Goal: Task Accomplishment & Management: Complete application form

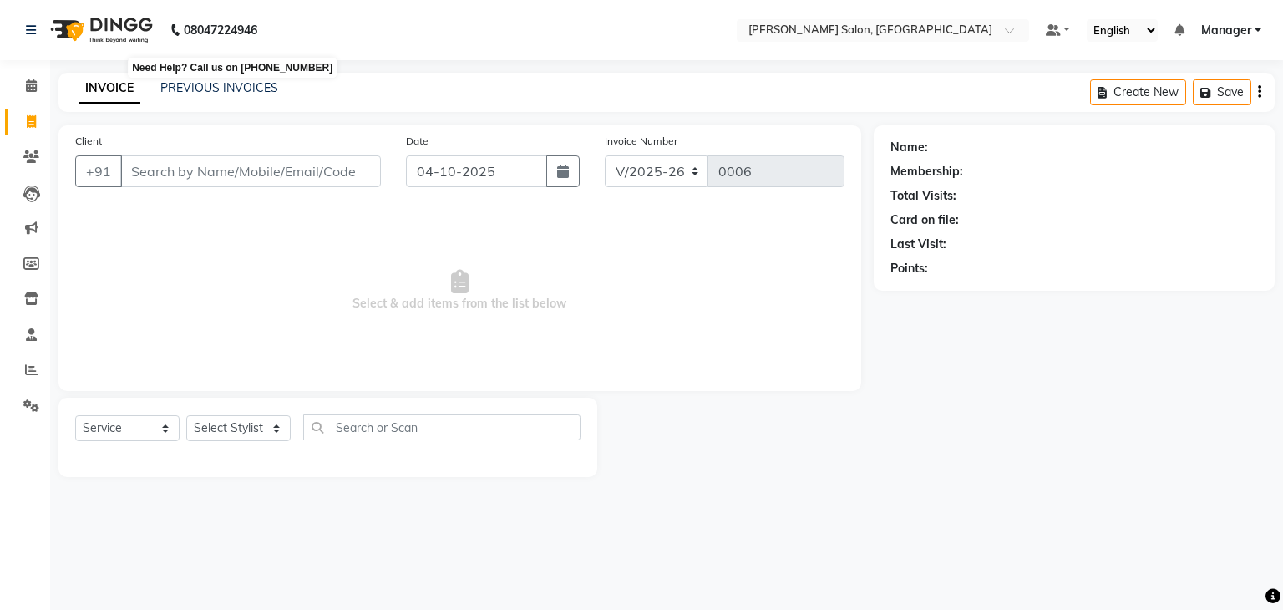
select select "9063"
select select "service"
click at [212, 85] on link "PREVIOUS INVOICES" at bounding box center [219, 87] width 118 height 15
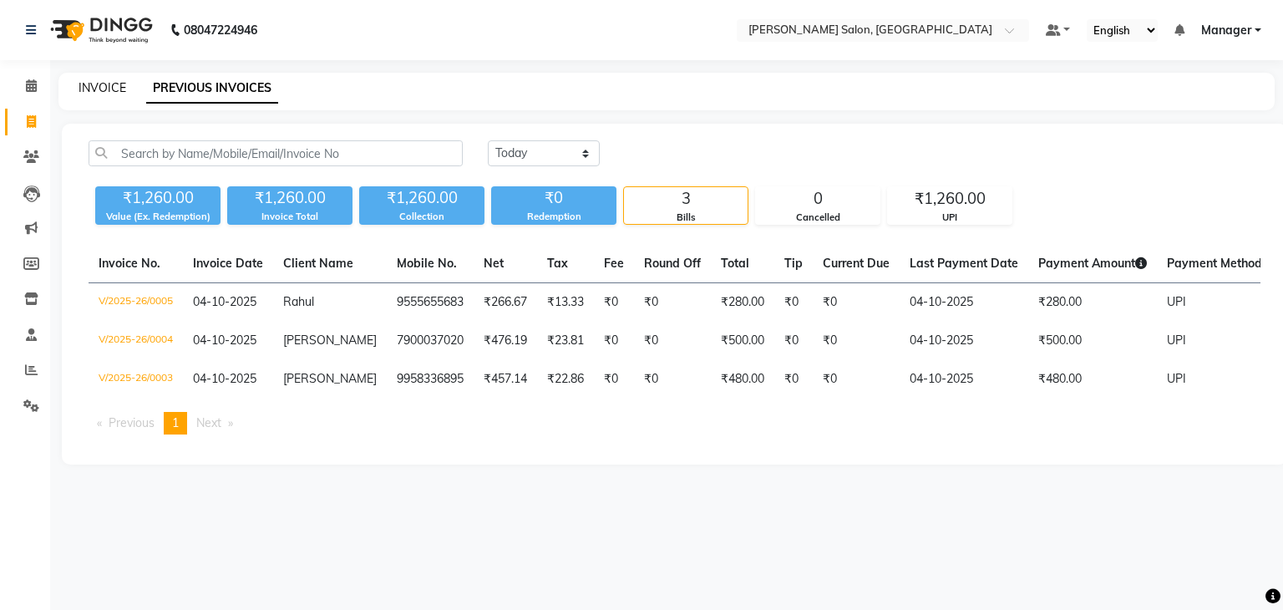
click at [103, 93] on link "INVOICE" at bounding box center [102, 87] width 48 height 15
select select "9063"
select select "service"
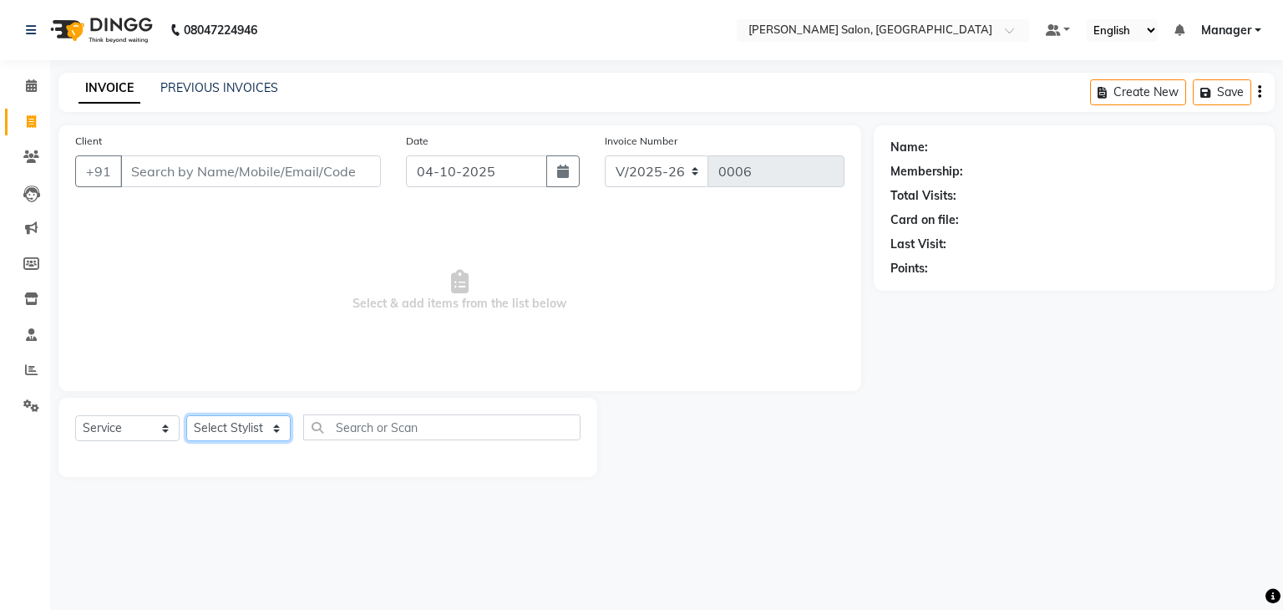
click at [276, 433] on select "Select Stylist Manager [PERSON_NAME] [PERSON_NAME] Sachin [PERSON_NAME]" at bounding box center [238, 428] width 104 height 26
click at [186, 416] on select "Select Stylist Manager [PERSON_NAME] [PERSON_NAME] Sachin [PERSON_NAME]" at bounding box center [238, 428] width 104 height 26
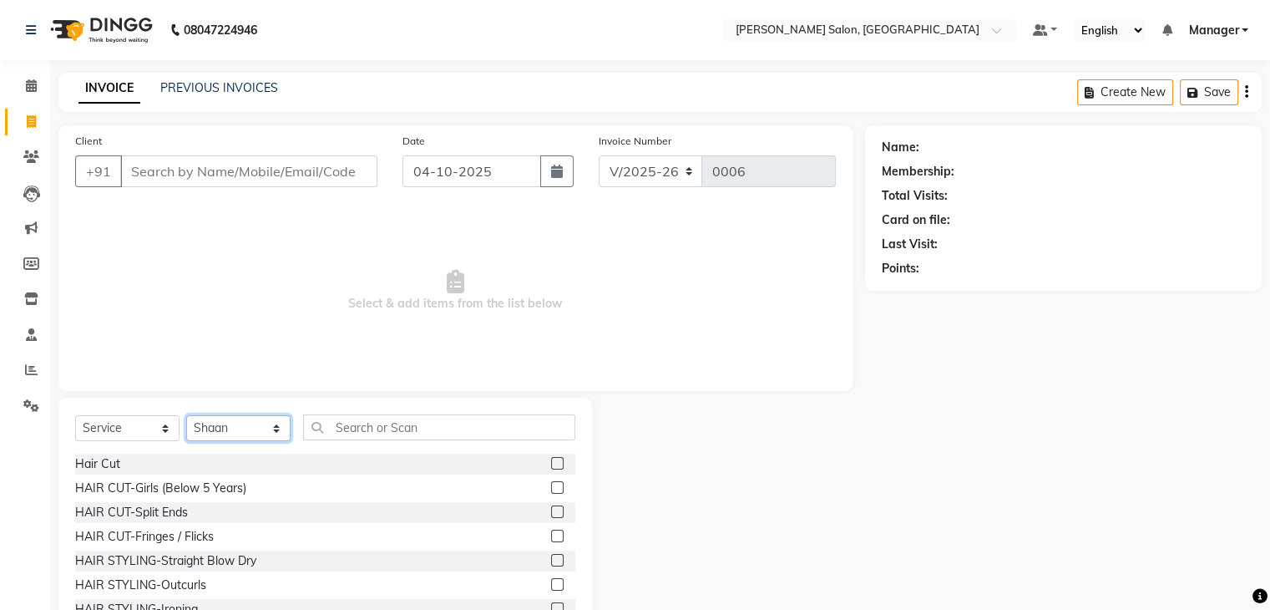
click at [271, 435] on select "Select Stylist Manager [PERSON_NAME] [PERSON_NAME] Sachin [PERSON_NAME]" at bounding box center [238, 428] width 104 height 26
select select "92582"
click at [186, 416] on select "Select Stylist Manager [PERSON_NAME] [PERSON_NAME] Sachin [PERSON_NAME]" at bounding box center [238, 428] width 104 height 26
click at [444, 428] on input "text" at bounding box center [439, 427] width 272 height 26
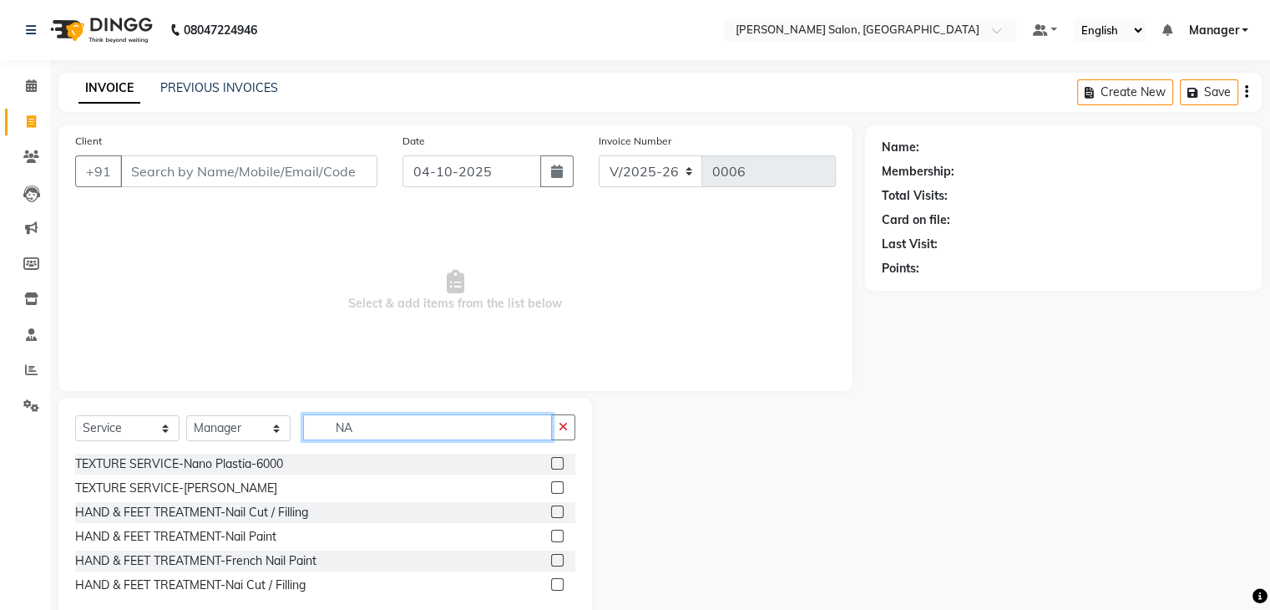
type input "N"
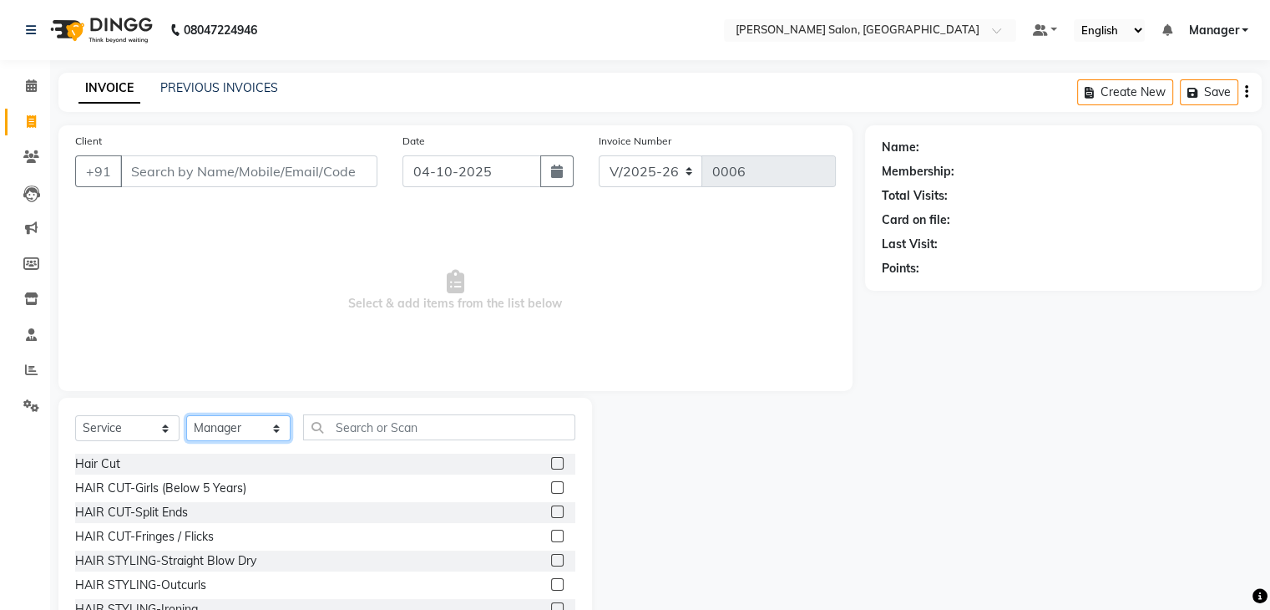
click at [276, 433] on select "Select Stylist Manager [PERSON_NAME] [PERSON_NAME] Sachin [PERSON_NAME]" at bounding box center [238, 428] width 104 height 26
select select "93646"
click at [186, 416] on select "Select Stylist Manager [PERSON_NAME] [PERSON_NAME] Sachin [PERSON_NAME]" at bounding box center [238, 428] width 104 height 26
click at [392, 422] on input "text" at bounding box center [439, 427] width 272 height 26
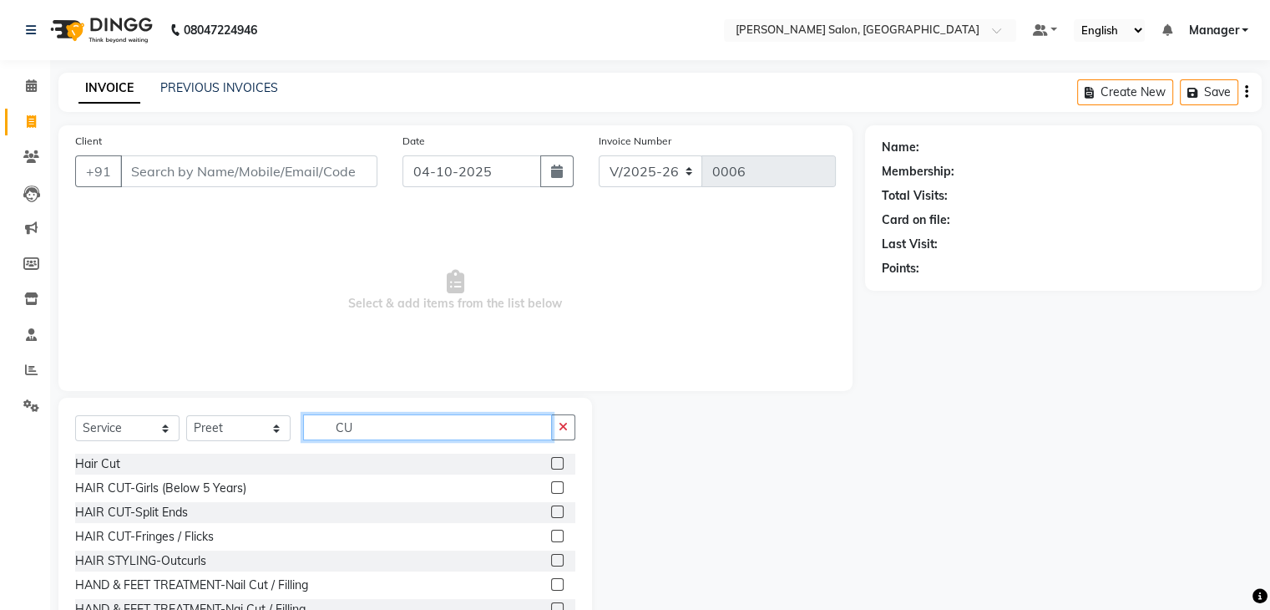
type input "C"
type input "T"
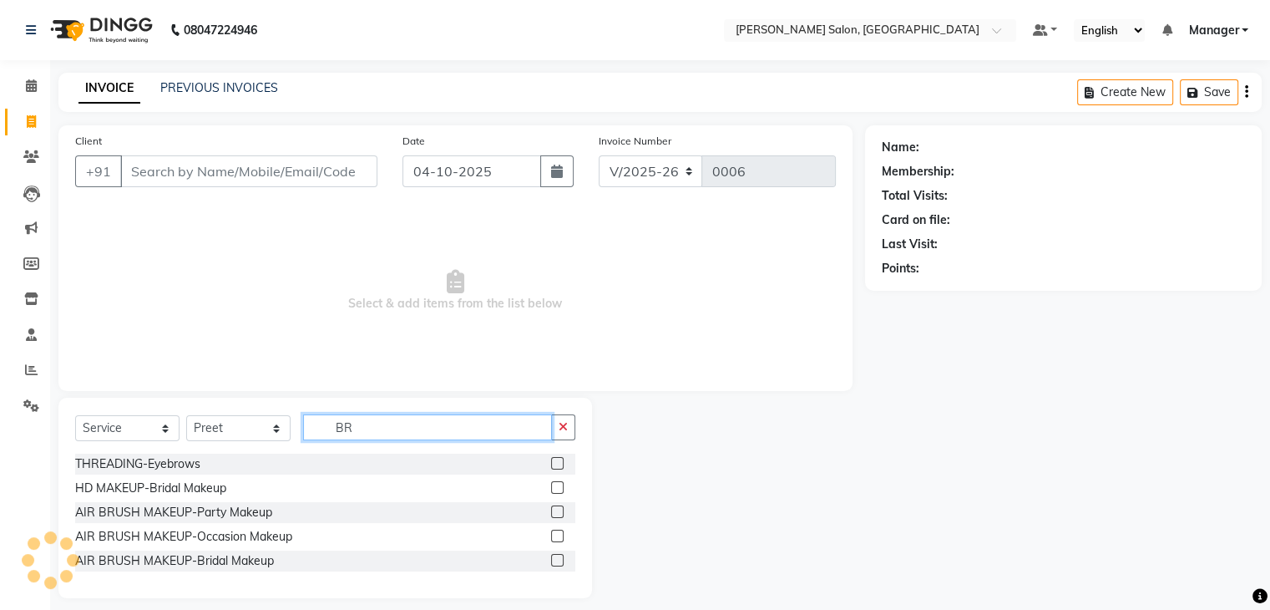
type input "B"
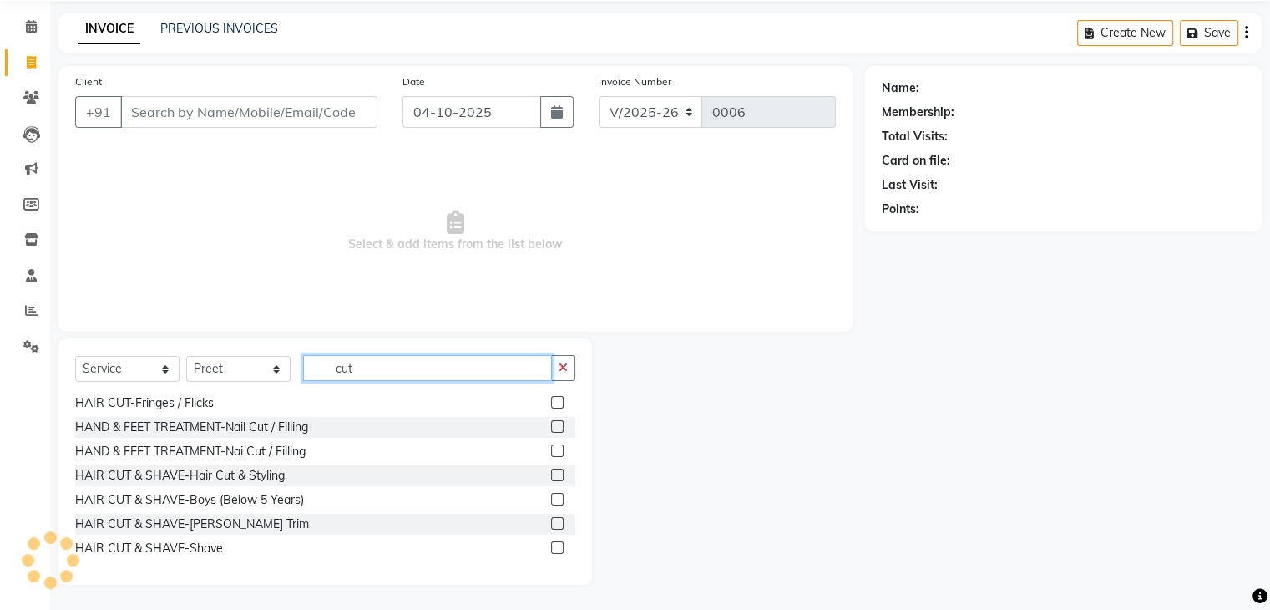
scroll to position [60, 0]
type input "c"
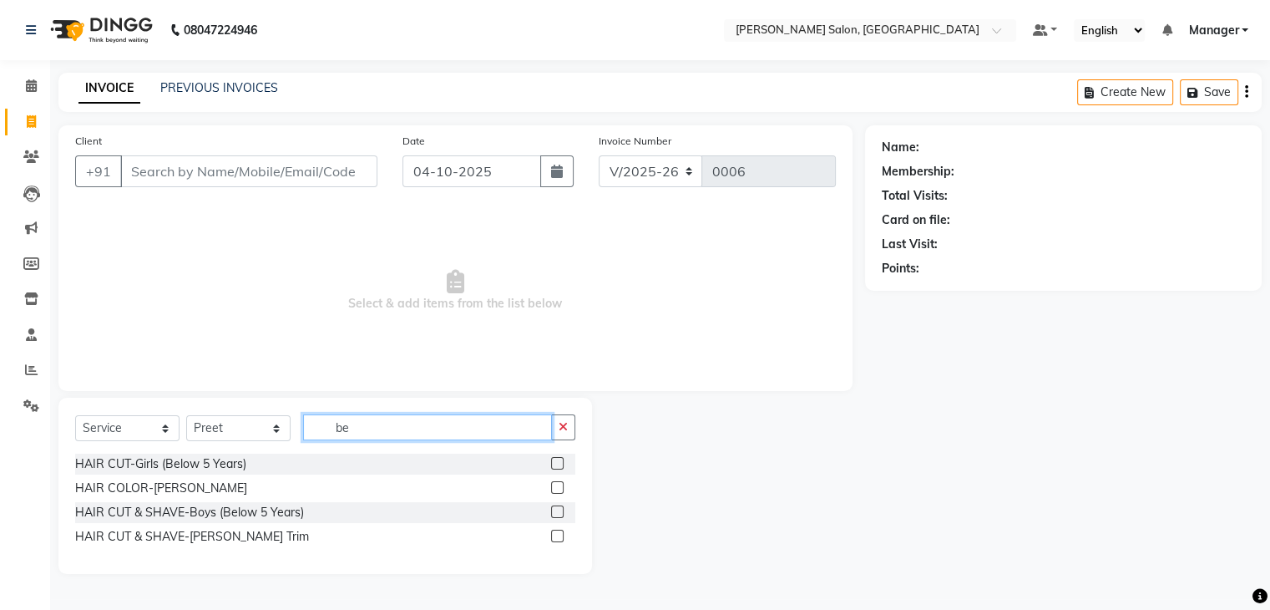
scroll to position [0, 0]
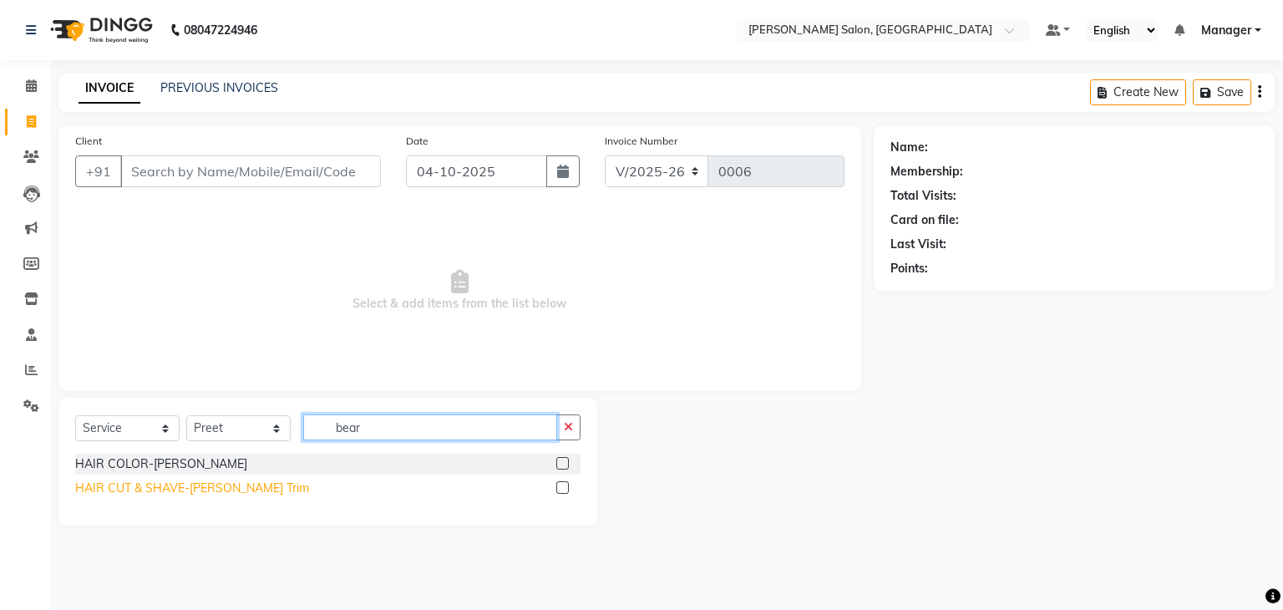
type input "bear"
click at [183, 490] on div "HAIR CUT & SHAVE-[PERSON_NAME] Trim" at bounding box center [192, 488] width 234 height 18
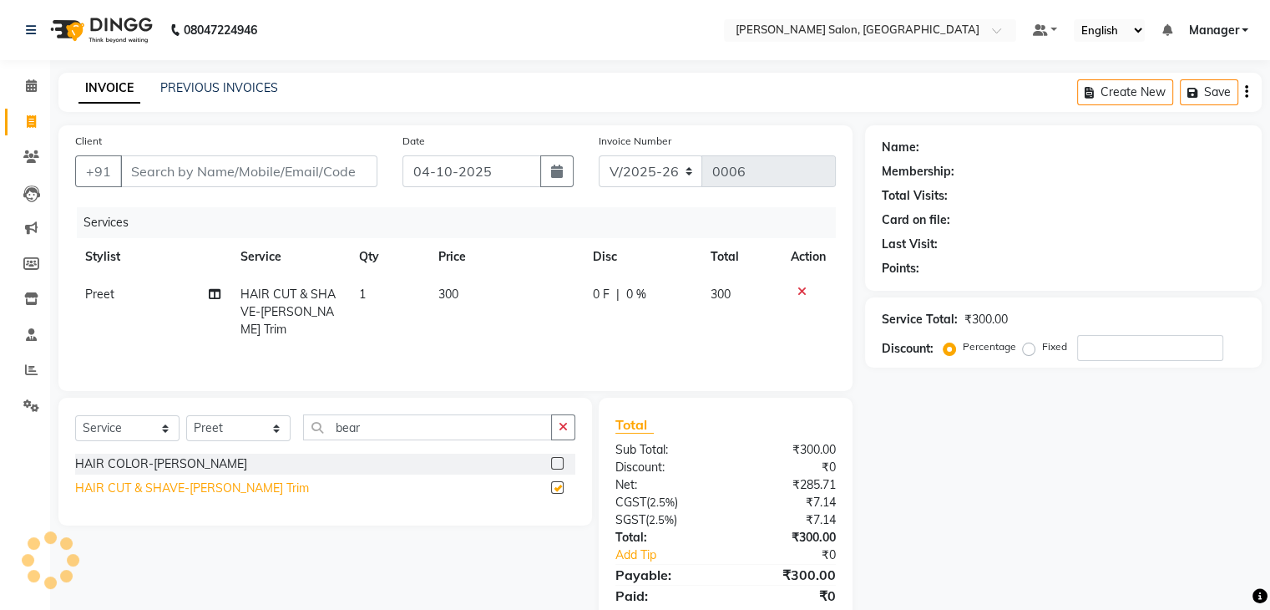
checkbox input "false"
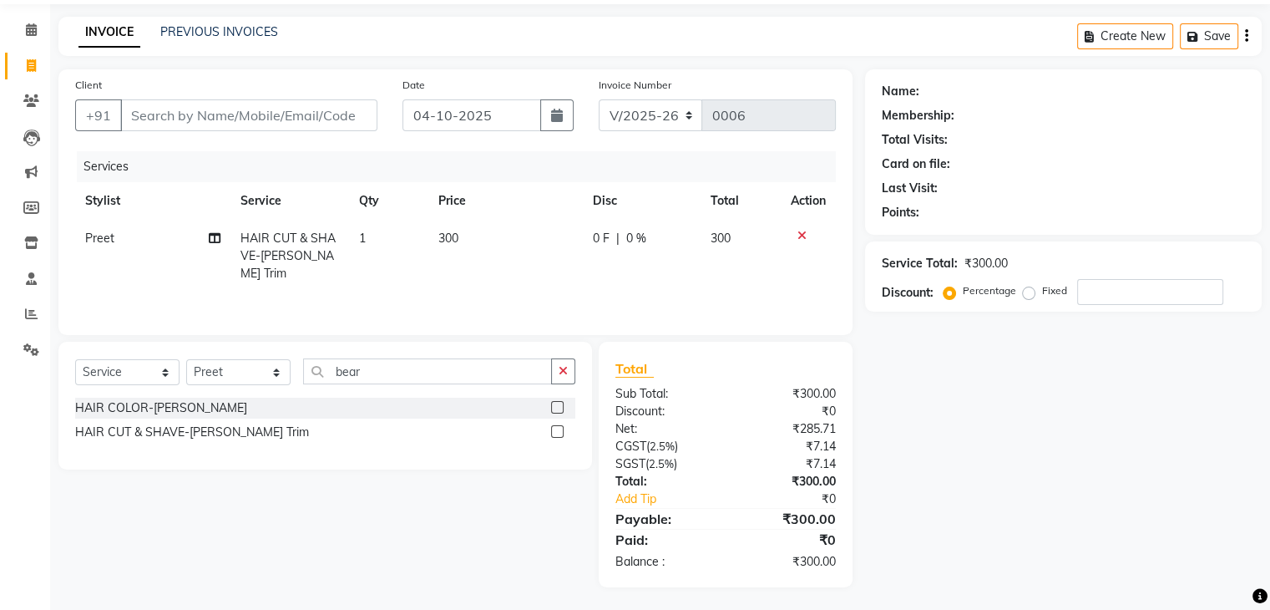
scroll to position [59, 0]
click at [805, 229] on div at bounding box center [808, 233] width 35 height 12
click at [1042, 289] on label "Fixed" at bounding box center [1054, 288] width 25 height 15
click at [1031, 289] on input "Fixed" at bounding box center [1032, 288] width 12 height 12
radio input "true"
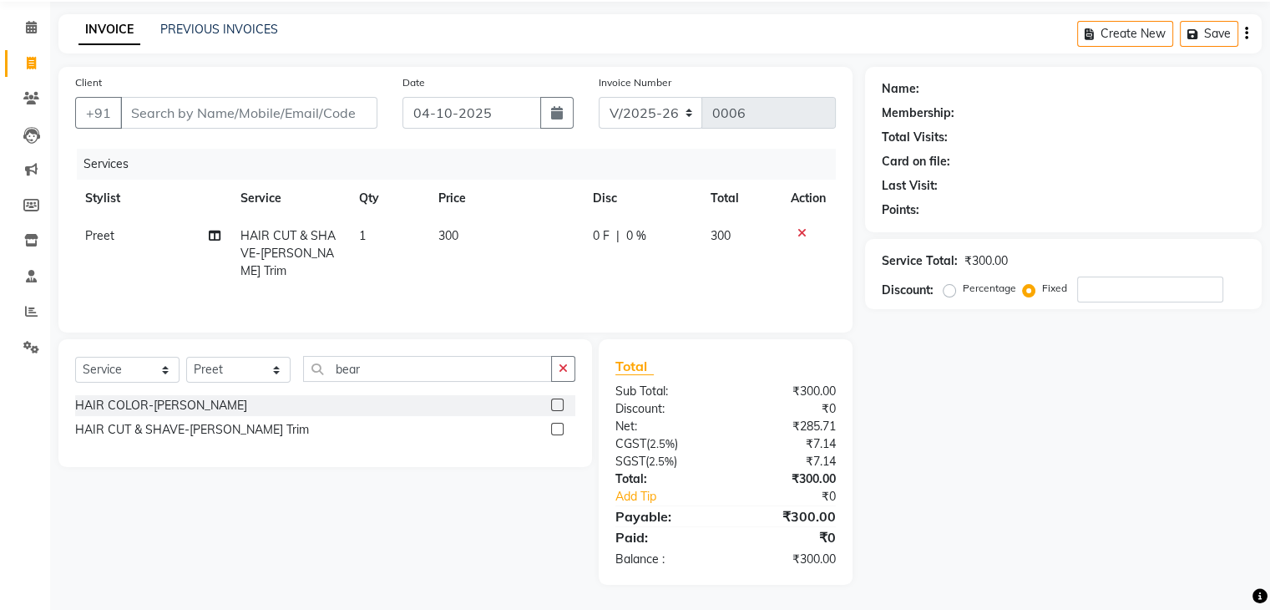
click at [963, 289] on label "Percentage" at bounding box center [989, 288] width 53 height 15
click at [948, 289] on input "Percentage" at bounding box center [953, 288] width 12 height 12
radio input "true"
click at [797, 244] on td at bounding box center [808, 253] width 55 height 73
click at [799, 228] on icon at bounding box center [802, 233] width 9 height 12
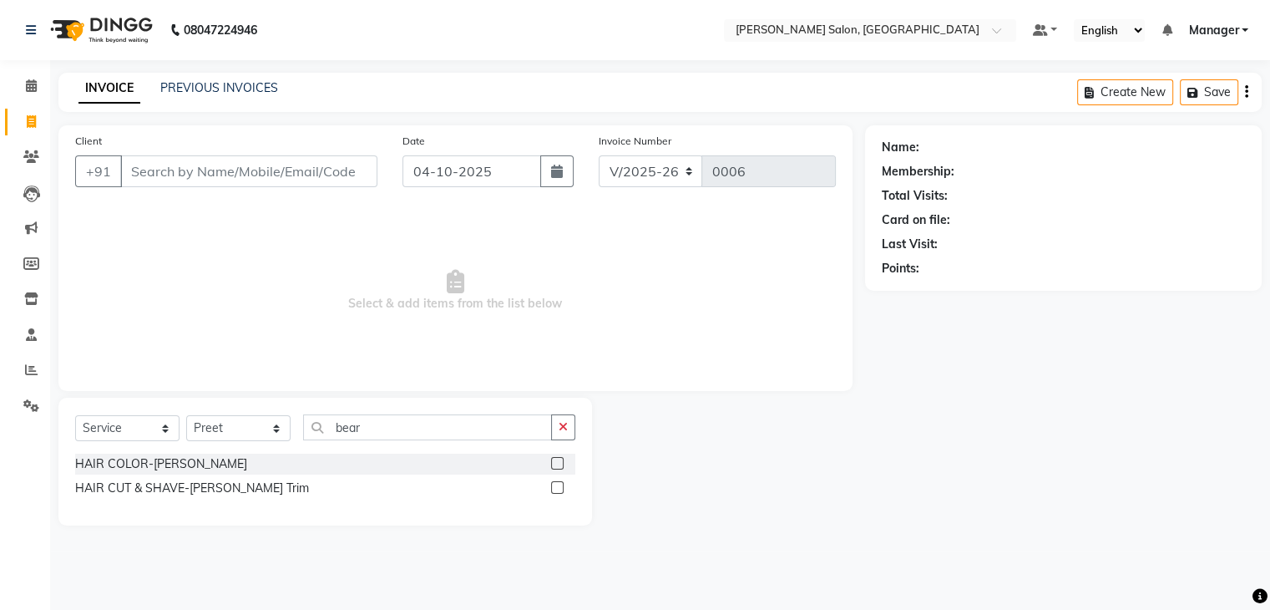
scroll to position [0, 0]
click at [371, 435] on input "bear" at bounding box center [430, 427] width 254 height 26
type input "b"
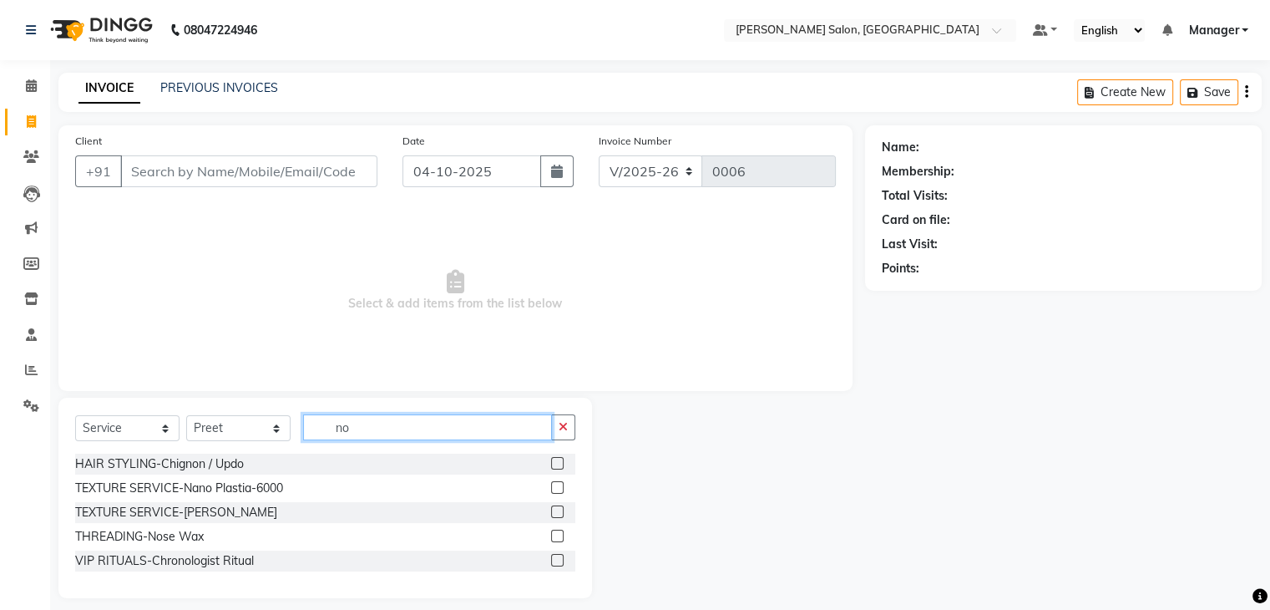
type input "no"
click at [559, 515] on label at bounding box center [557, 511] width 13 height 13
click at [559, 515] on input "checkbox" at bounding box center [556, 512] width 11 height 11
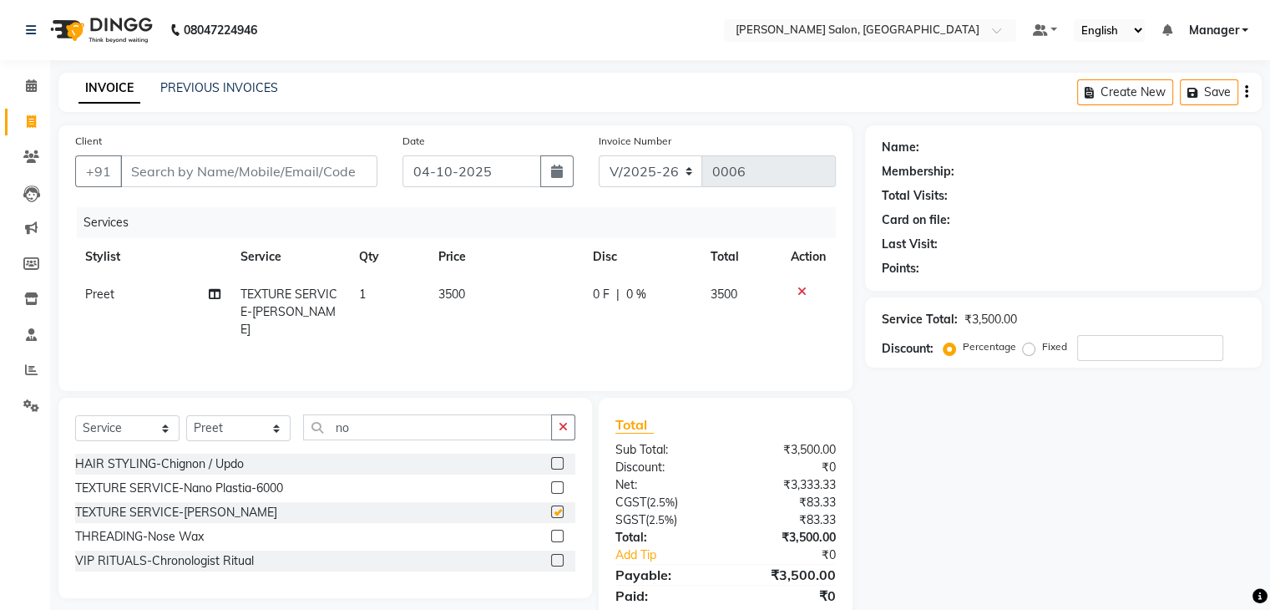
checkbox input "false"
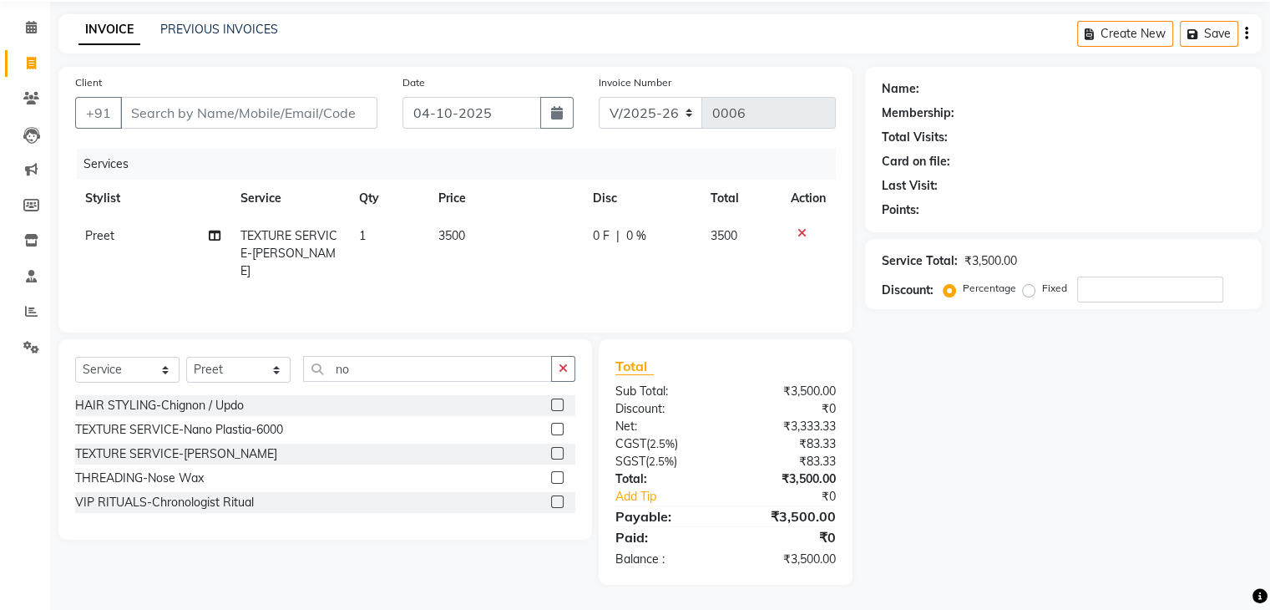
click at [555, 427] on label at bounding box center [557, 429] width 13 height 13
click at [555, 427] on input "checkbox" at bounding box center [556, 429] width 11 height 11
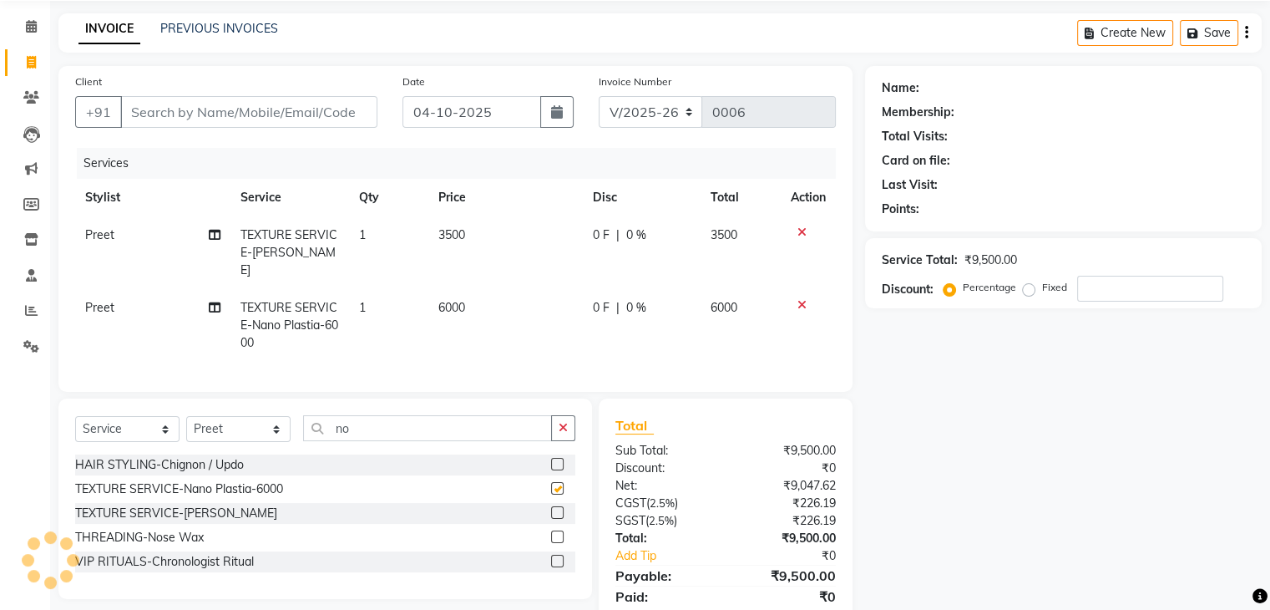
checkbox input "false"
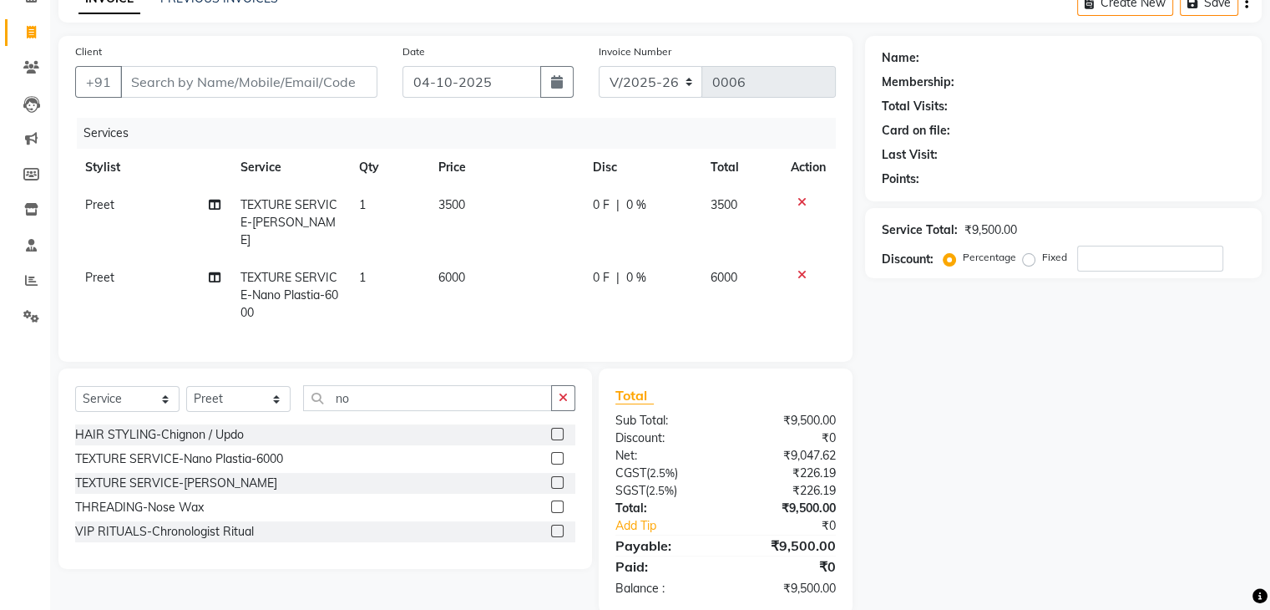
scroll to position [114, 0]
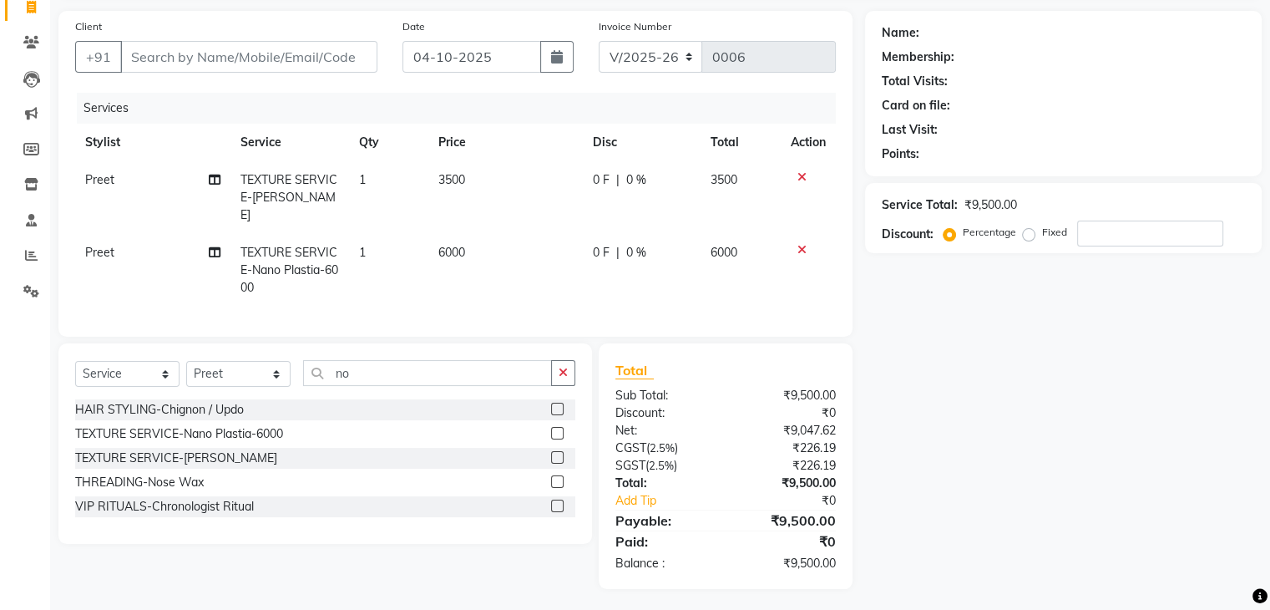
click at [800, 178] on icon at bounding box center [802, 177] width 9 height 12
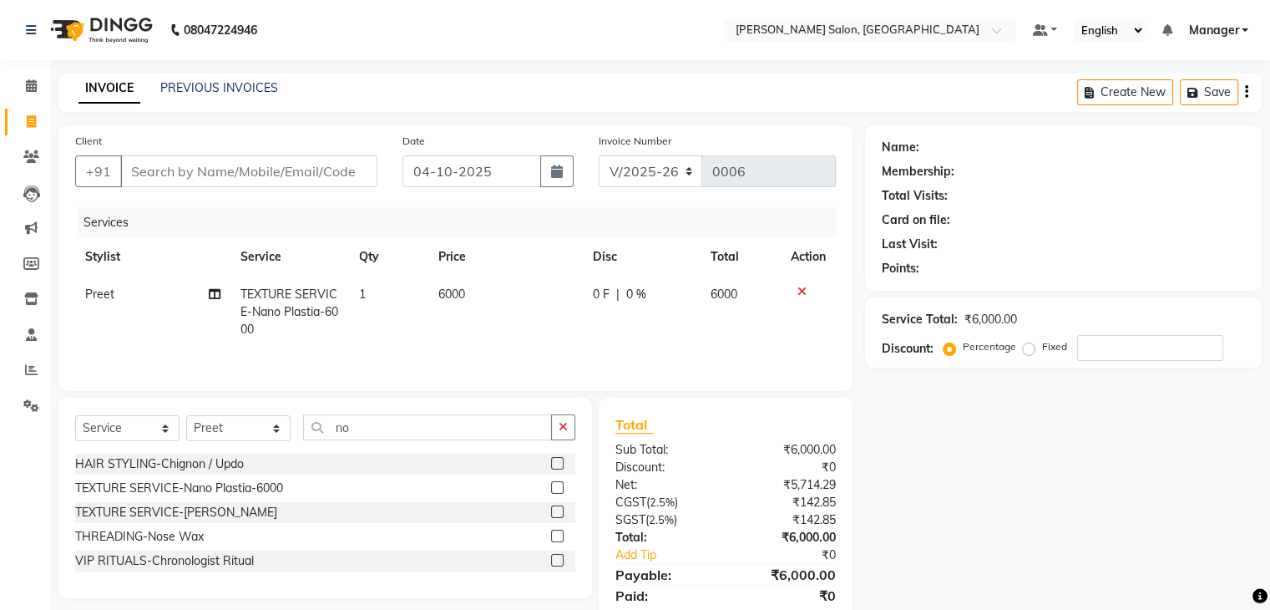
scroll to position [59, 0]
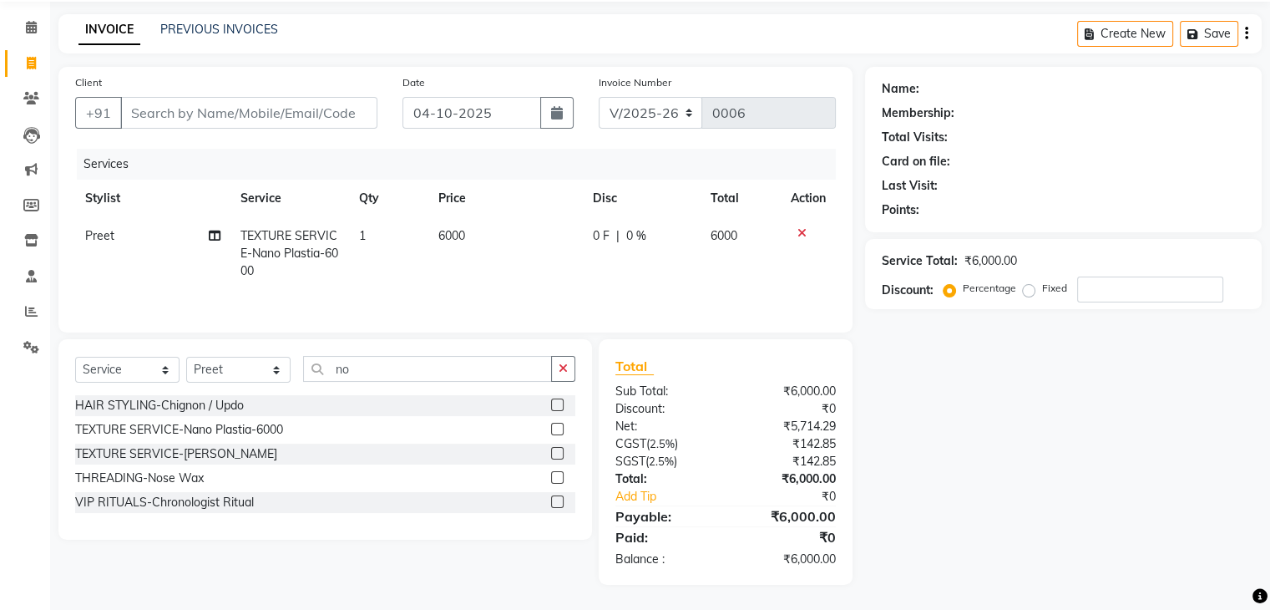
click at [463, 235] on span "6000" at bounding box center [451, 235] width 27 height 15
select select "93646"
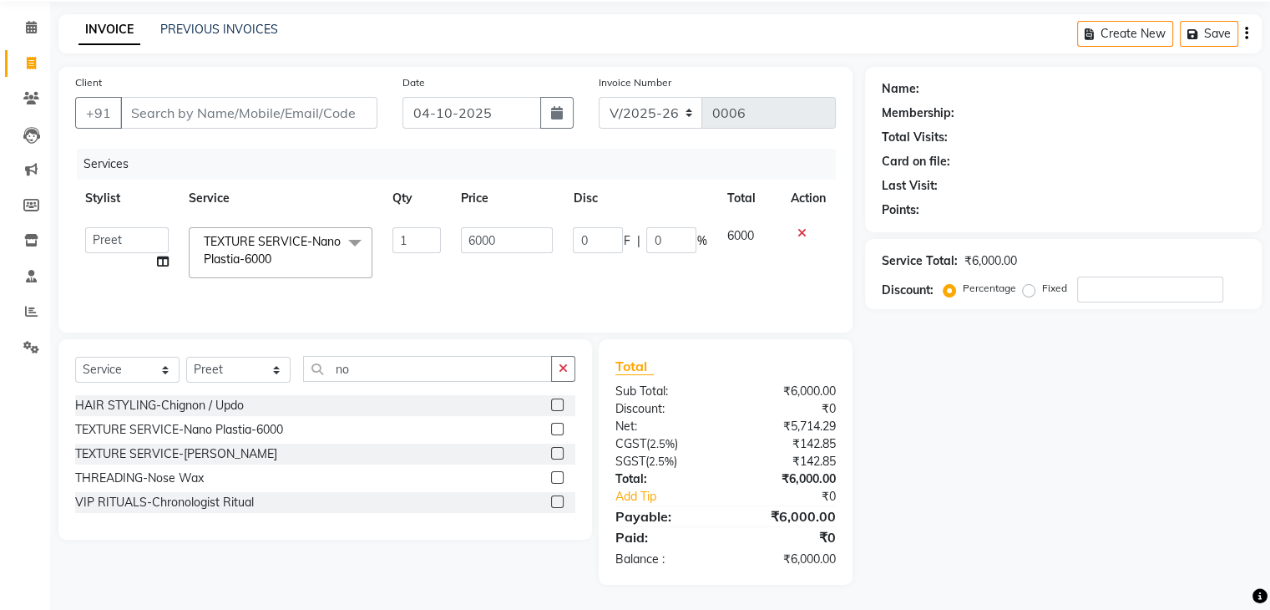
click at [463, 235] on input "6000" at bounding box center [507, 240] width 92 height 26
type input "6300"
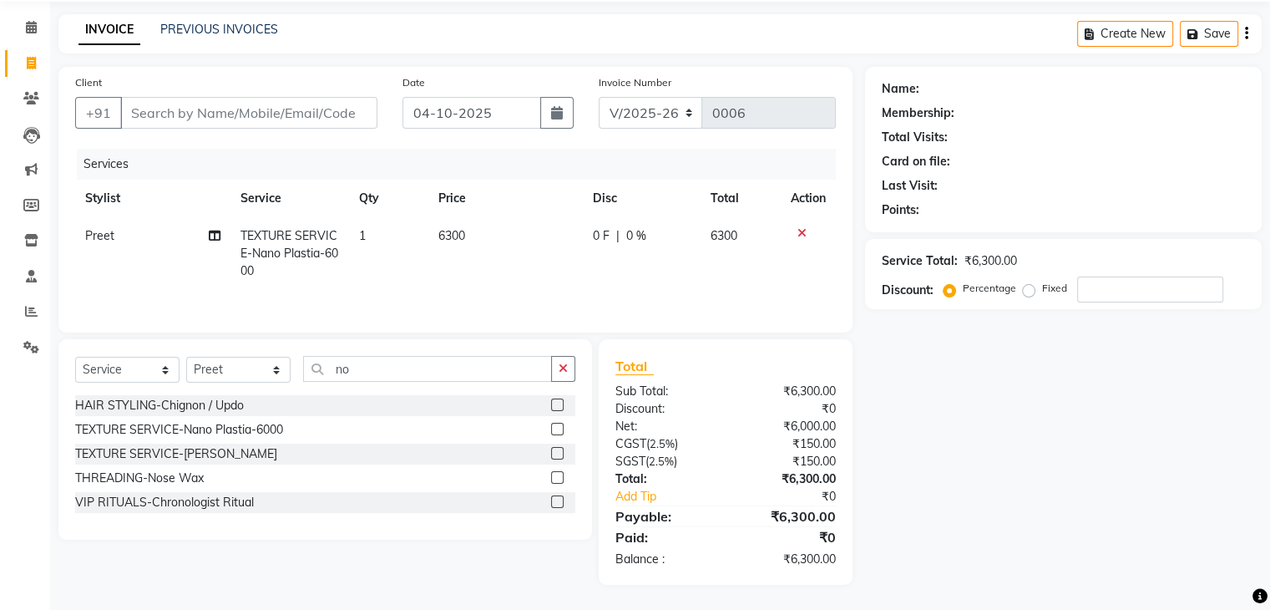
click at [958, 377] on div "Name: Membership: Total Visits: Card on file: Last Visit: Points: Service Total…" at bounding box center [1069, 326] width 409 height 518
click at [210, 22] on link "PREVIOUS INVOICES" at bounding box center [219, 29] width 118 height 15
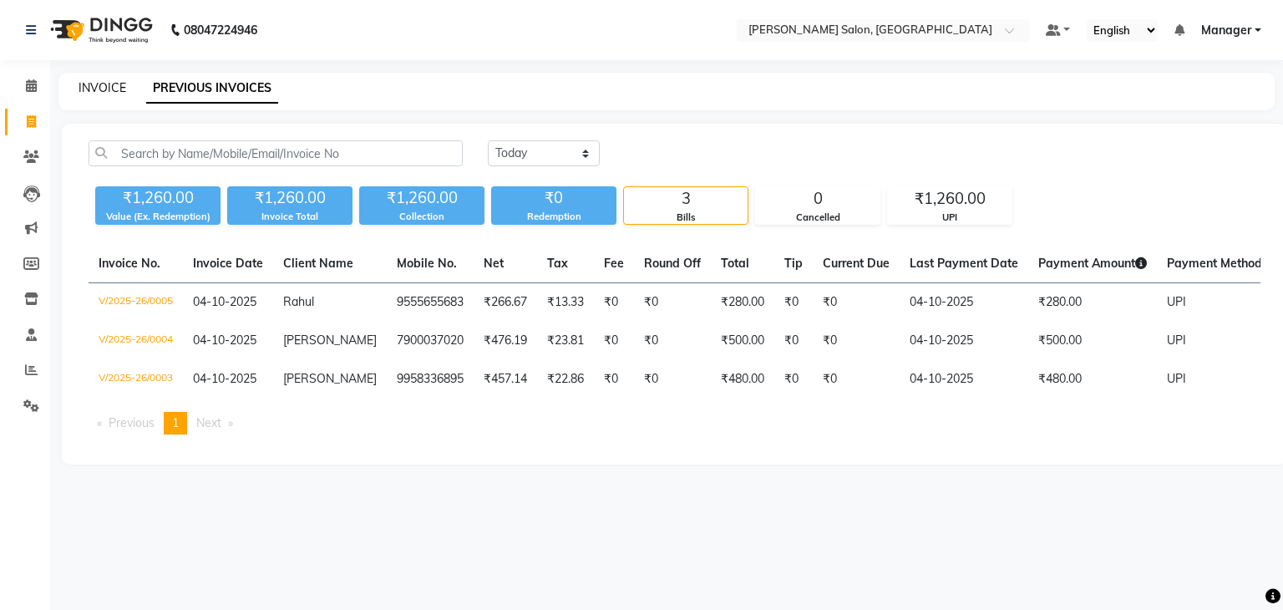
click at [104, 84] on link "INVOICE" at bounding box center [102, 87] width 48 height 15
select select "service"
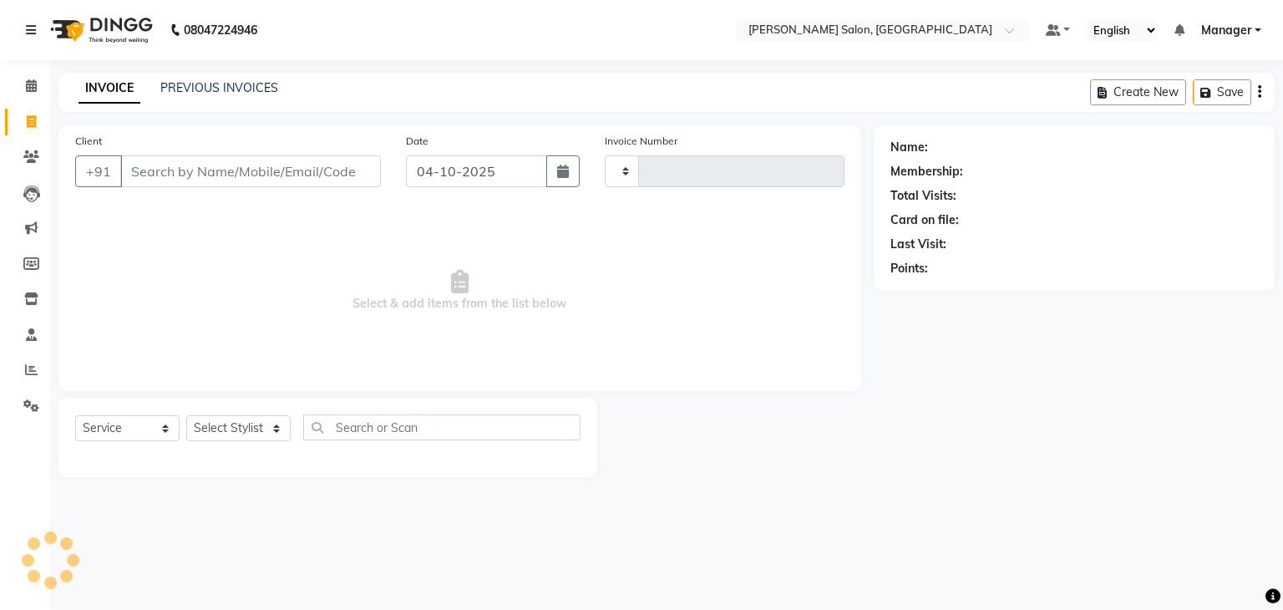
type input "0006"
select select "9063"
click at [271, 438] on select "Select Stylist Manager [PERSON_NAME] [PERSON_NAME] Sachin [PERSON_NAME]" at bounding box center [238, 428] width 104 height 26
select select "93655"
click at [186, 416] on select "Select Stylist Manager [PERSON_NAME] [PERSON_NAME] Sachin [PERSON_NAME]" at bounding box center [238, 428] width 104 height 26
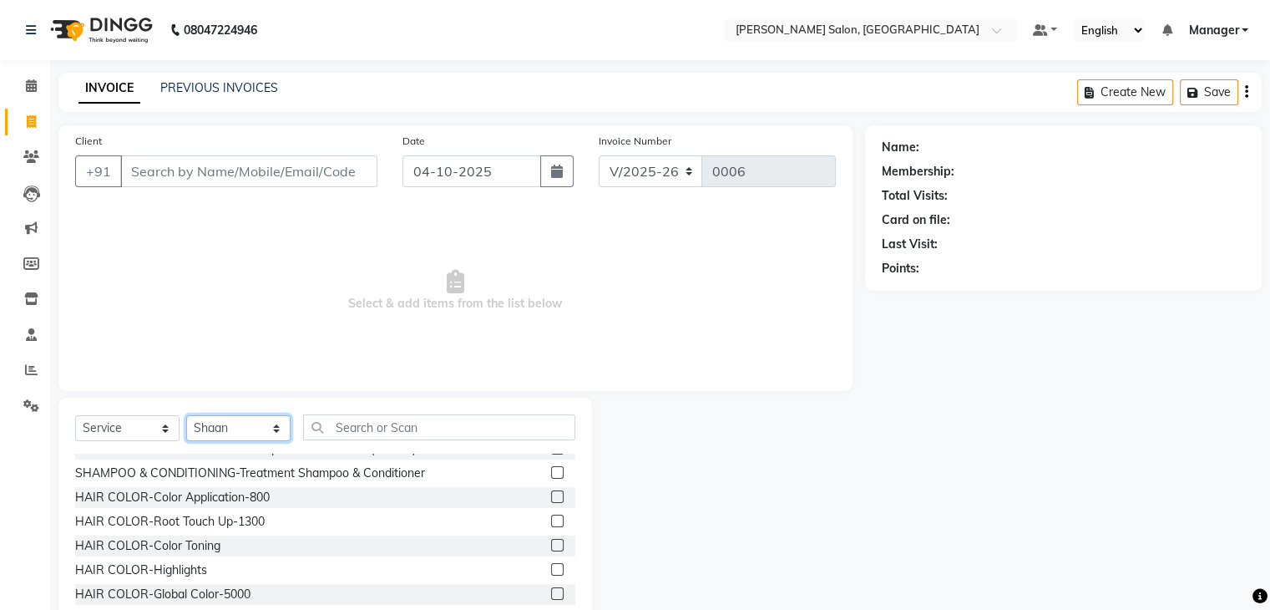
scroll to position [60, 0]
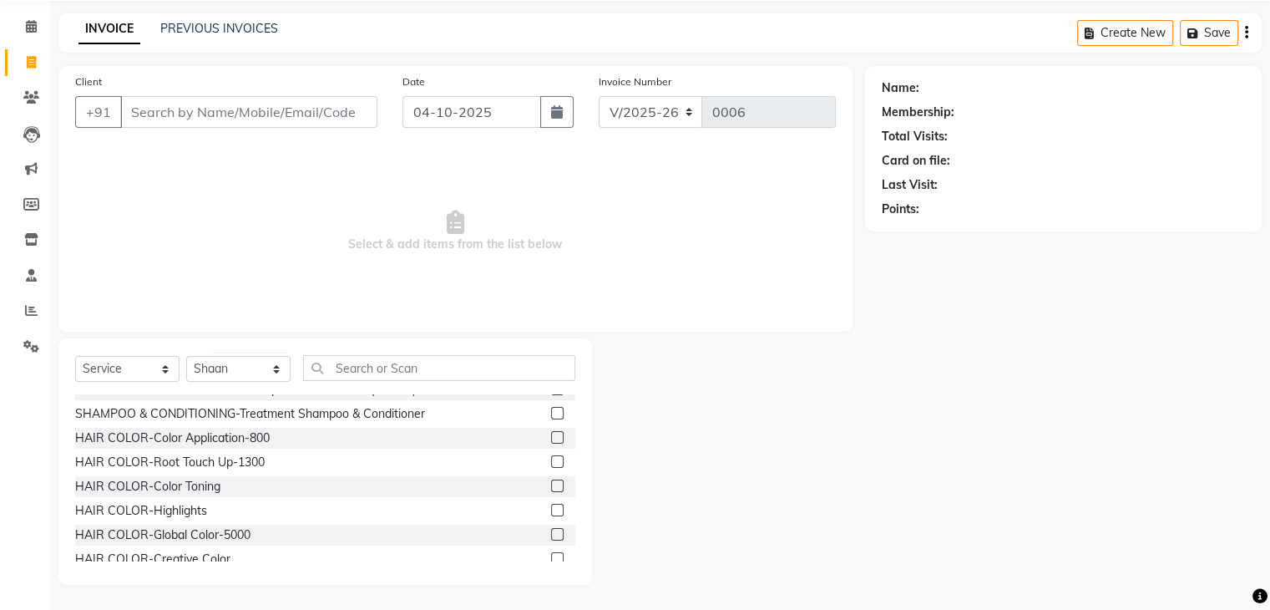
click at [551, 434] on label at bounding box center [557, 437] width 13 height 13
click at [551, 434] on input "checkbox" at bounding box center [556, 438] width 11 height 11
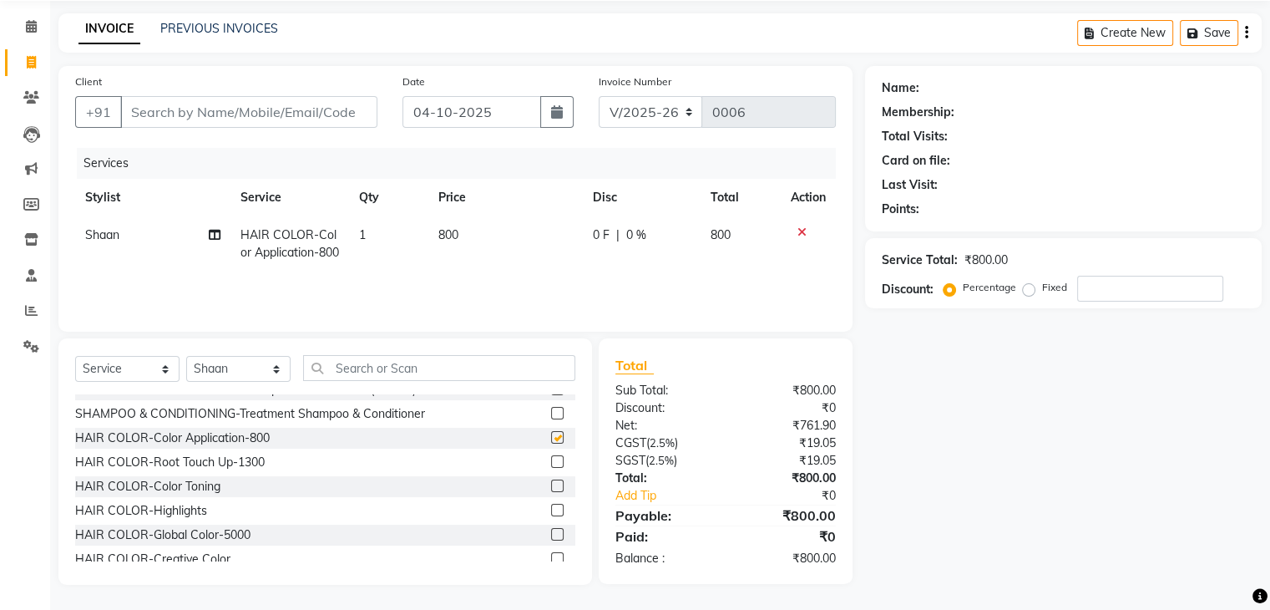
checkbox input "false"
click at [24, 347] on icon at bounding box center [31, 346] width 16 height 13
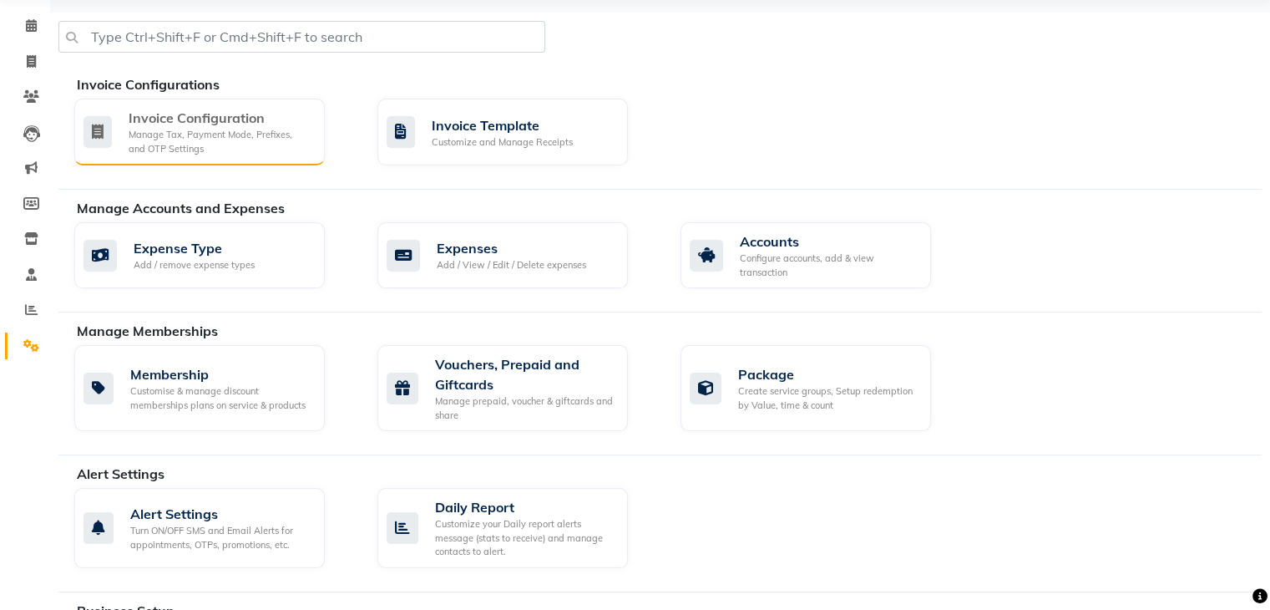
click at [239, 119] on div "Invoice Configuration" at bounding box center [220, 118] width 183 height 20
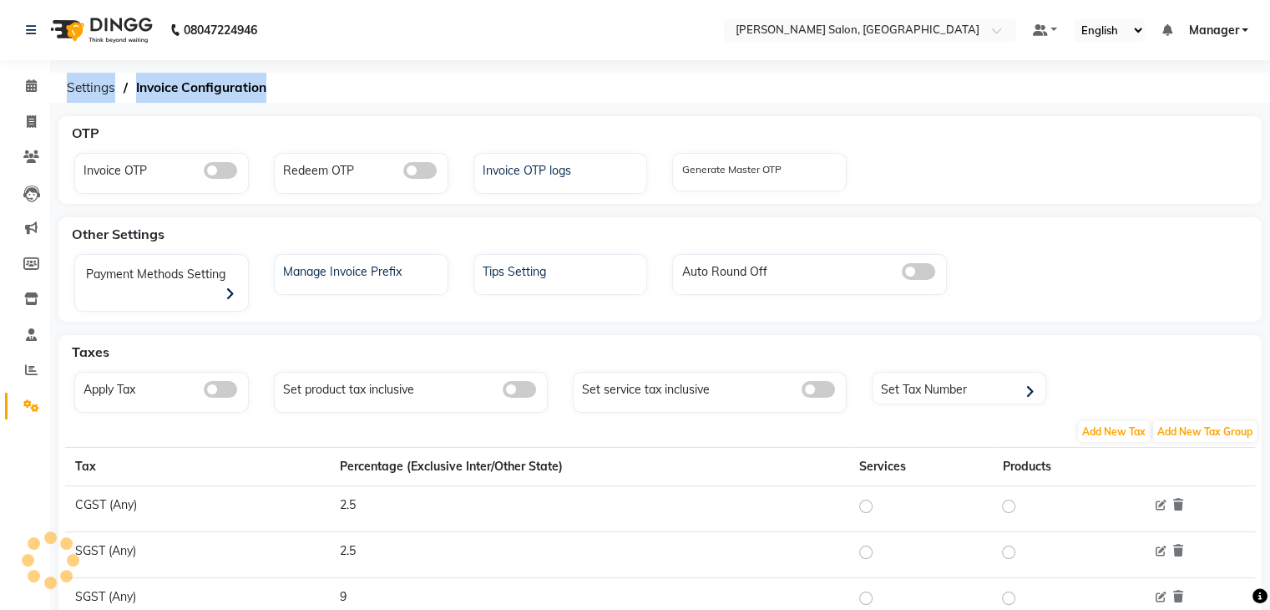
click at [239, 119] on div "OTP" at bounding box center [669, 132] width 1209 height 33
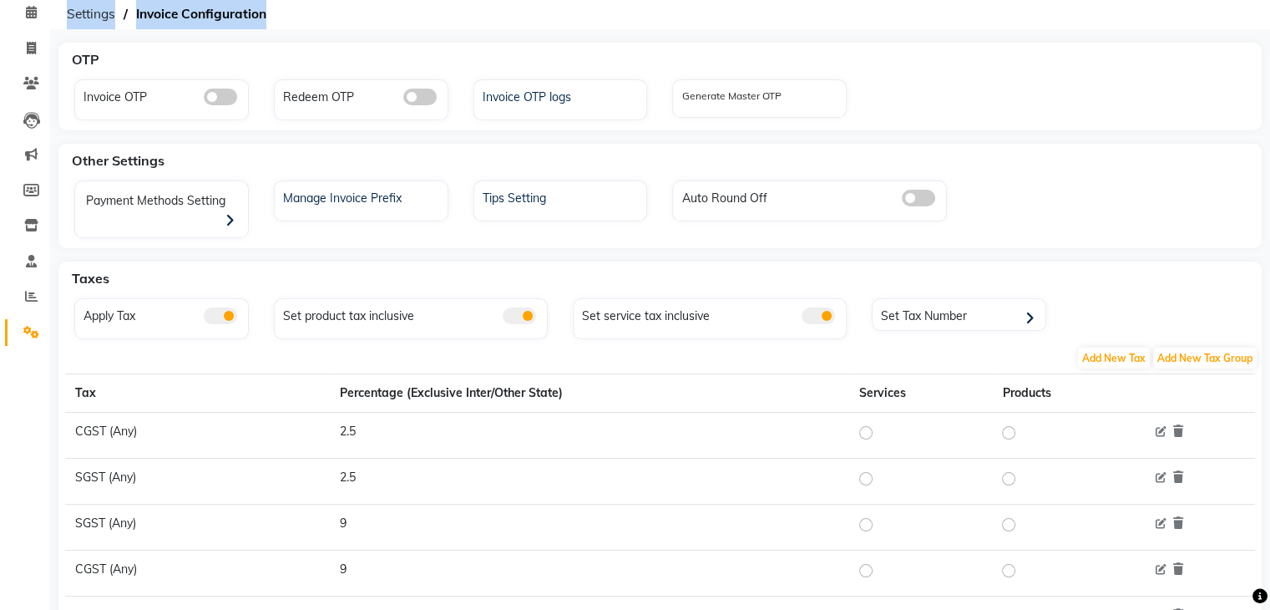
scroll to position [60, 0]
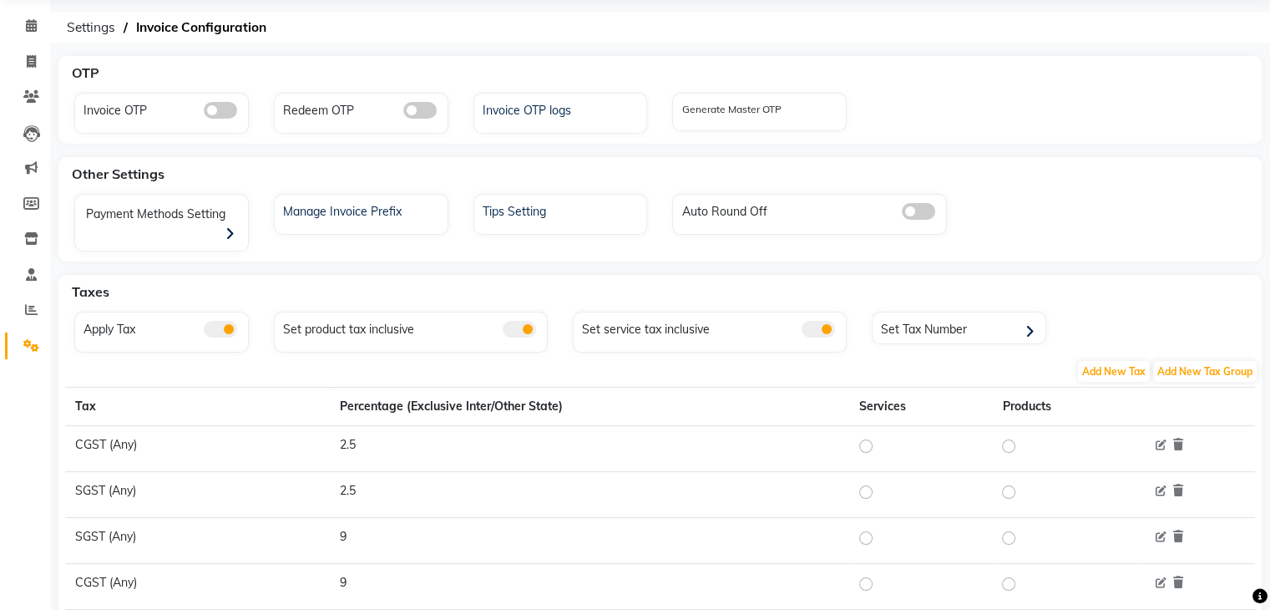
click at [815, 321] on span at bounding box center [818, 329] width 33 height 17
click at [802, 332] on input "checkbox" at bounding box center [802, 332] width 0 height 0
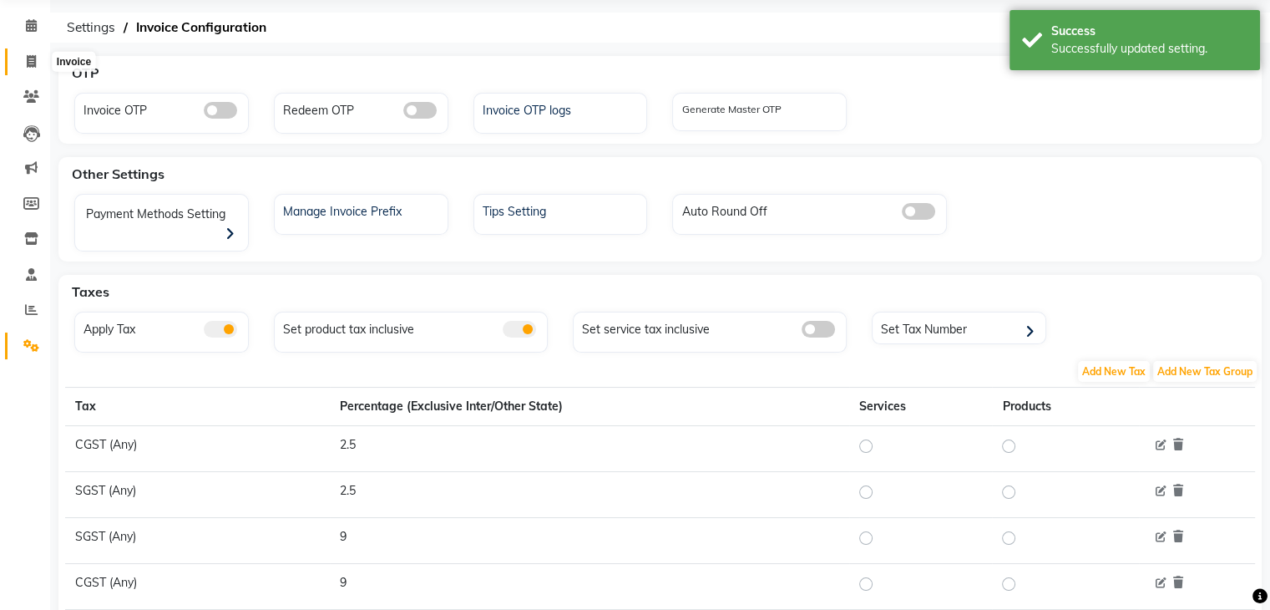
click at [22, 65] on span at bounding box center [31, 62] width 29 height 19
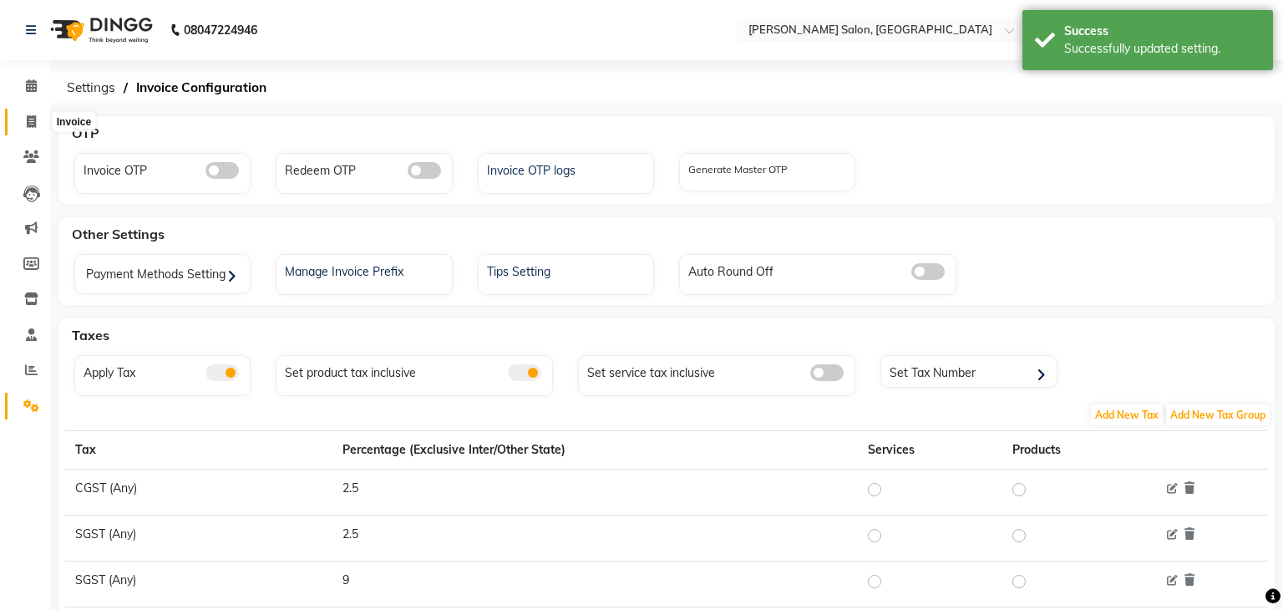
select select "service"
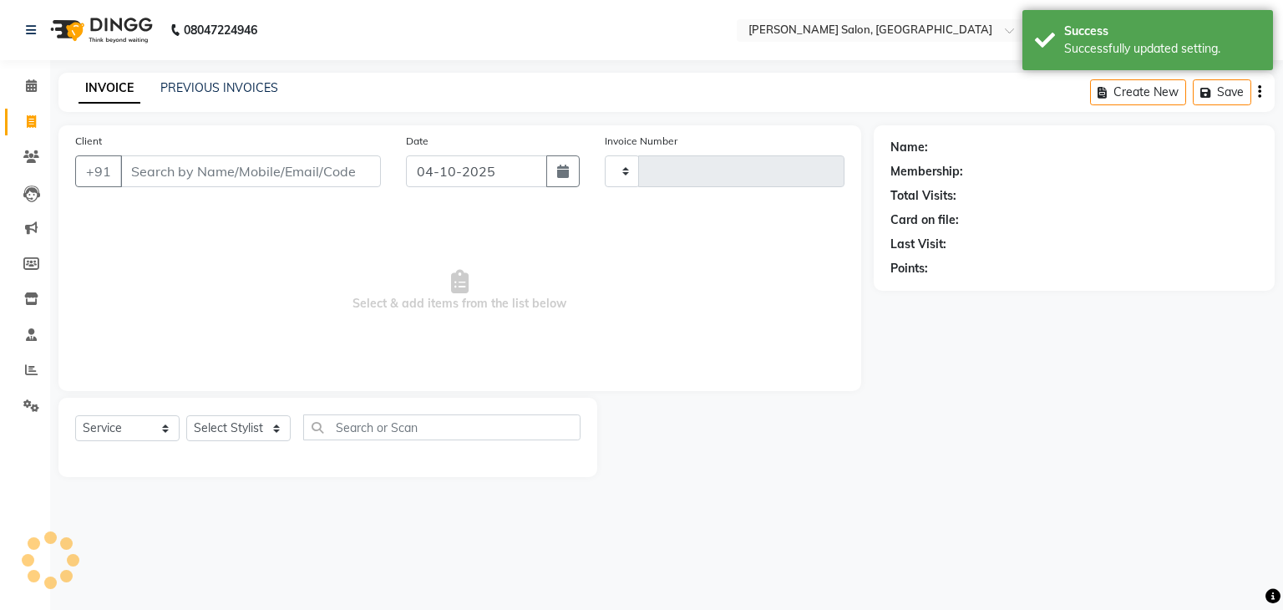
type input "0006"
select select "9063"
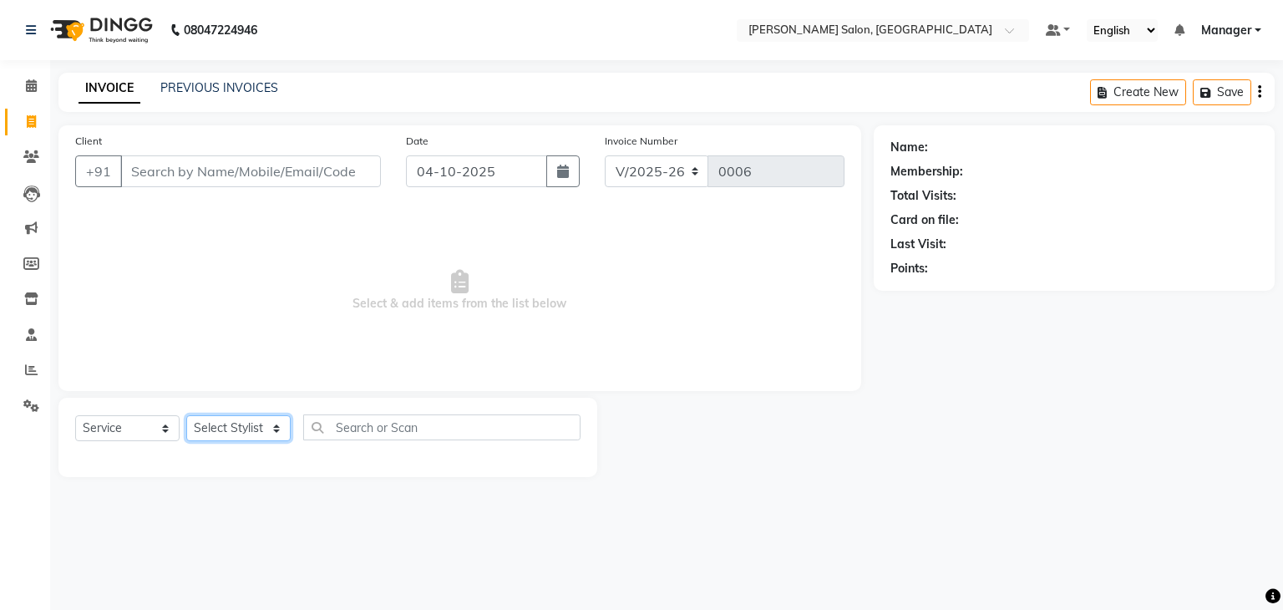
click at [276, 431] on select "Select Stylist Manager [PERSON_NAME] [PERSON_NAME] Sachin [PERSON_NAME]" at bounding box center [238, 428] width 104 height 26
select select "93655"
click at [186, 416] on select "Select Stylist Manager [PERSON_NAME] [PERSON_NAME] Sachin [PERSON_NAME]" at bounding box center [238, 428] width 104 height 26
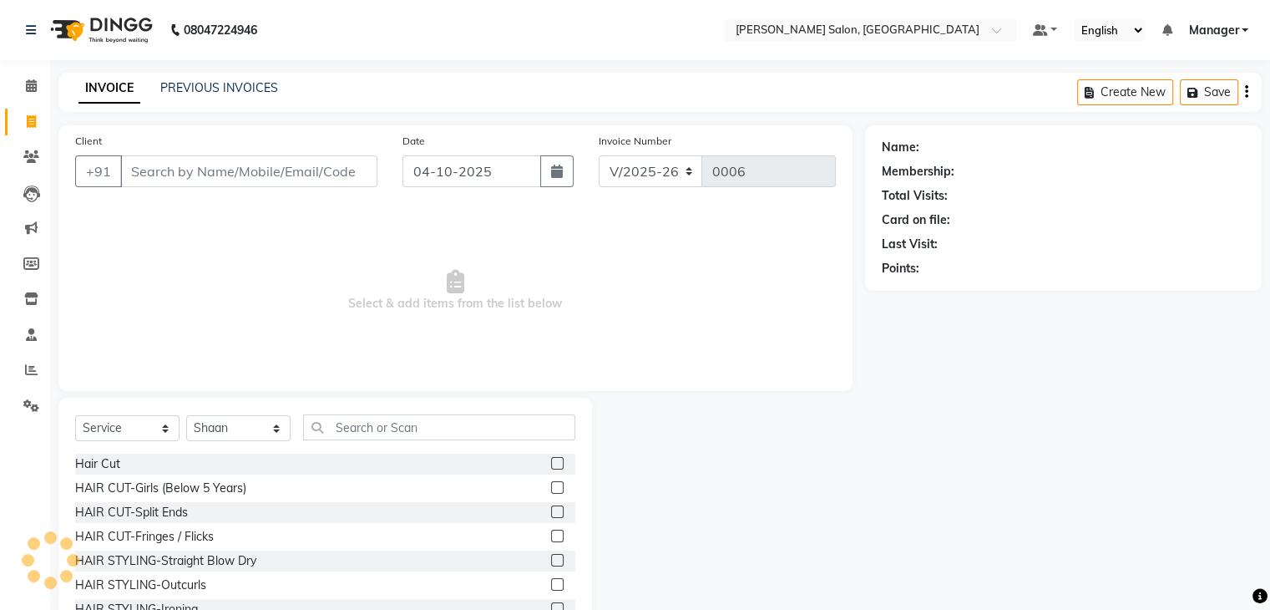
click at [552, 555] on div at bounding box center [563, 560] width 24 height 21
click at [551, 564] on label at bounding box center [557, 560] width 13 height 13
click at [551, 564] on input "checkbox" at bounding box center [556, 560] width 11 height 11
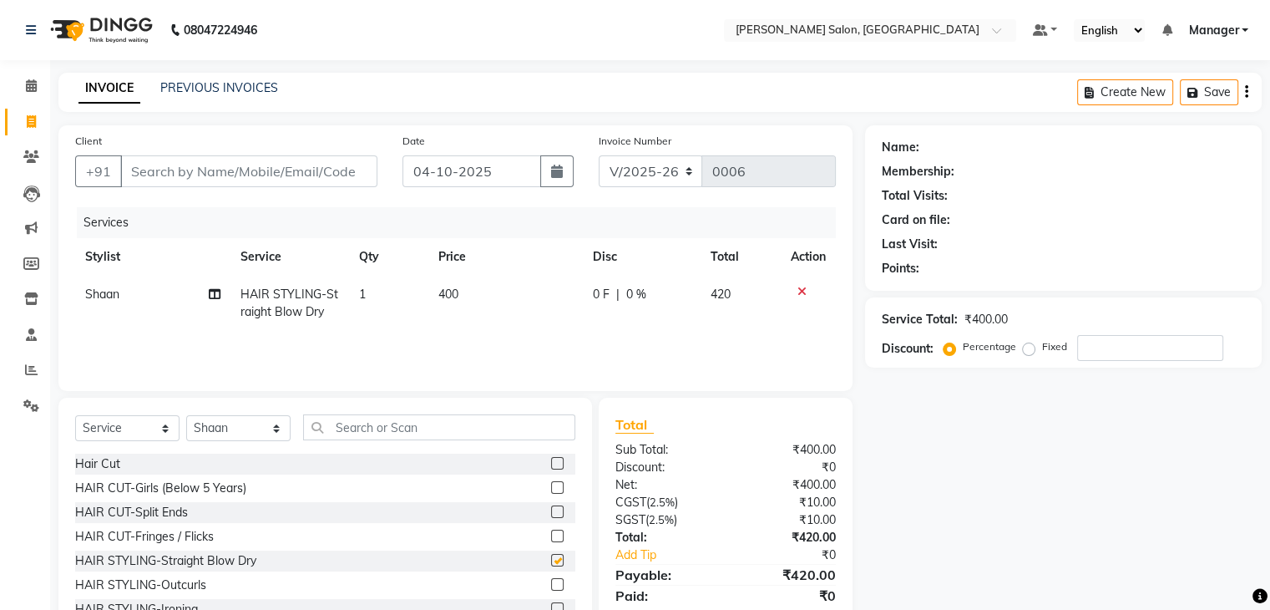
checkbox input "false"
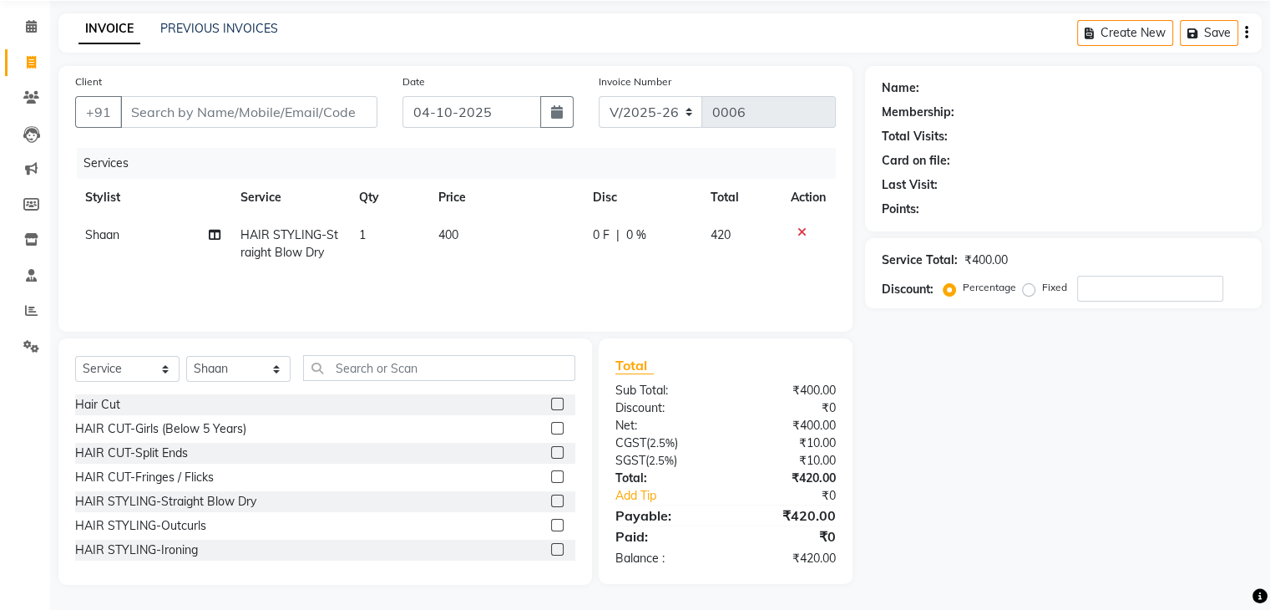
click at [803, 231] on icon at bounding box center [802, 232] width 9 height 12
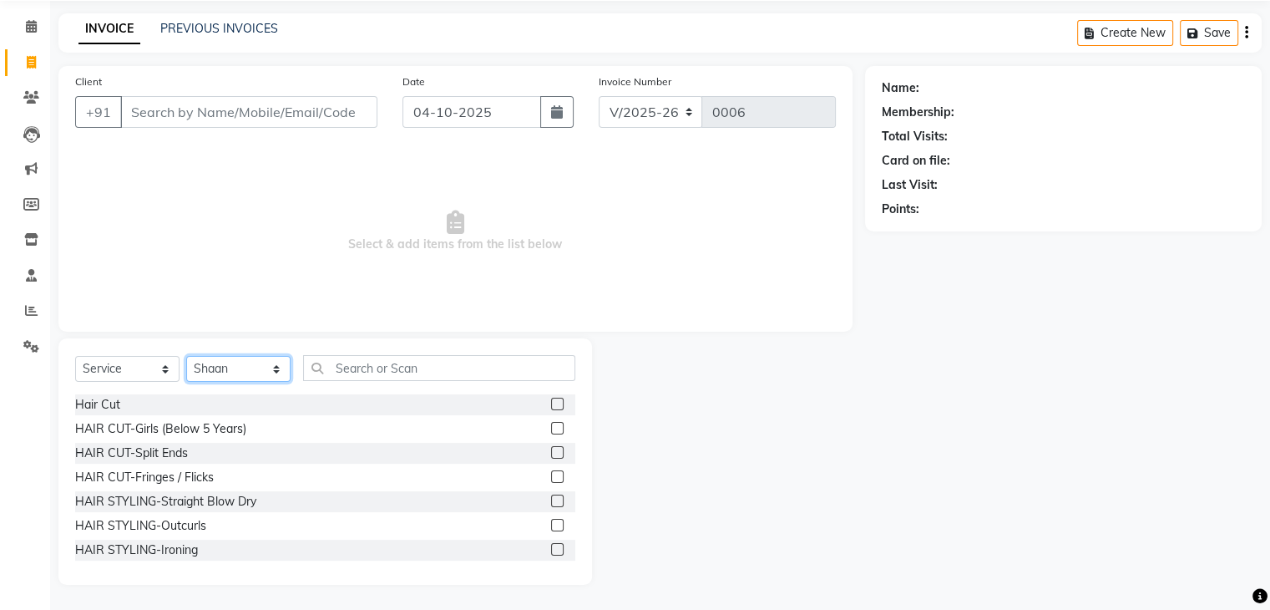
click at [274, 372] on select "Select Stylist Manager [PERSON_NAME] [PERSON_NAME] Sachin [PERSON_NAME]" at bounding box center [238, 369] width 104 height 26
select select "93645"
click at [186, 356] on select "Select Stylist Manager [PERSON_NAME] [PERSON_NAME] Sachin [PERSON_NAME]" at bounding box center [238, 369] width 104 height 26
click at [394, 372] on input "text" at bounding box center [439, 368] width 272 height 26
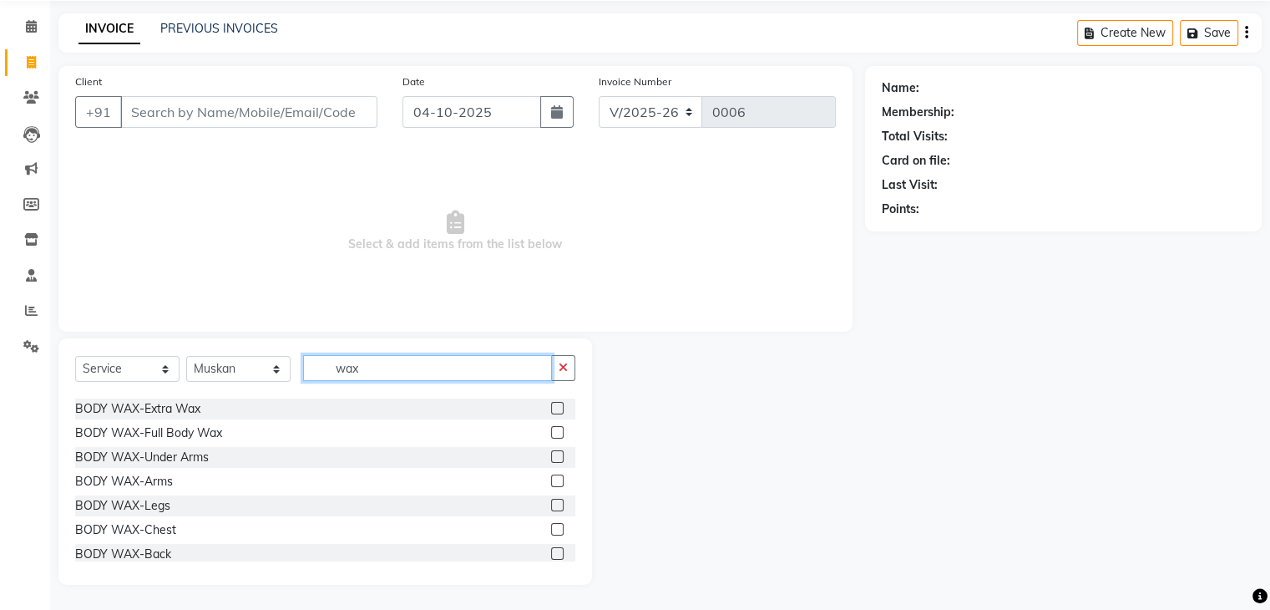
scroll to position [196, 0]
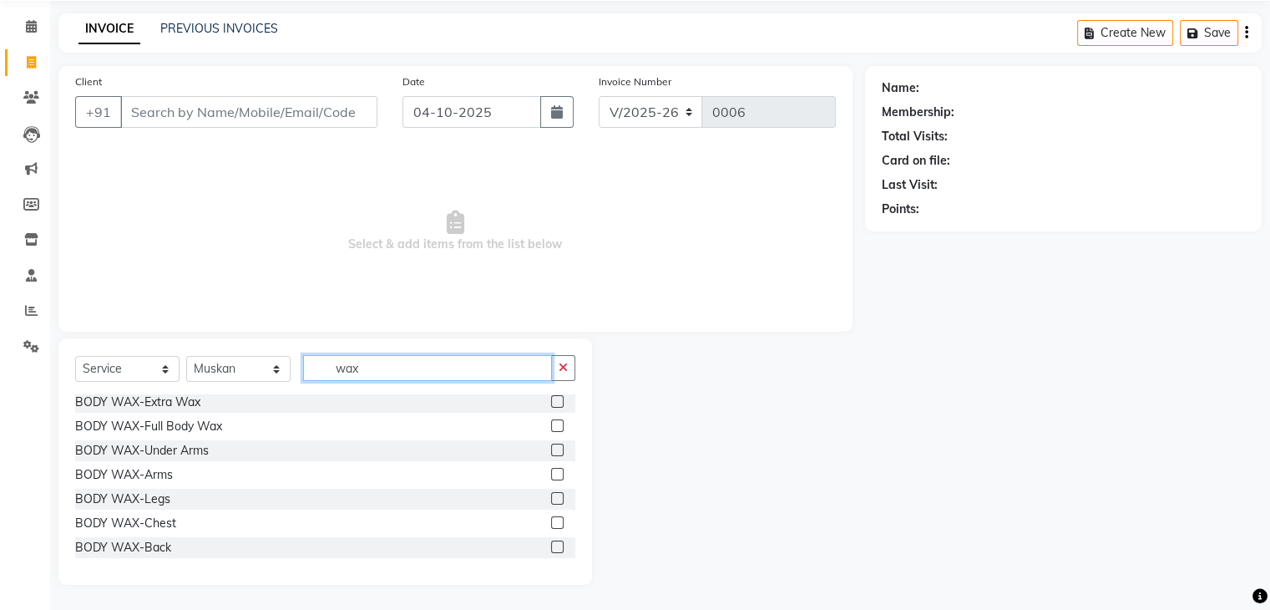
type input "wax"
click at [551, 496] on label at bounding box center [557, 498] width 13 height 13
click at [551, 496] on input "checkbox" at bounding box center [556, 499] width 11 height 11
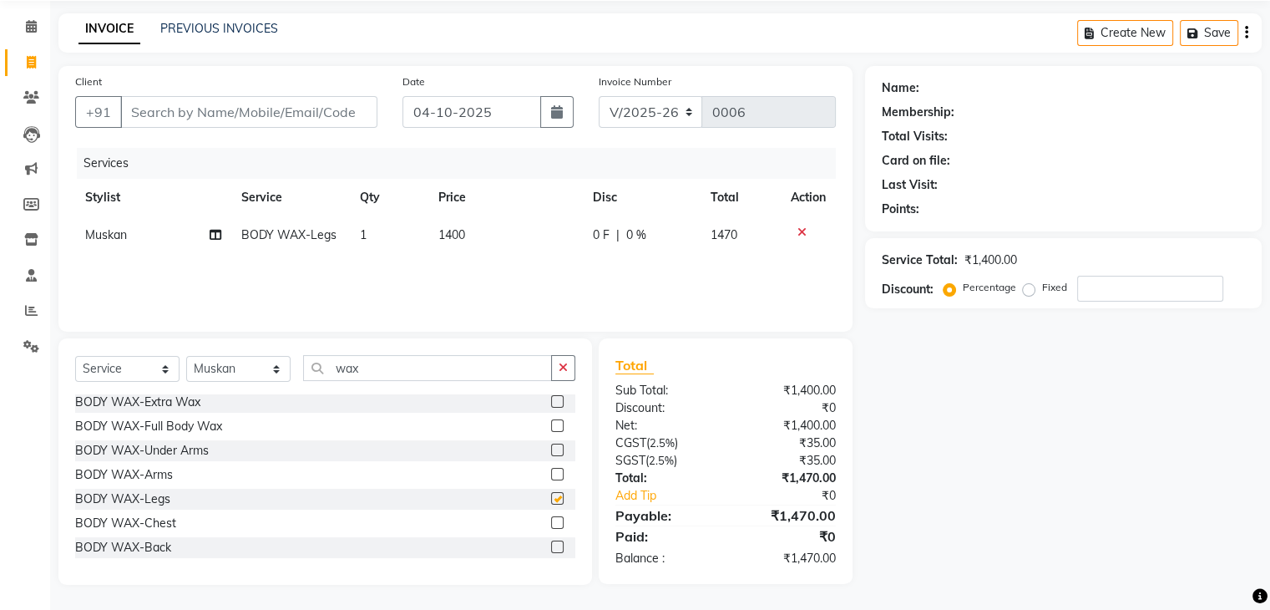
checkbox input "false"
click at [800, 227] on icon at bounding box center [802, 232] width 9 height 12
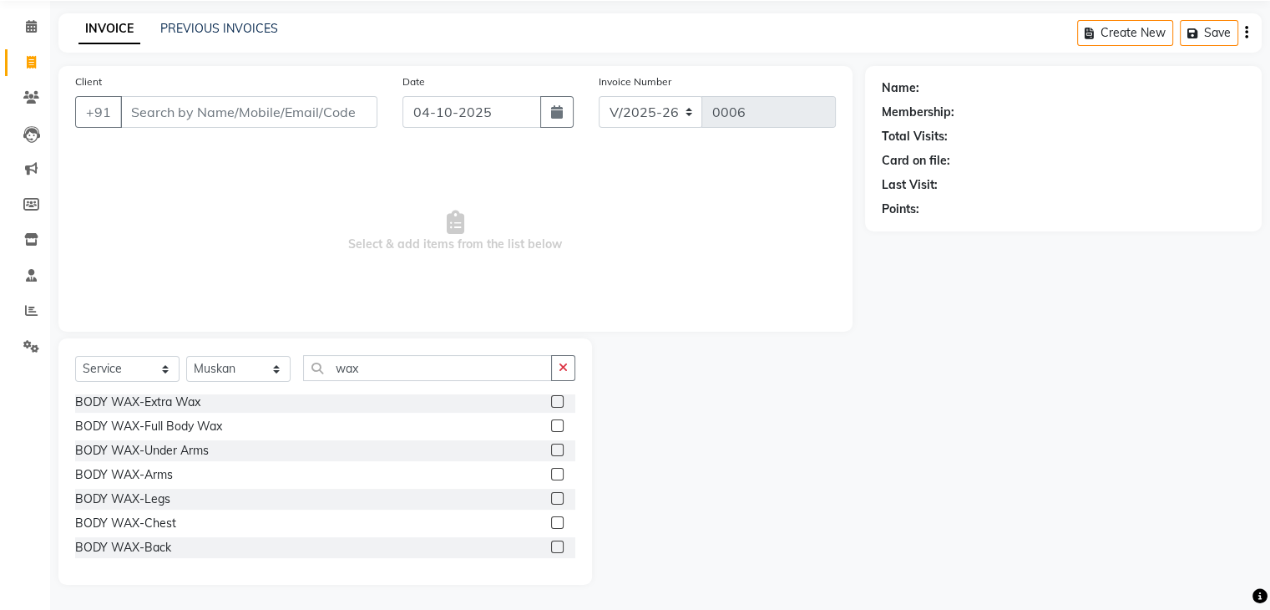
click at [570, 390] on div "Select Service Product Membership Package Voucher Prepaid Gift Card Select Styl…" at bounding box center [325, 374] width 500 height 39
drag, startPoint x: 570, startPoint y: 390, endPoint x: 565, endPoint y: 399, distance: 10.5
click at [565, 399] on div "Select Service Product Membership Package Voucher Prepaid Gift Card Select Styl…" at bounding box center [325, 461] width 534 height 246
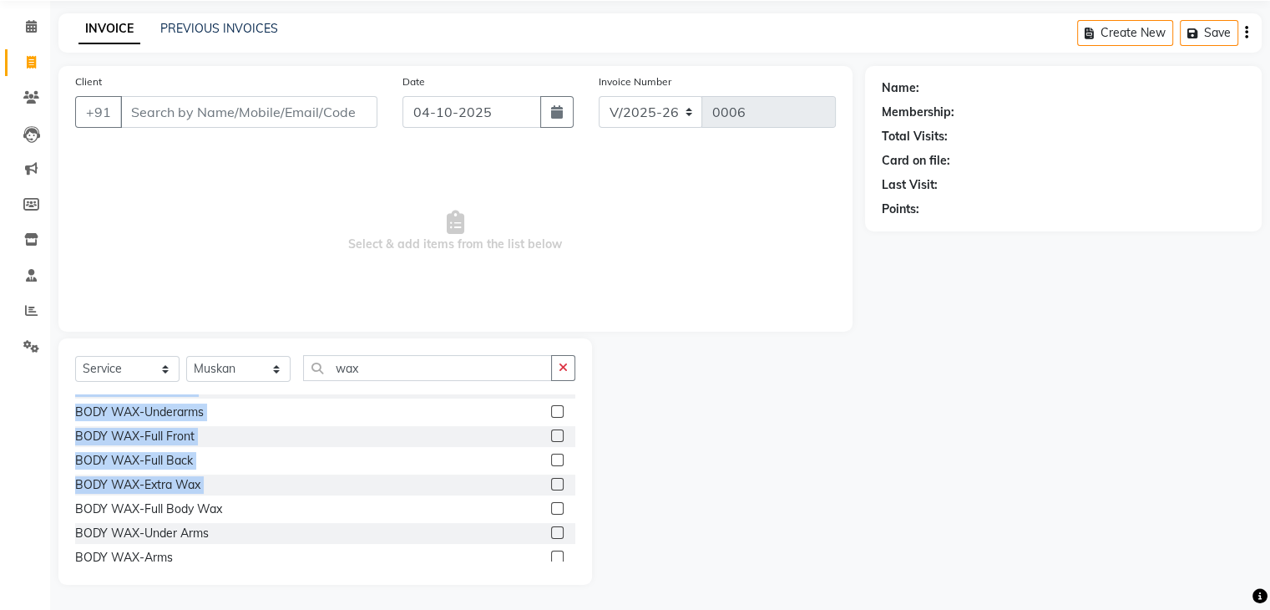
scroll to position [96, 0]
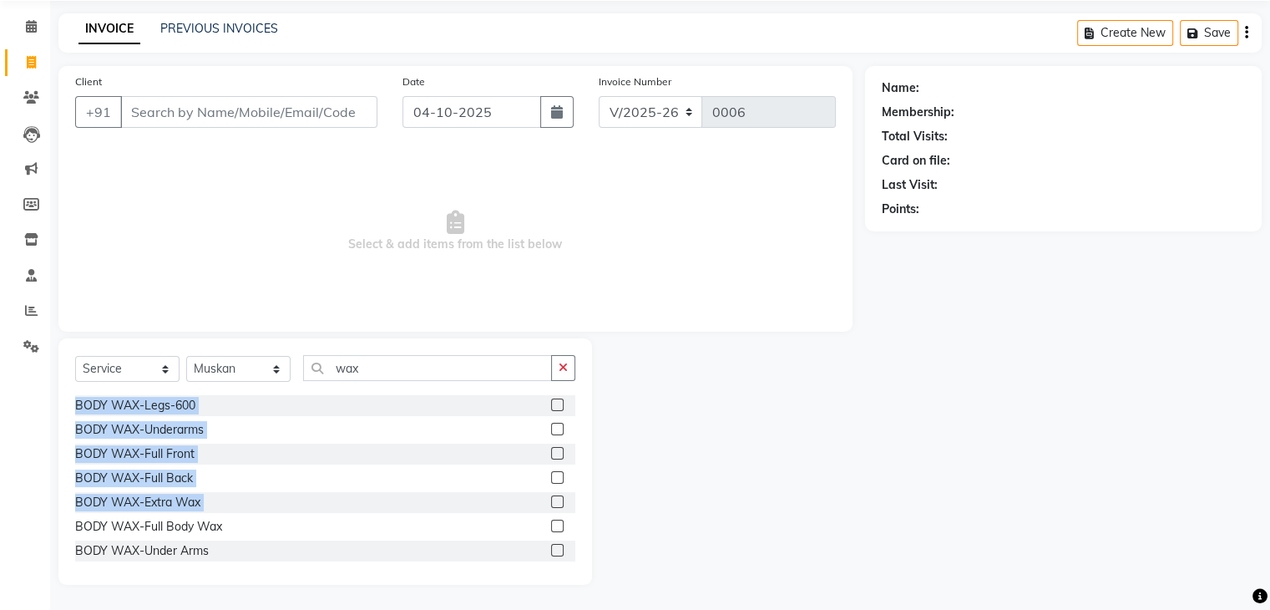
click at [551, 400] on label at bounding box center [557, 404] width 13 height 13
click at [551, 400] on input "checkbox" at bounding box center [556, 405] width 11 height 11
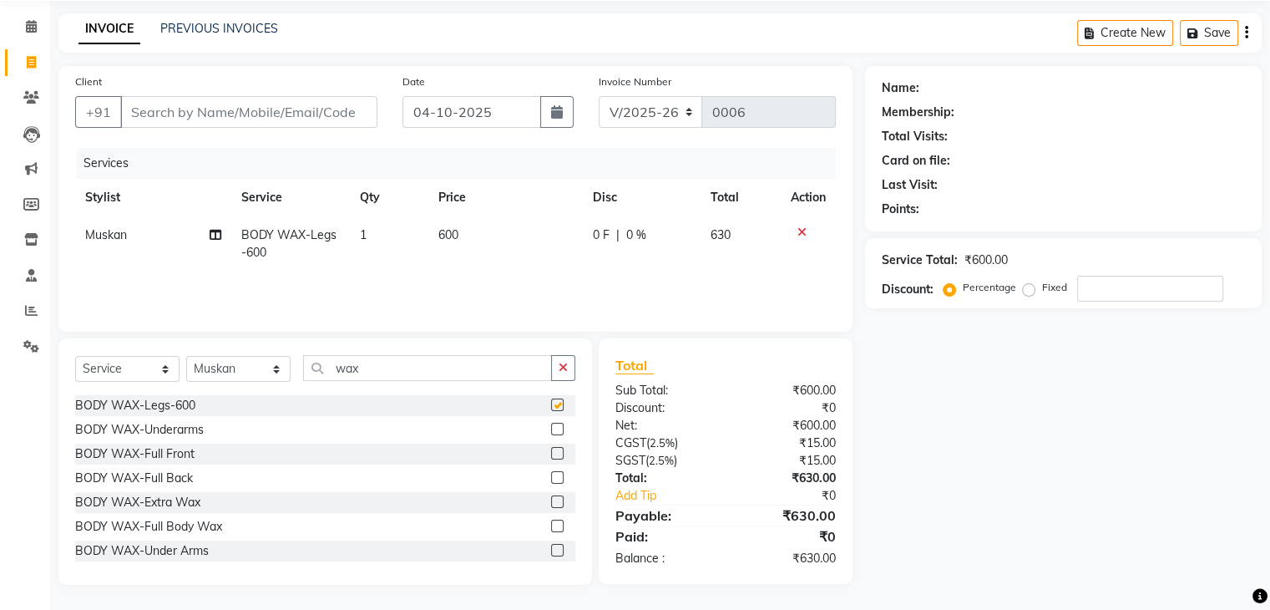
checkbox input "false"
click at [454, 235] on span "600" at bounding box center [448, 234] width 20 height 15
select select "93645"
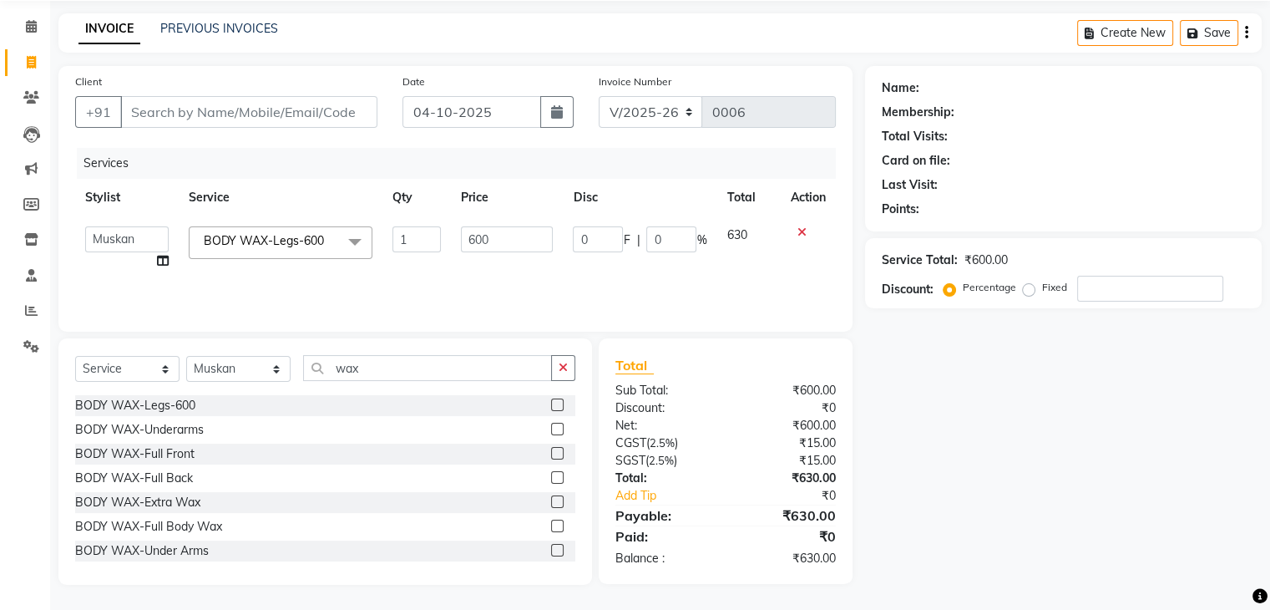
click at [454, 235] on td "600" at bounding box center [507, 247] width 112 height 63
click at [474, 245] on input "600" at bounding box center [507, 239] width 92 height 26
click at [517, 244] on input "600" at bounding box center [507, 239] width 92 height 26
type input "6"
type input "700"
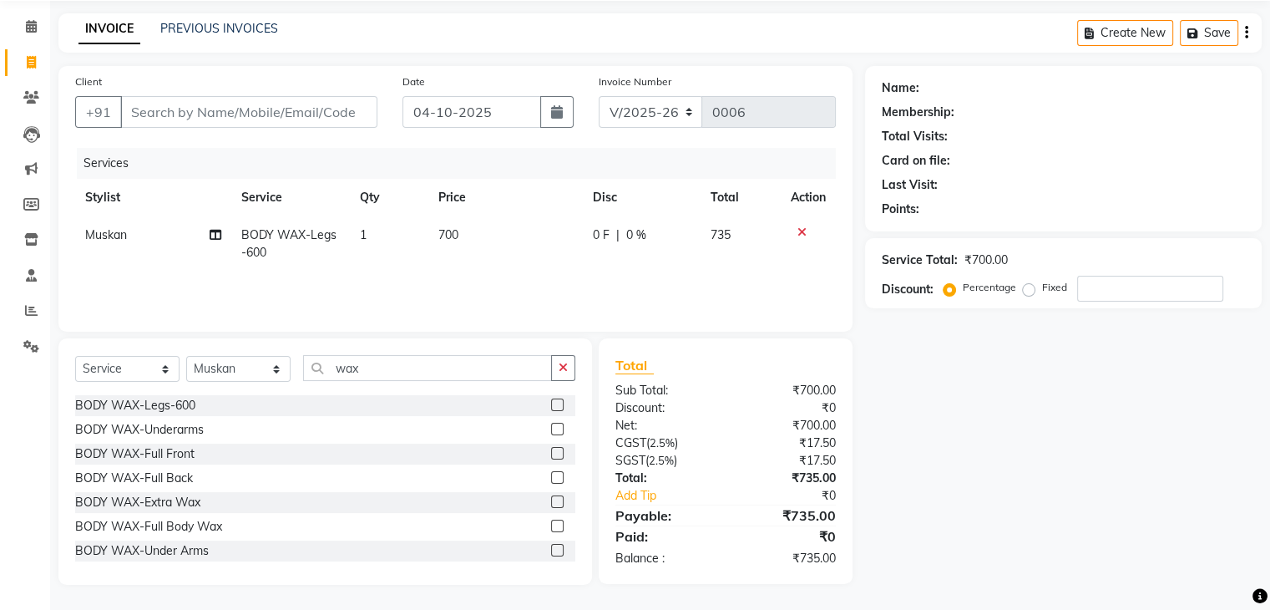
click at [912, 387] on div "Name: Membership: Total Visits: Card on file: Last Visit: Points: Service Total…" at bounding box center [1069, 325] width 409 height 519
click at [802, 227] on icon at bounding box center [802, 232] width 9 height 12
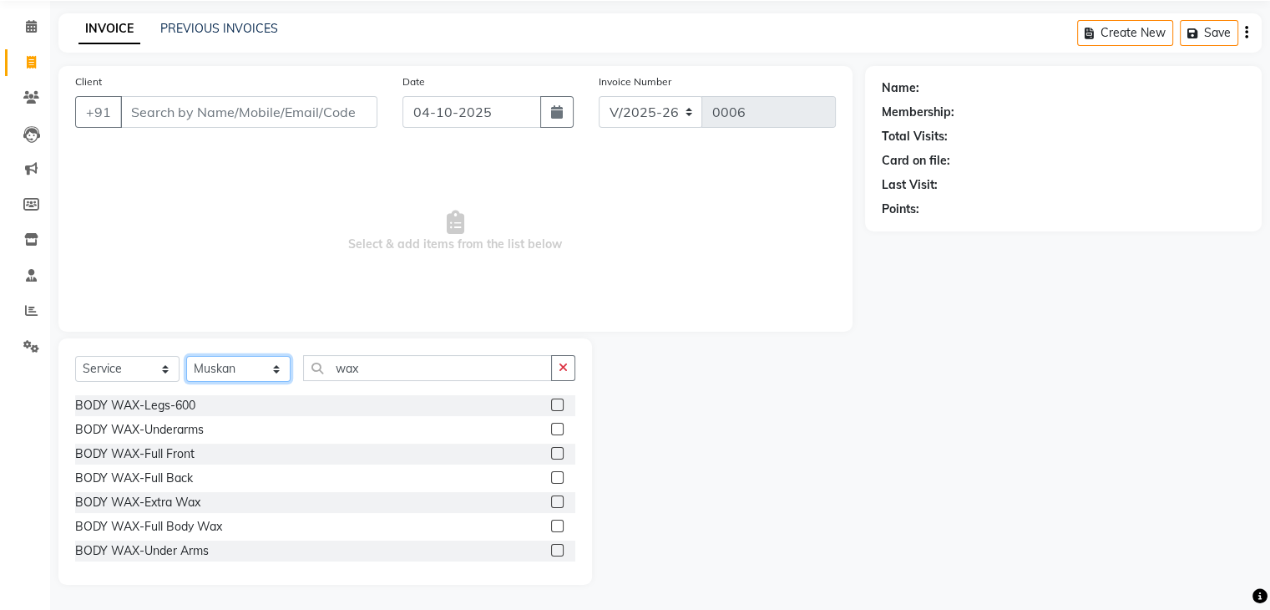
click at [276, 372] on select "Select Stylist Manager [PERSON_NAME] [PERSON_NAME] Sachin [PERSON_NAME]" at bounding box center [238, 369] width 104 height 26
select select "93651"
click at [186, 356] on select "Select Stylist Manager [PERSON_NAME] [PERSON_NAME] Sachin [PERSON_NAME]" at bounding box center [238, 369] width 104 height 26
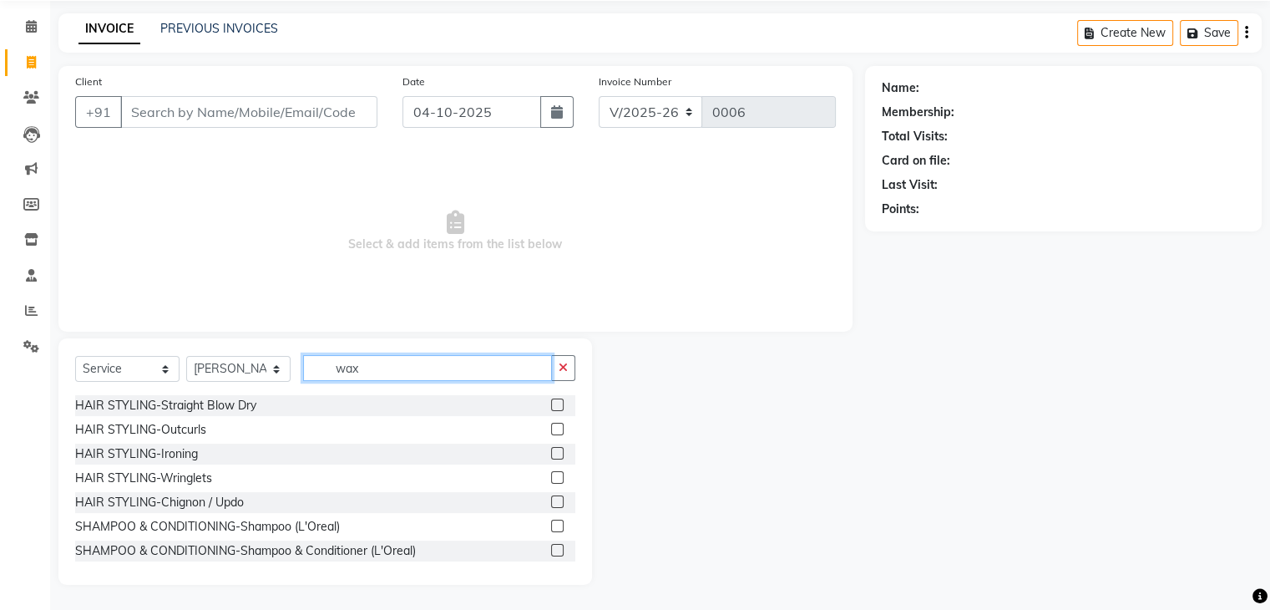
click at [458, 368] on input "wax" at bounding box center [427, 368] width 249 height 26
type input "w"
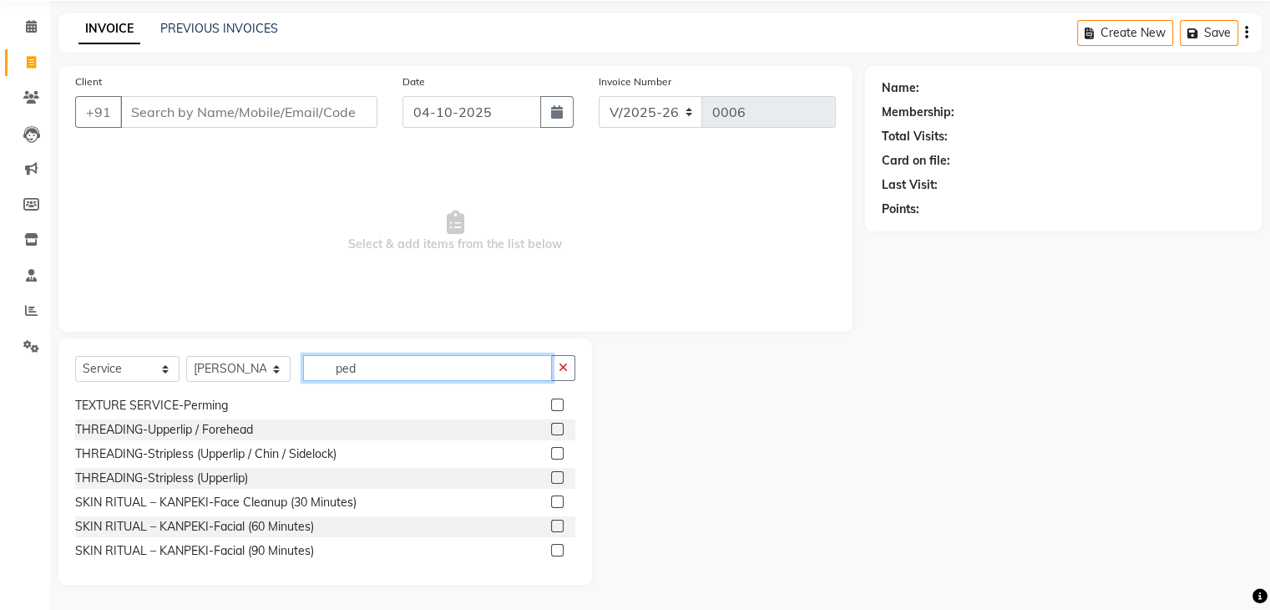
scroll to position [0, 0]
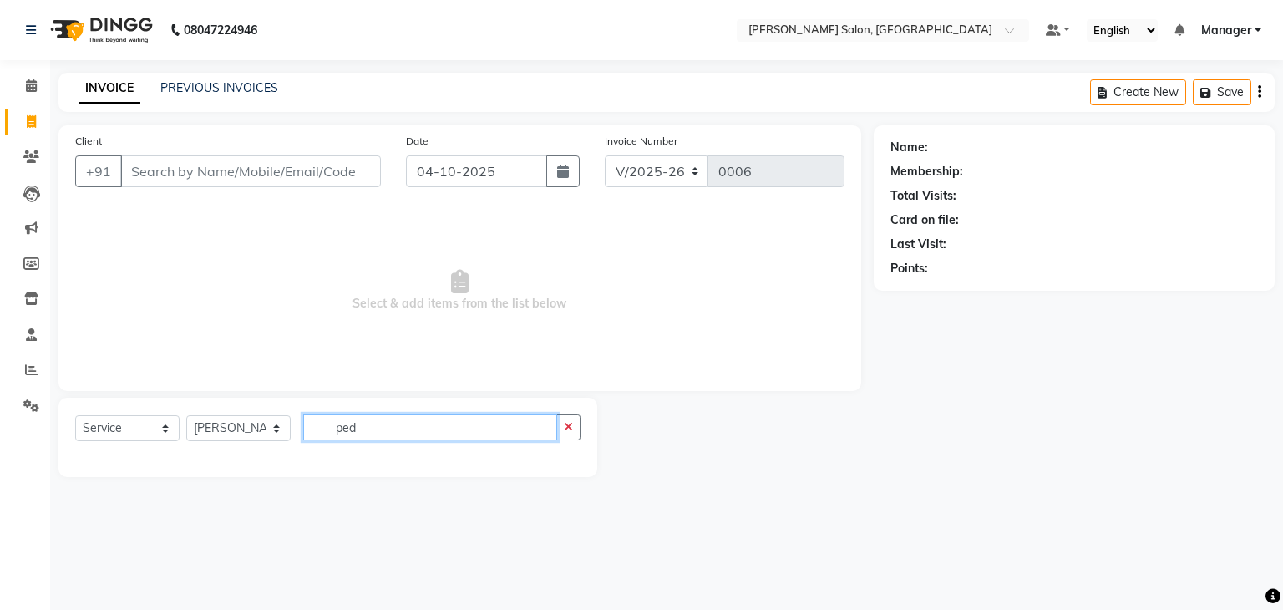
click at [433, 428] on input "ped" at bounding box center [430, 427] width 254 height 26
type input "p"
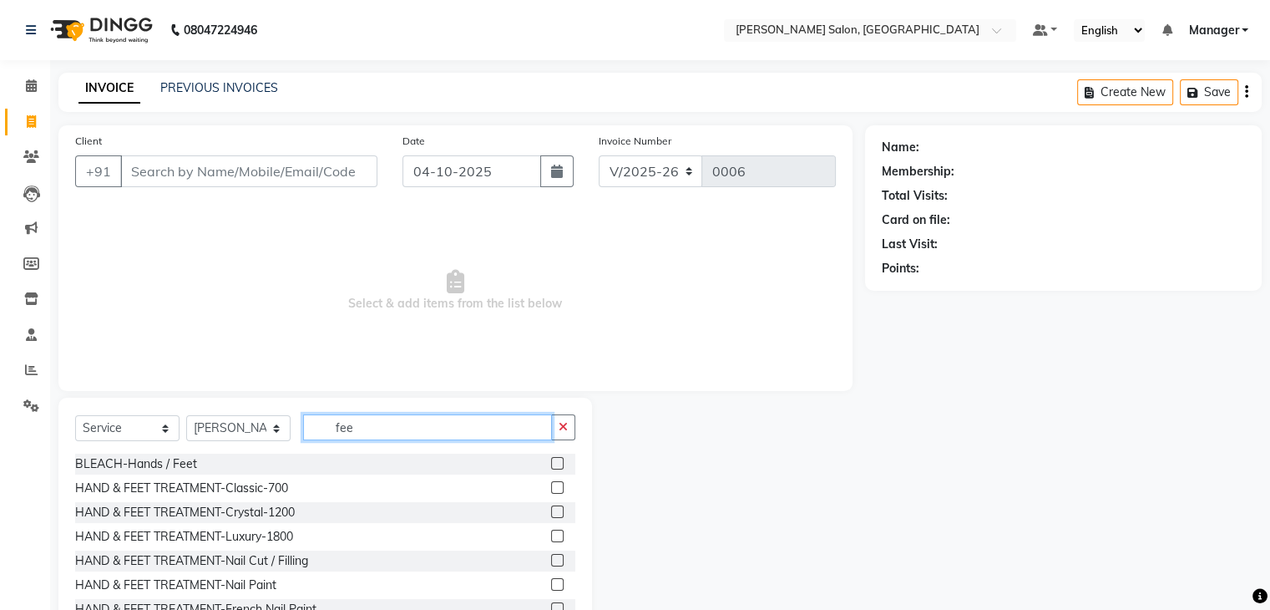
type input "fee"
click at [551, 488] on label at bounding box center [557, 487] width 13 height 13
click at [551, 488] on input "checkbox" at bounding box center [556, 488] width 11 height 11
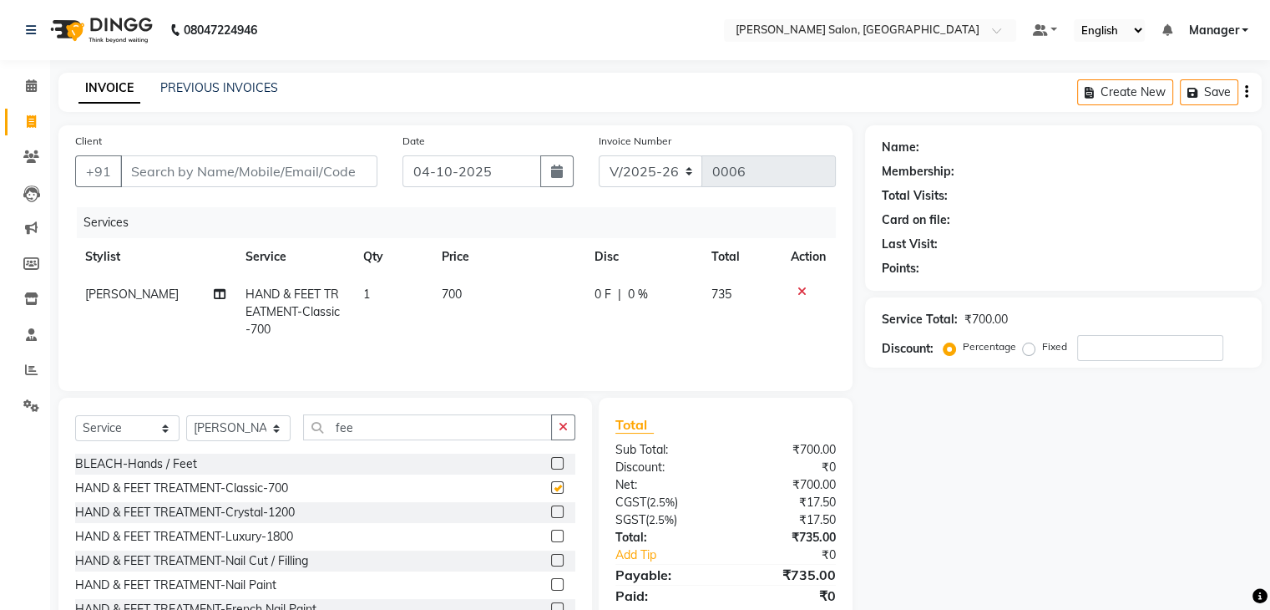
checkbox input "false"
click at [225, 84] on link "PREVIOUS INVOICES" at bounding box center [219, 87] width 118 height 15
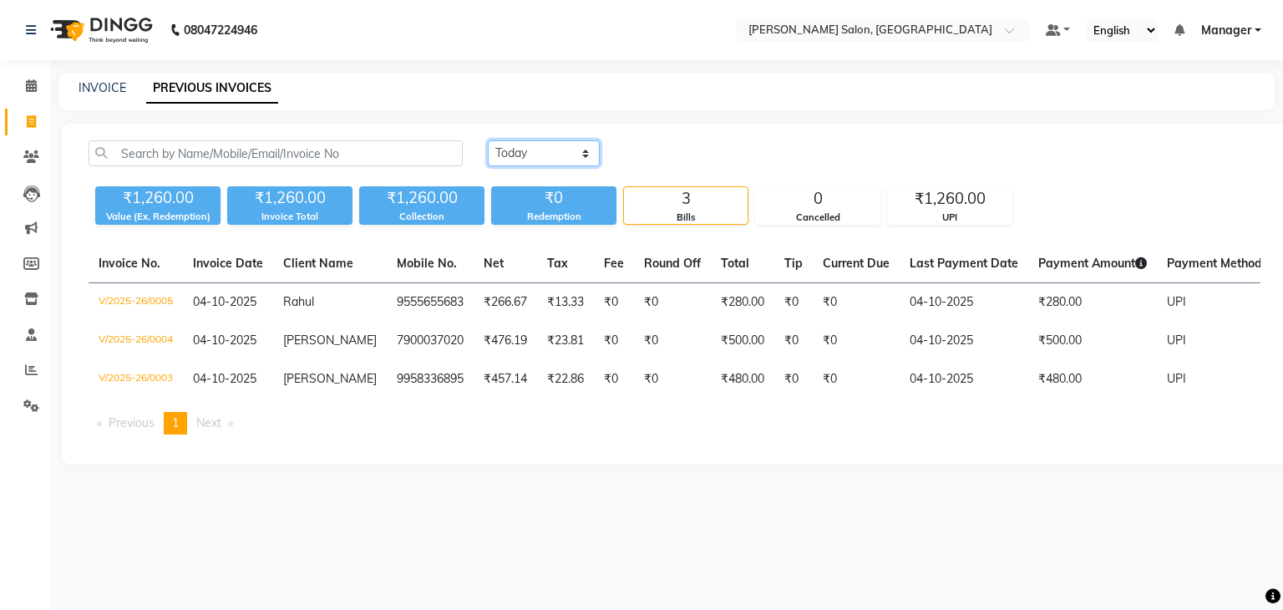
click at [585, 158] on select "[DATE] [DATE] Custom Range" at bounding box center [544, 153] width 112 height 26
click at [488, 140] on select "[DATE] [DATE] Custom Range" at bounding box center [544, 153] width 112 height 26
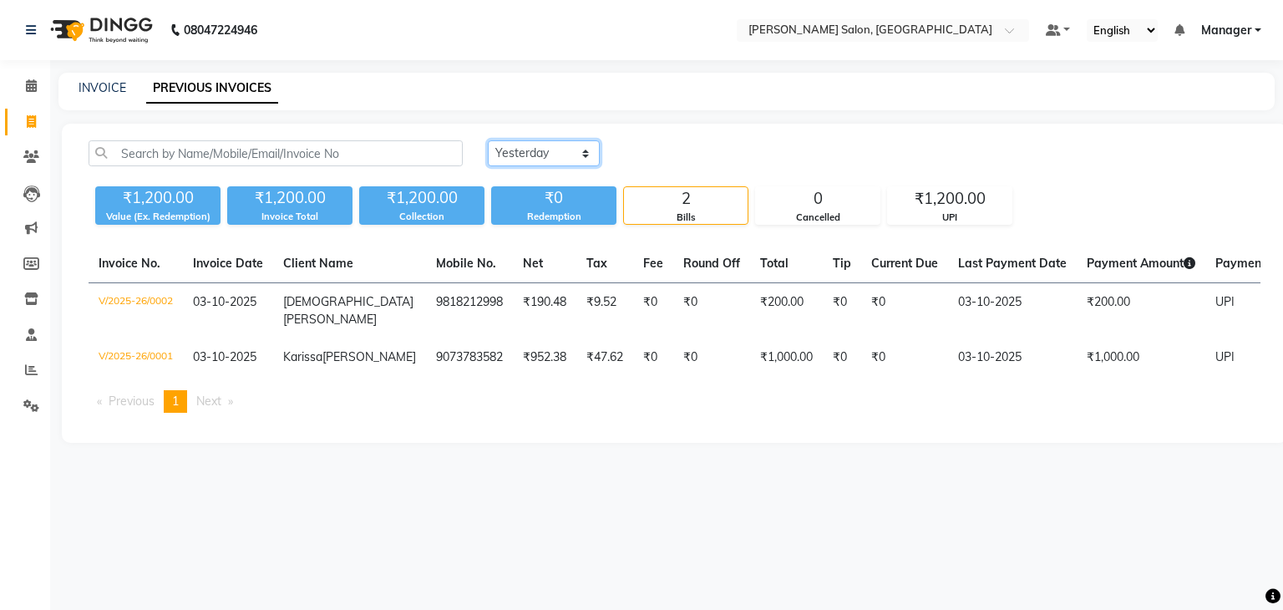
click at [585, 152] on select "[DATE] [DATE] Custom Range" at bounding box center [544, 153] width 112 height 26
select select "today"
click at [488, 140] on select "[DATE] [DATE] Custom Range" at bounding box center [544, 153] width 112 height 26
click at [101, 89] on link "INVOICE" at bounding box center [102, 87] width 48 height 15
select select "service"
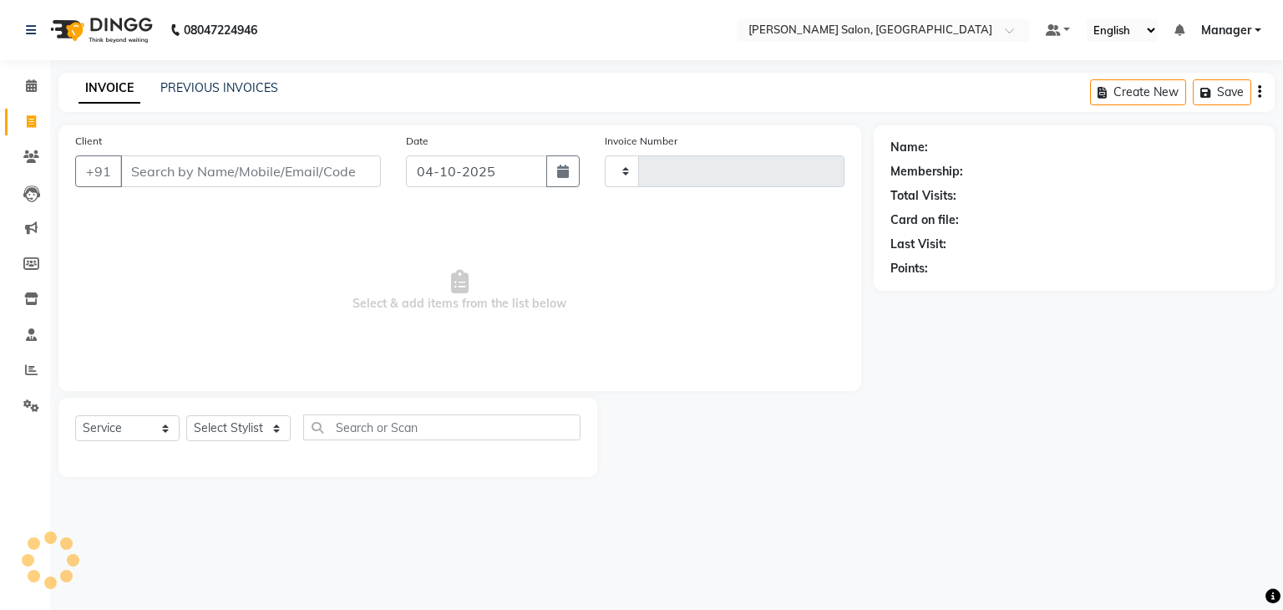
type input "0006"
select select "9063"
click at [209, 88] on link "PREVIOUS INVOICES" at bounding box center [219, 87] width 118 height 15
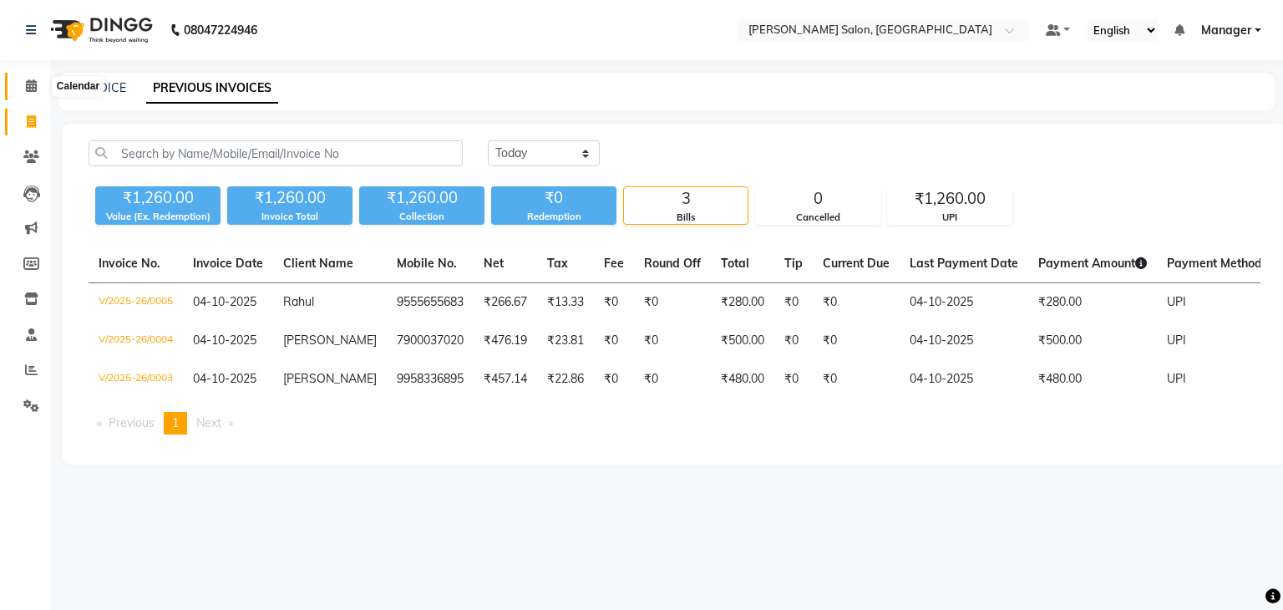
click at [36, 85] on icon at bounding box center [31, 85] width 11 height 13
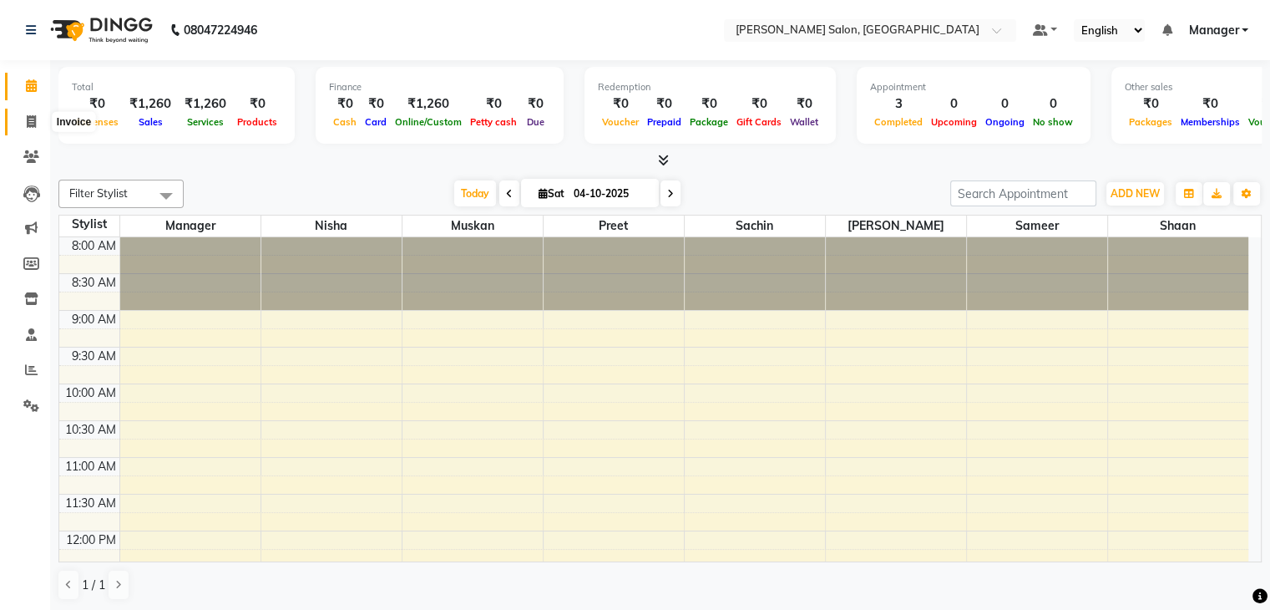
click at [33, 122] on icon at bounding box center [31, 121] width 9 height 13
select select "service"
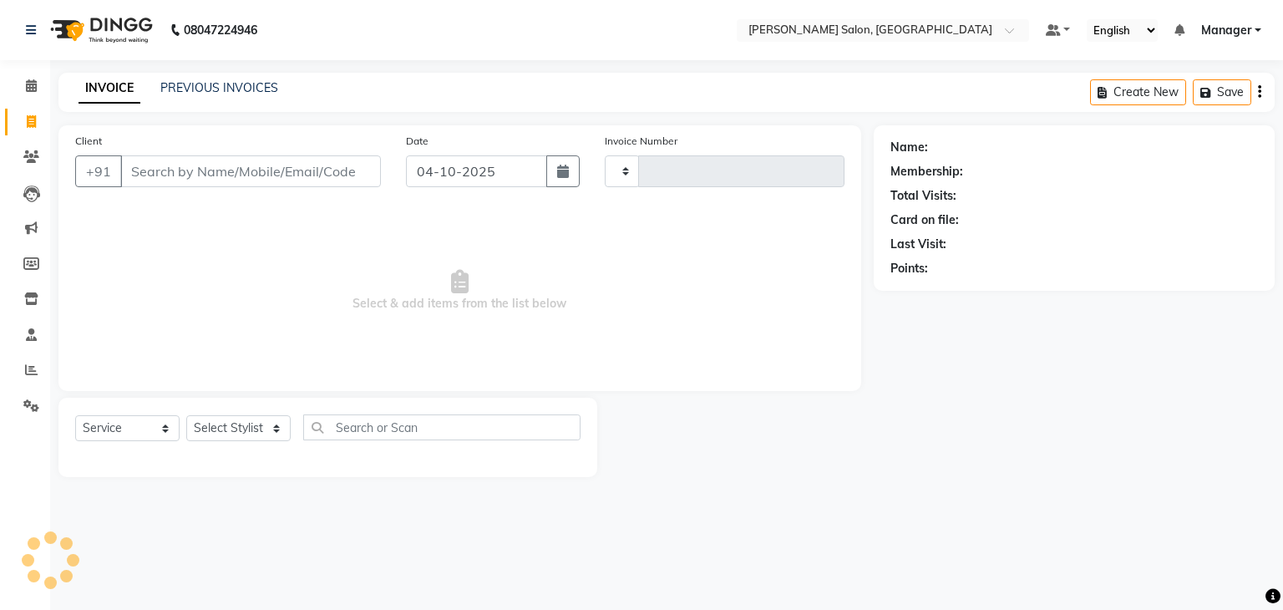
type input "0006"
select select "9063"
click at [277, 434] on select "Select Stylist Manager [PERSON_NAME] [PERSON_NAME] Sachin [PERSON_NAME]" at bounding box center [238, 428] width 104 height 26
select select "93645"
click at [186, 416] on select "Select Stylist Manager [PERSON_NAME] [PERSON_NAME] Sachin [PERSON_NAME]" at bounding box center [238, 428] width 104 height 26
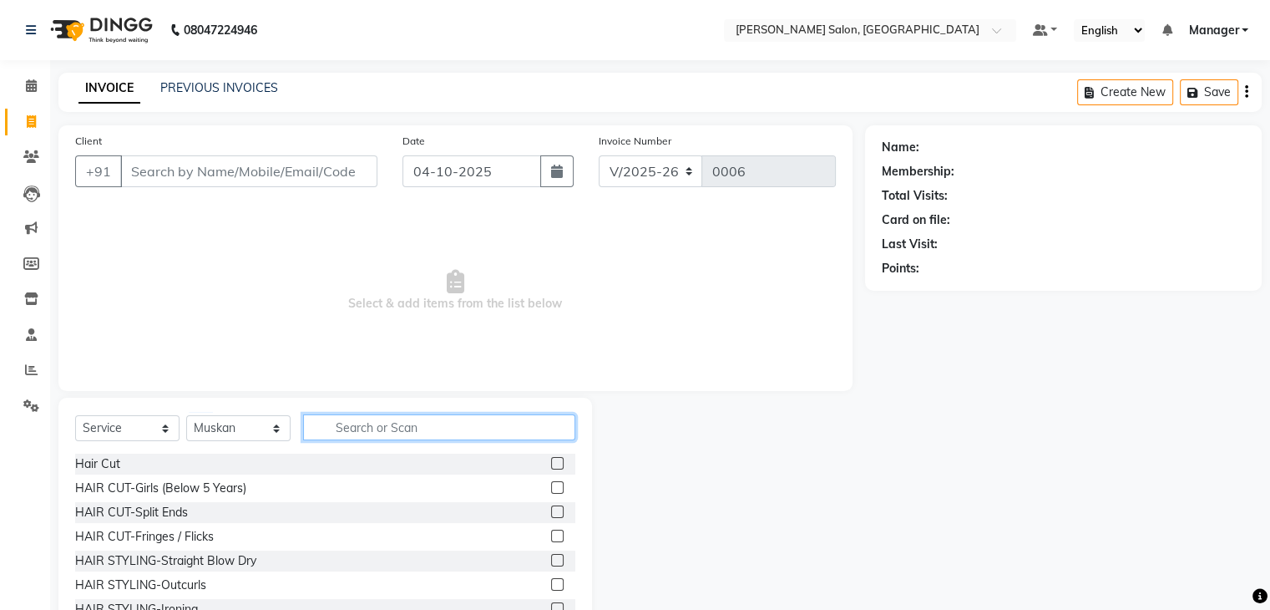
click at [406, 423] on input "text" at bounding box center [439, 427] width 272 height 26
type input "wax"
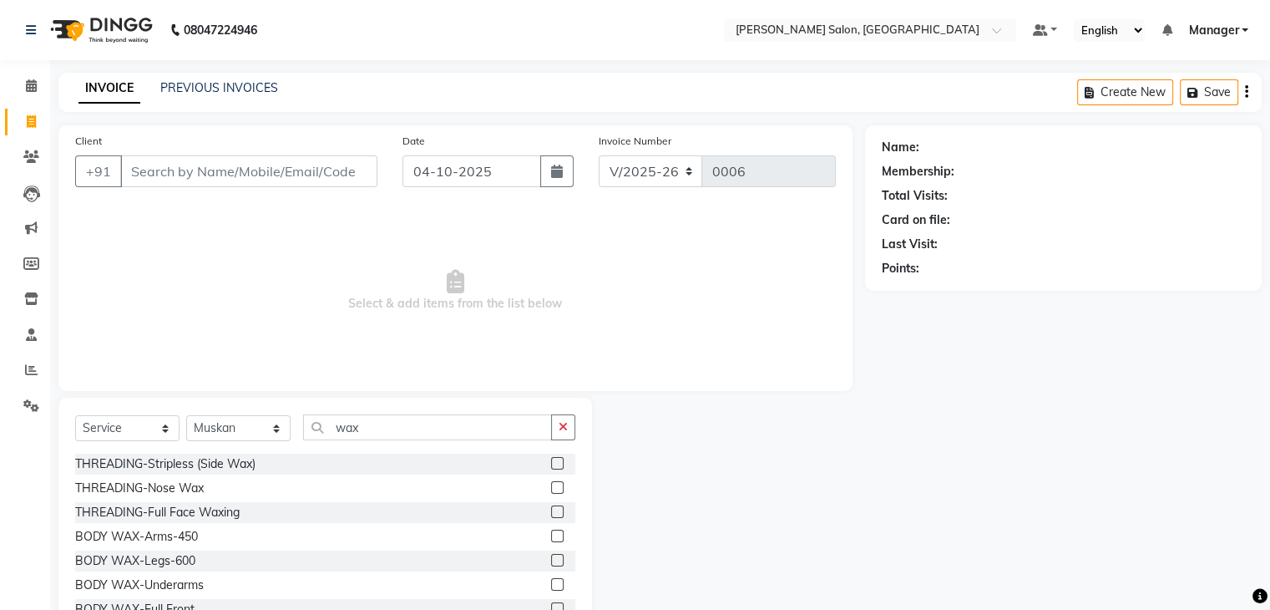
click at [551, 558] on label at bounding box center [557, 560] width 13 height 13
click at [551, 558] on input "checkbox" at bounding box center [556, 560] width 11 height 11
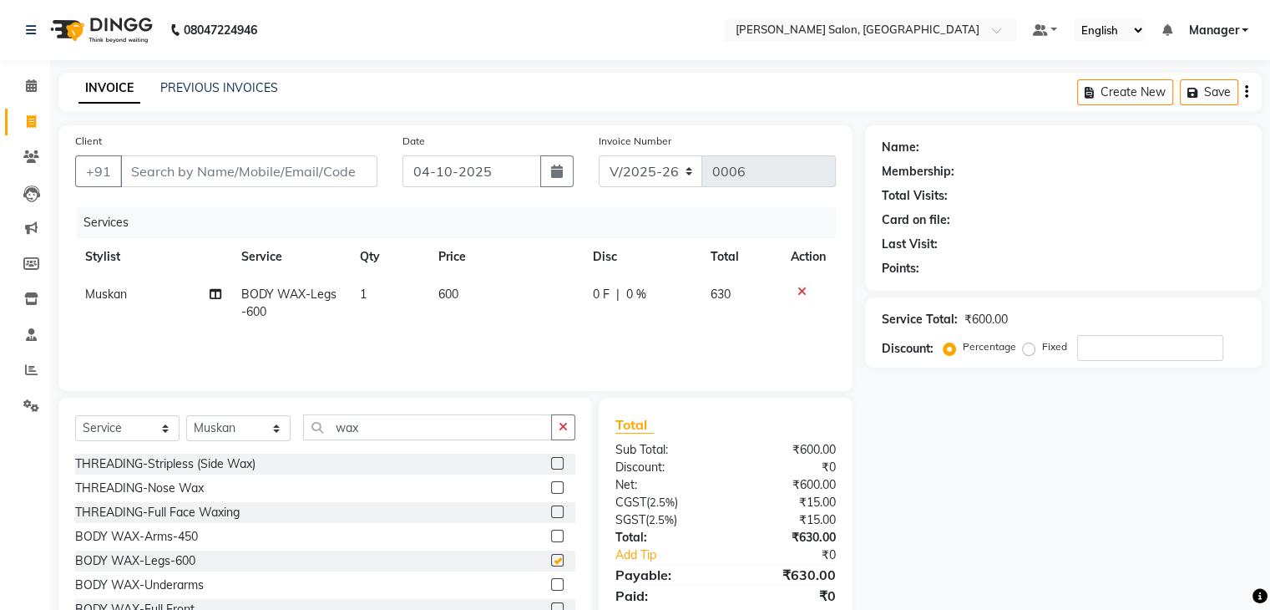
checkbox input "false"
click at [458, 293] on span "600" at bounding box center [448, 293] width 20 height 15
select select "93645"
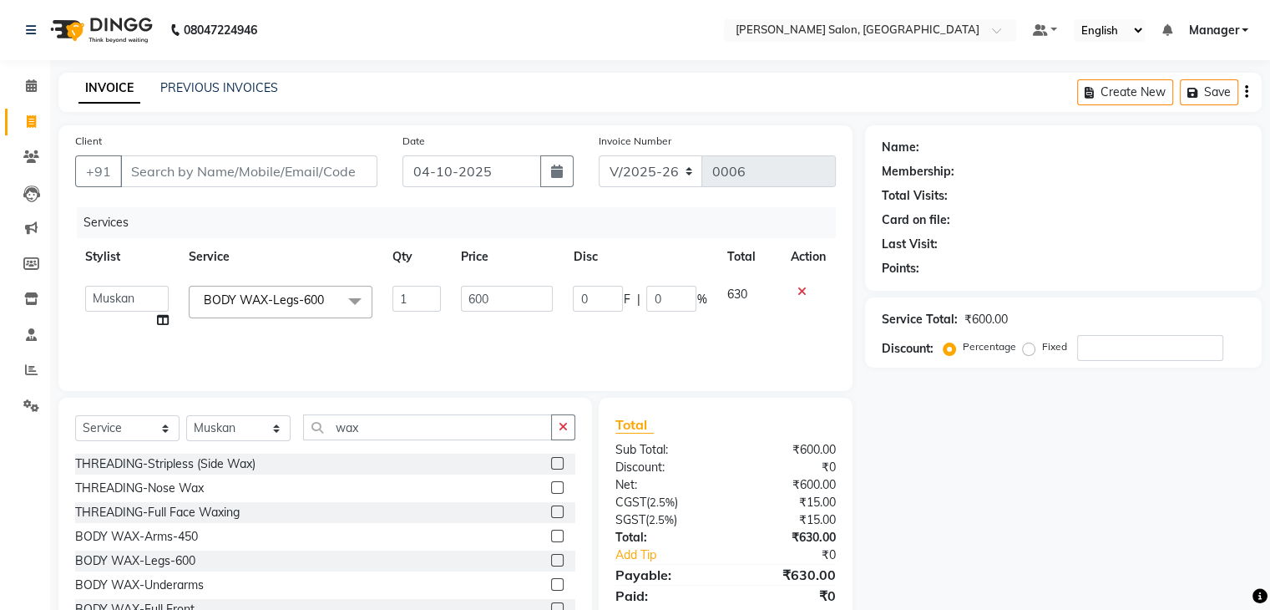
click at [458, 293] on td "600" at bounding box center [507, 307] width 112 height 63
click at [496, 301] on input "600" at bounding box center [507, 299] width 92 height 26
type input "6"
type input "700"
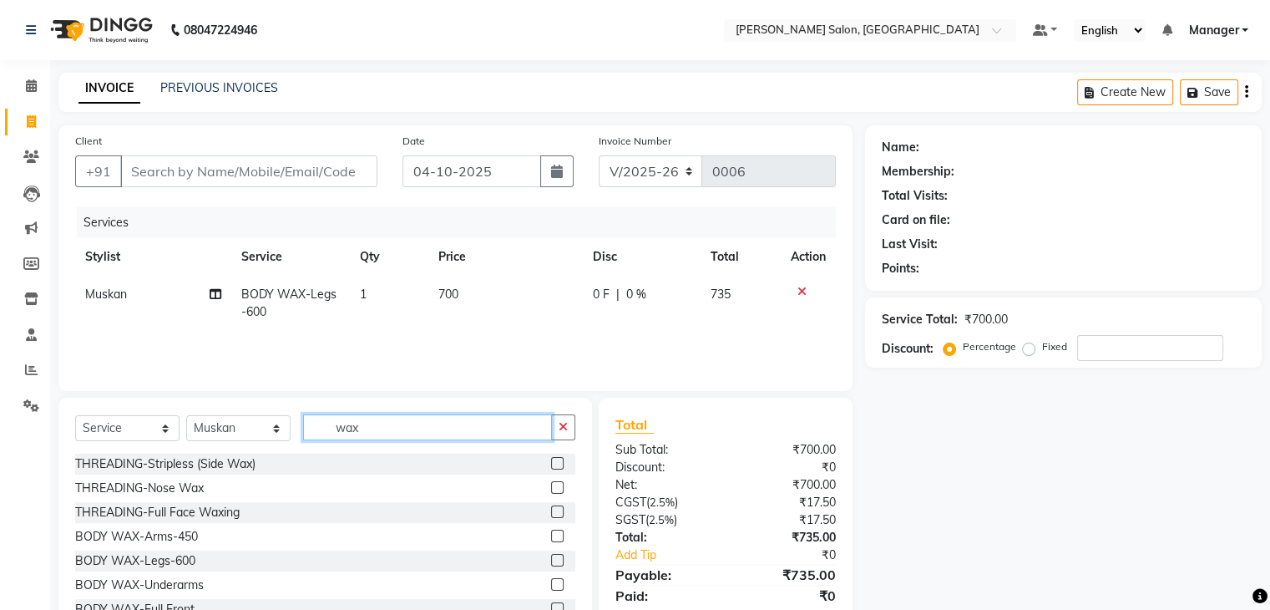
click at [536, 432] on input "wax" at bounding box center [427, 427] width 249 height 26
type input "w"
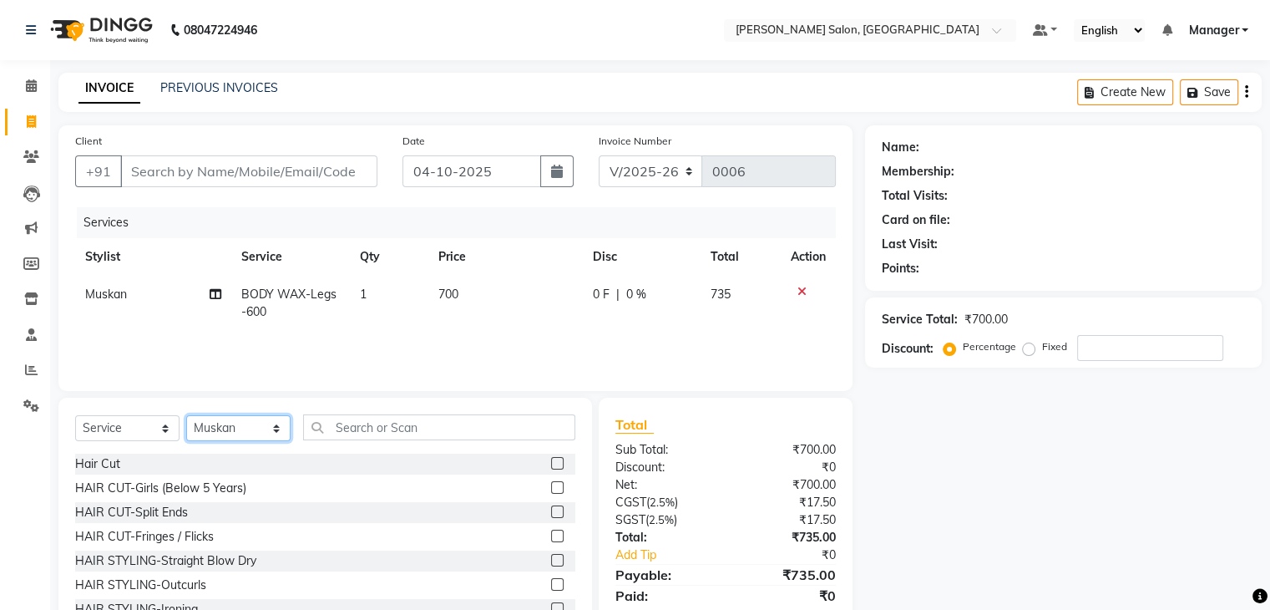
click at [277, 432] on select "Select Stylist Manager [PERSON_NAME] [PERSON_NAME] Sachin [PERSON_NAME]" at bounding box center [238, 428] width 104 height 26
select select "93651"
click at [186, 416] on select "Select Stylist Manager [PERSON_NAME] [PERSON_NAME] Sachin [PERSON_NAME]" at bounding box center [238, 428] width 104 height 26
click at [393, 413] on div "Select Service Product Membership Package Voucher Prepaid Gift Card Select Styl…" at bounding box center [325, 521] width 534 height 246
click at [392, 429] on input "text" at bounding box center [439, 427] width 272 height 26
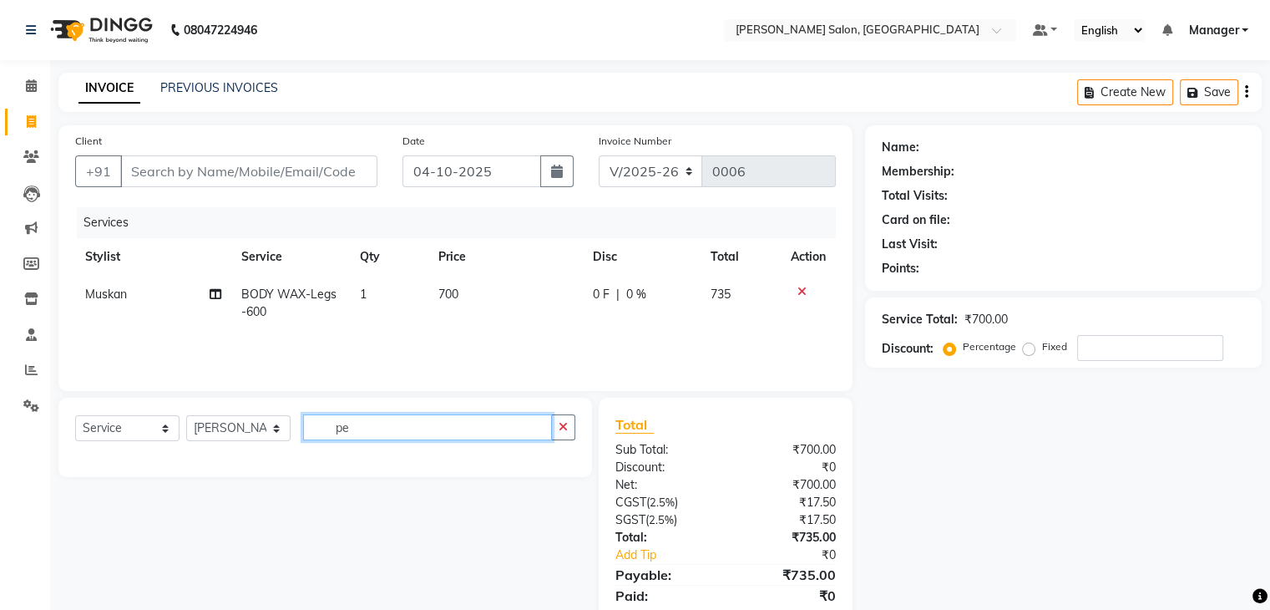
type input "p"
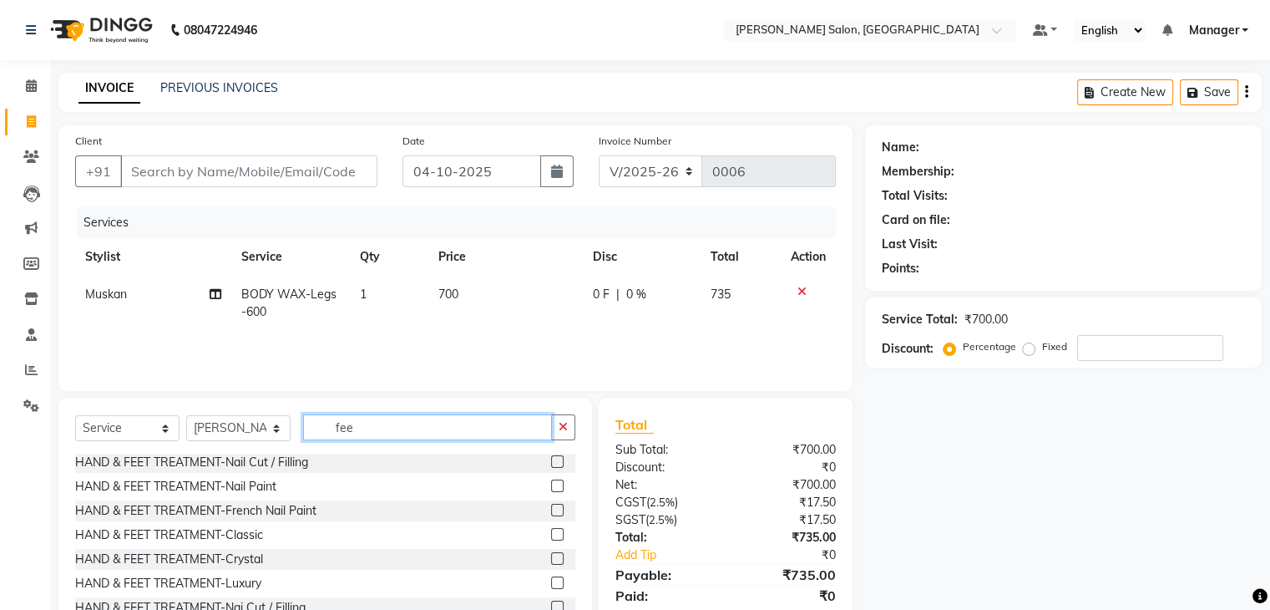
scroll to position [99, 0]
type input "fee"
click at [551, 537] on label at bounding box center [557, 533] width 13 height 13
click at [551, 537] on input "checkbox" at bounding box center [556, 534] width 11 height 11
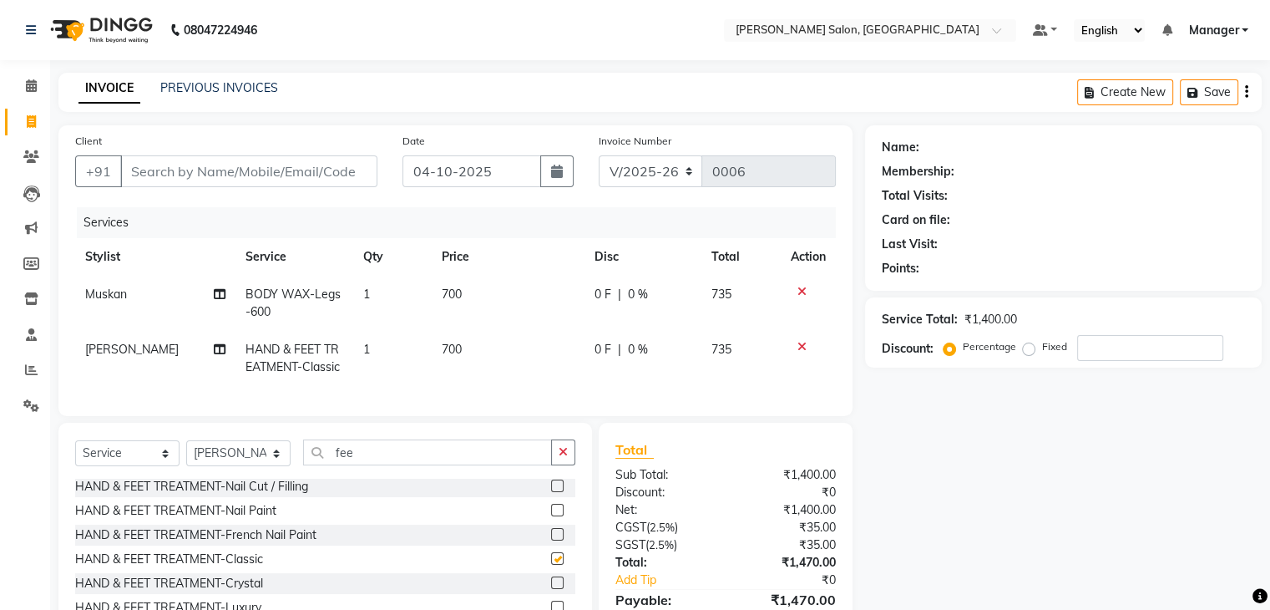
checkbox input "false"
click at [472, 465] on input "fee" at bounding box center [427, 452] width 249 height 26
type input "f"
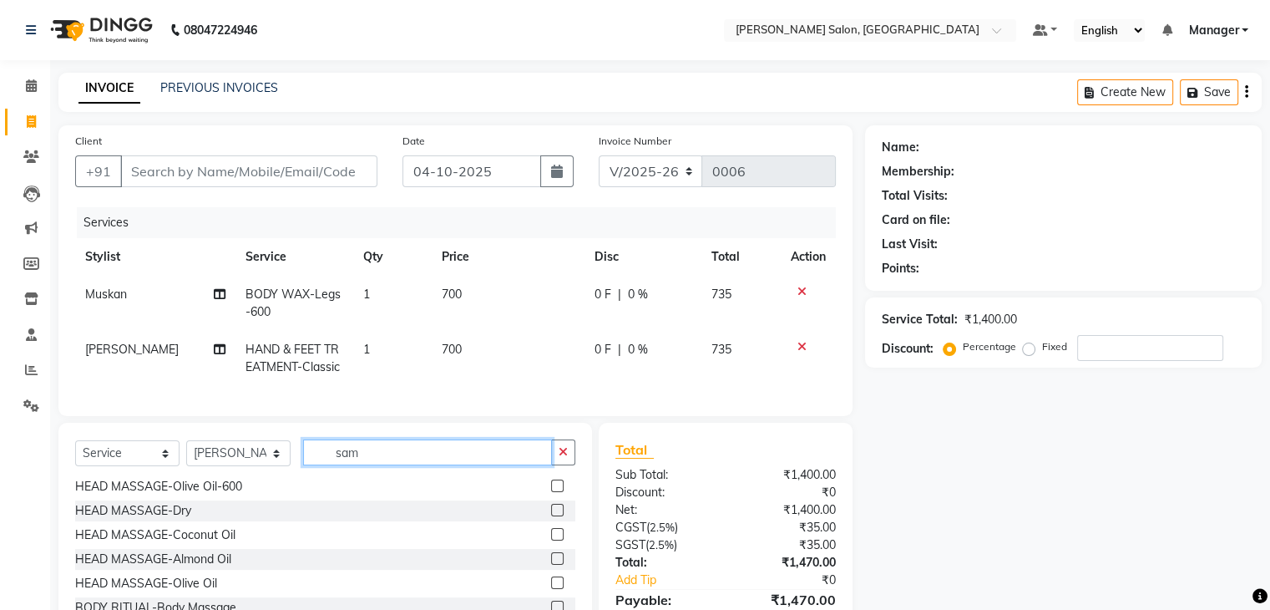
scroll to position [0, 0]
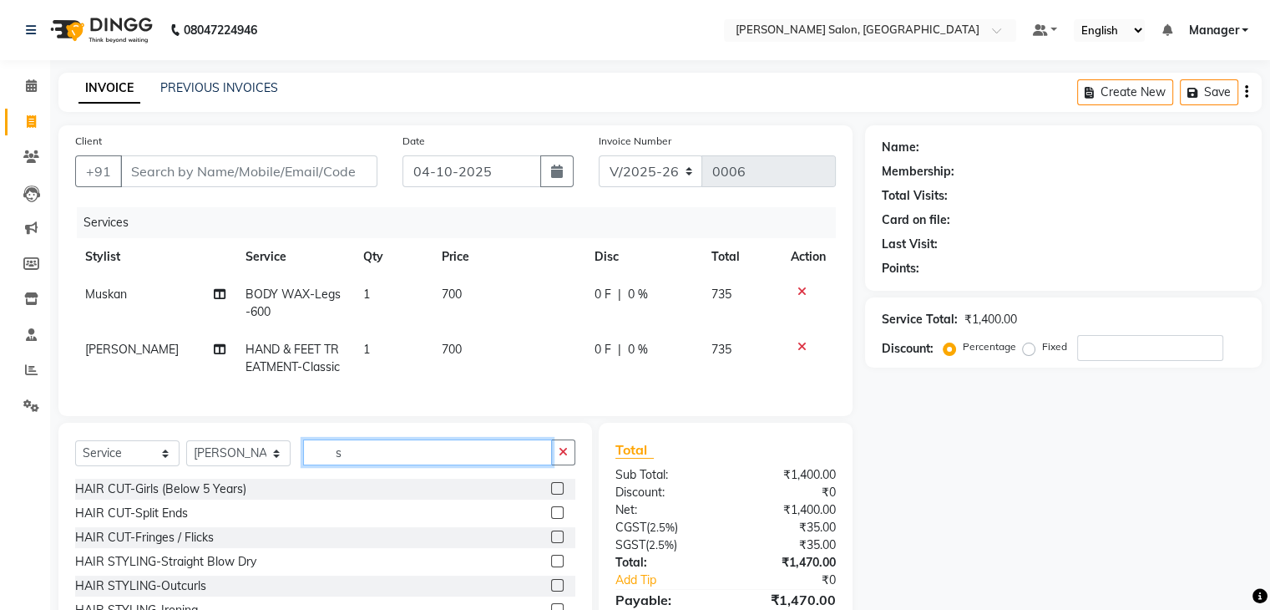
type input "s"
click at [280, 466] on select "Select Stylist Manager [PERSON_NAME] [PERSON_NAME] Sachin [PERSON_NAME]" at bounding box center [238, 453] width 104 height 26
select select "93652"
click at [186, 454] on select "Select Stylist Manager [PERSON_NAME] [PERSON_NAME] Sachin [PERSON_NAME]" at bounding box center [238, 453] width 104 height 26
click at [403, 463] on input "s" at bounding box center [427, 452] width 249 height 26
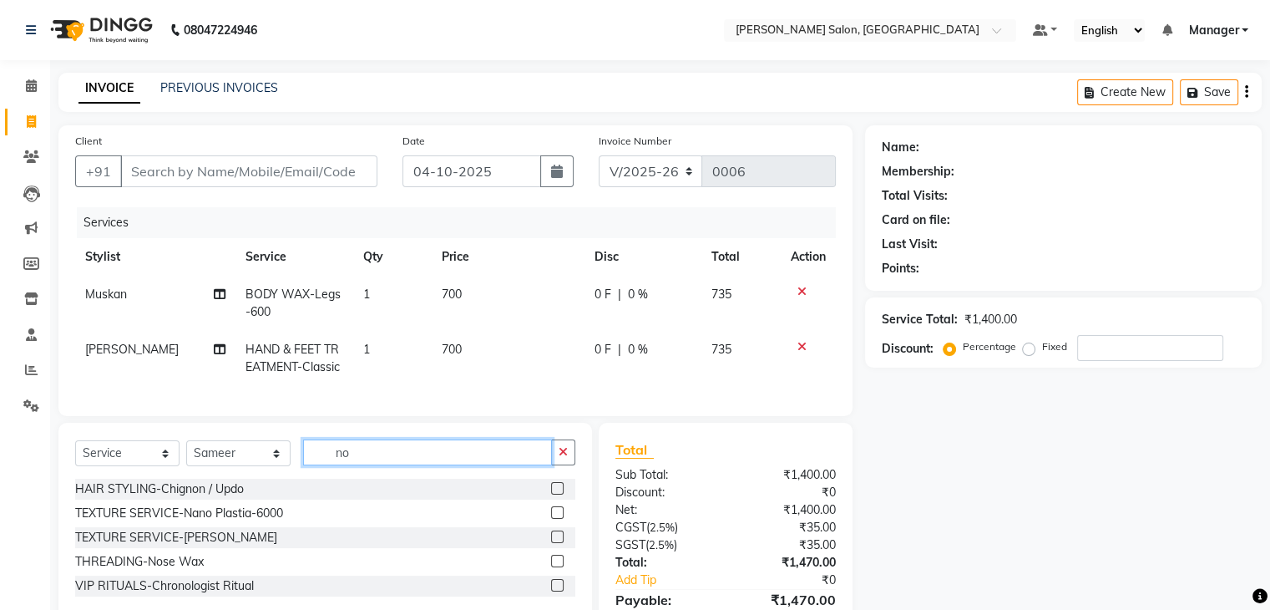
type input "no"
click at [553, 519] on label at bounding box center [557, 512] width 13 height 13
click at [553, 519] on input "checkbox" at bounding box center [556, 513] width 11 height 11
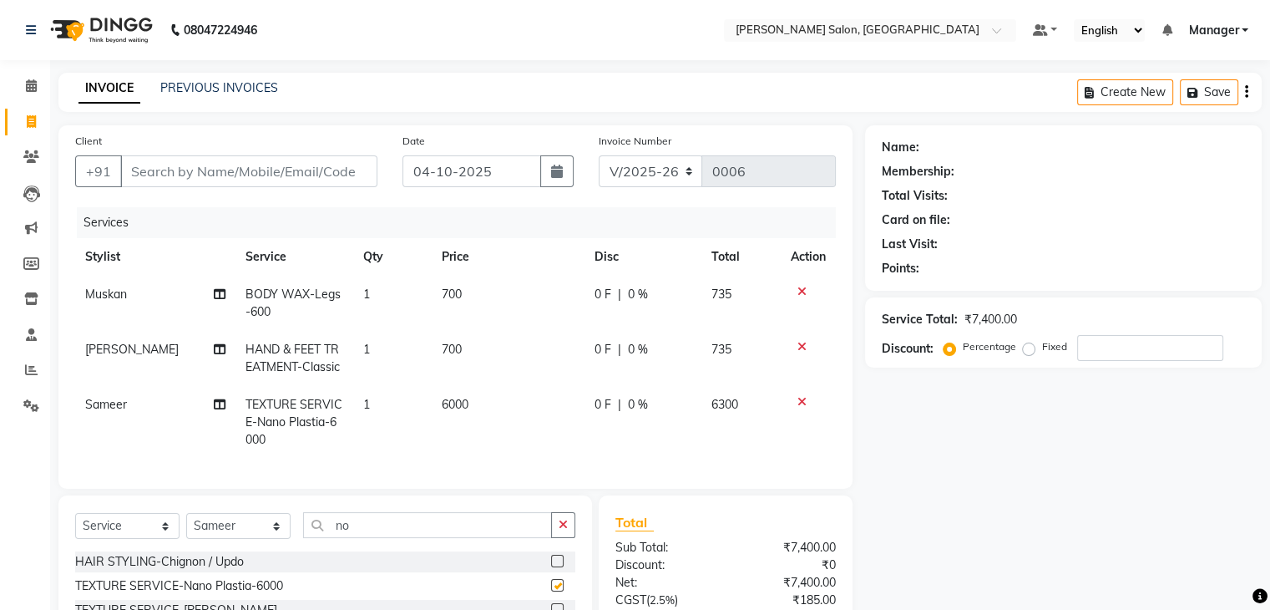
checkbox input "false"
click at [204, 170] on input "Client" at bounding box center [248, 171] width 257 height 32
type input "9"
type input "0"
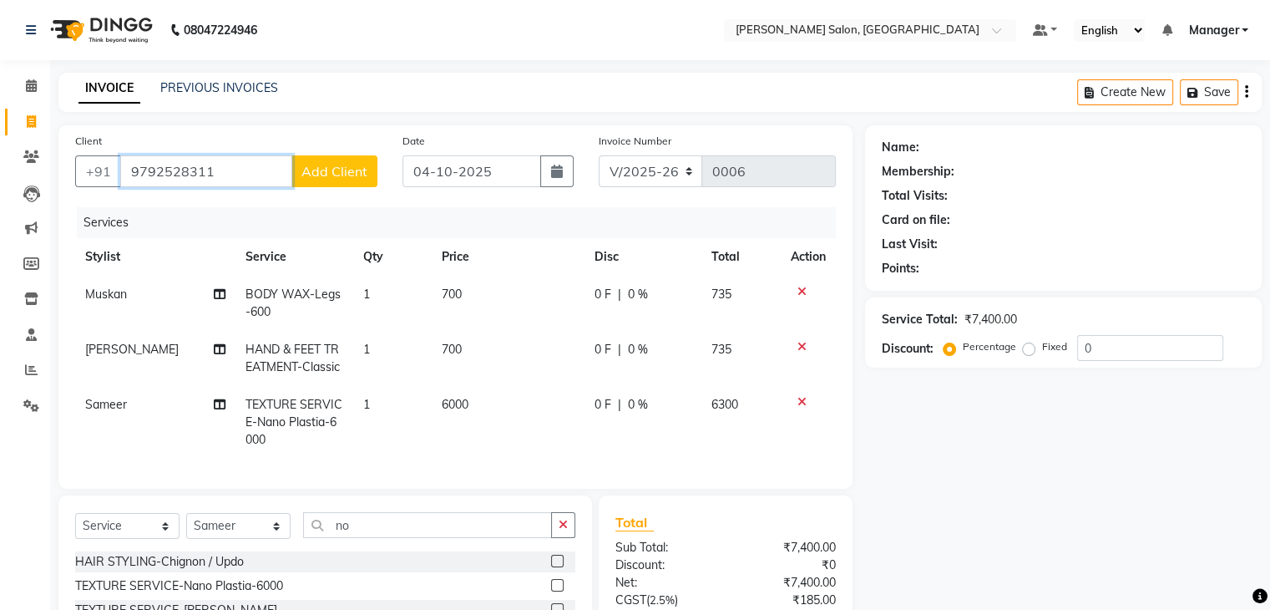
type input "9792528311"
click at [337, 175] on span "Add Client" at bounding box center [334, 171] width 66 height 17
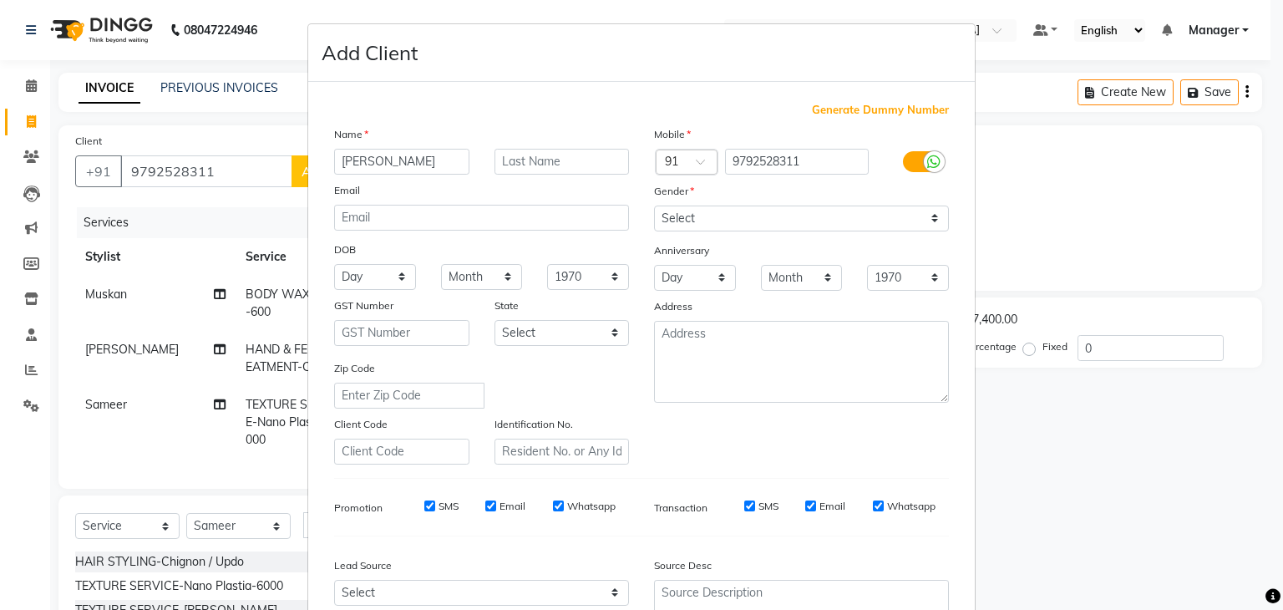
type input "[PERSON_NAME]"
click at [927, 221] on select "Select [DEMOGRAPHIC_DATA] [DEMOGRAPHIC_DATA] Other Prefer Not To Say" at bounding box center [801, 218] width 295 height 26
select select "[DEMOGRAPHIC_DATA]"
click at [654, 206] on select "Select [DEMOGRAPHIC_DATA] [DEMOGRAPHIC_DATA] Other Prefer Not To Say" at bounding box center [801, 218] width 295 height 26
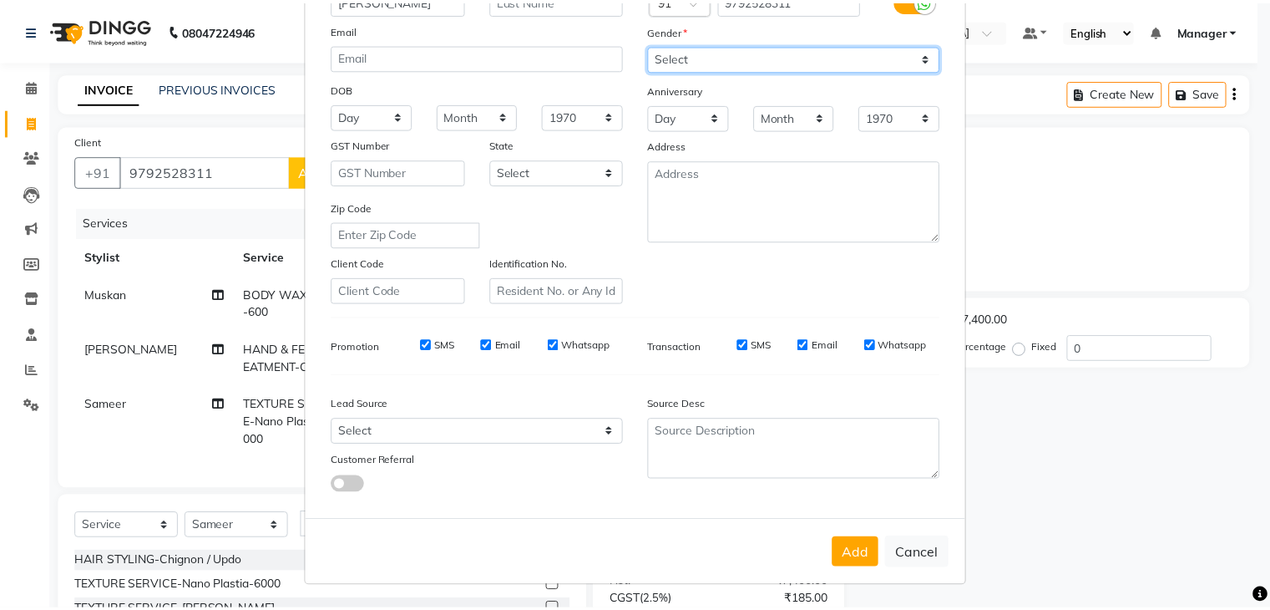
scroll to position [170, 0]
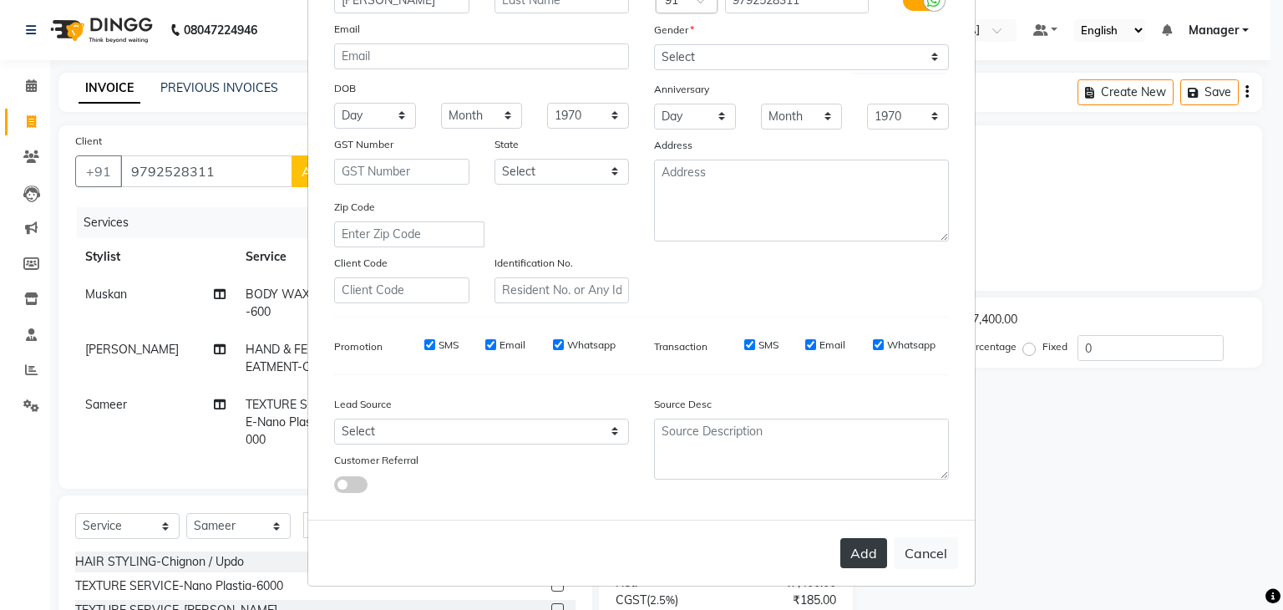
click at [848, 561] on button "Add" at bounding box center [863, 553] width 47 height 30
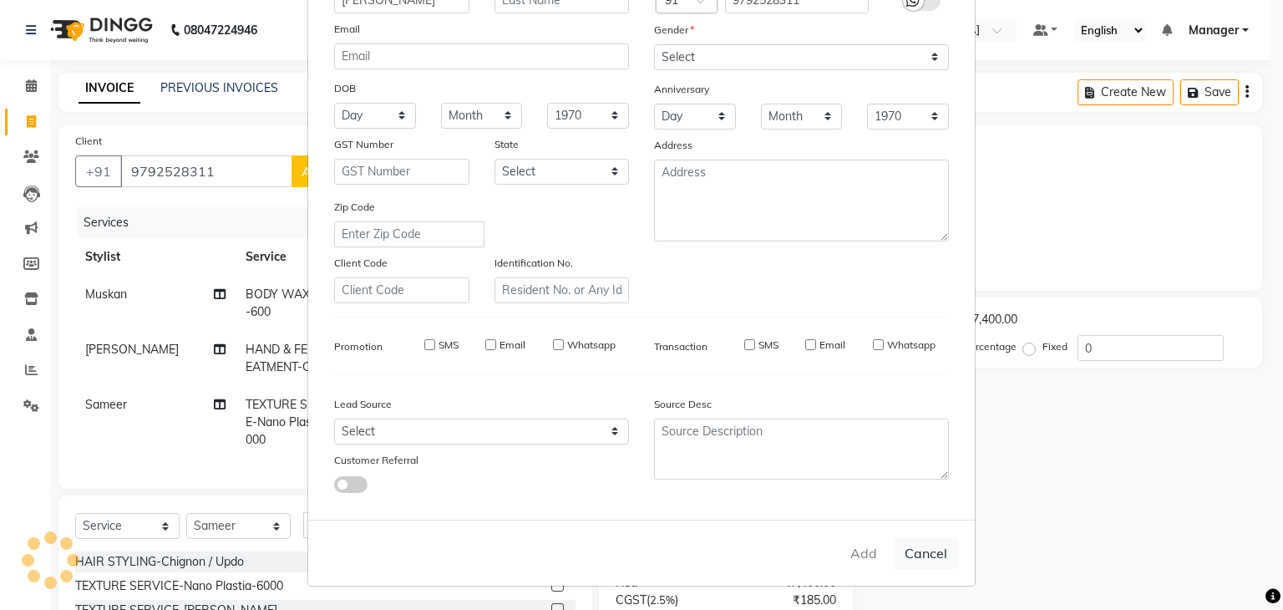
select select
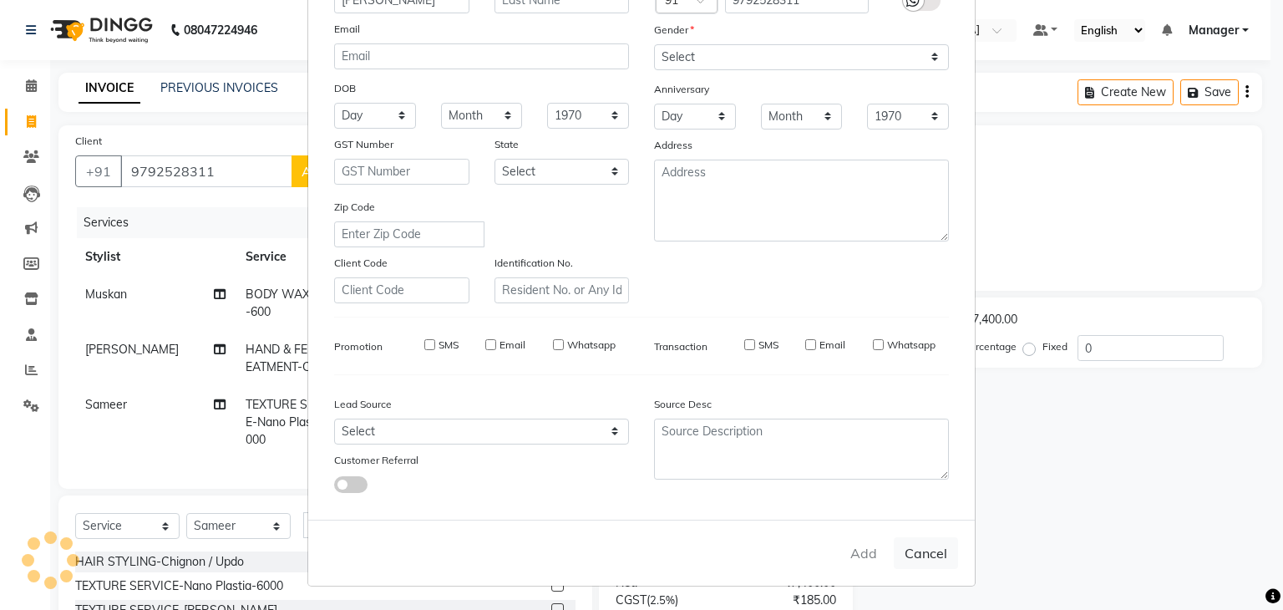
select select
checkbox input "false"
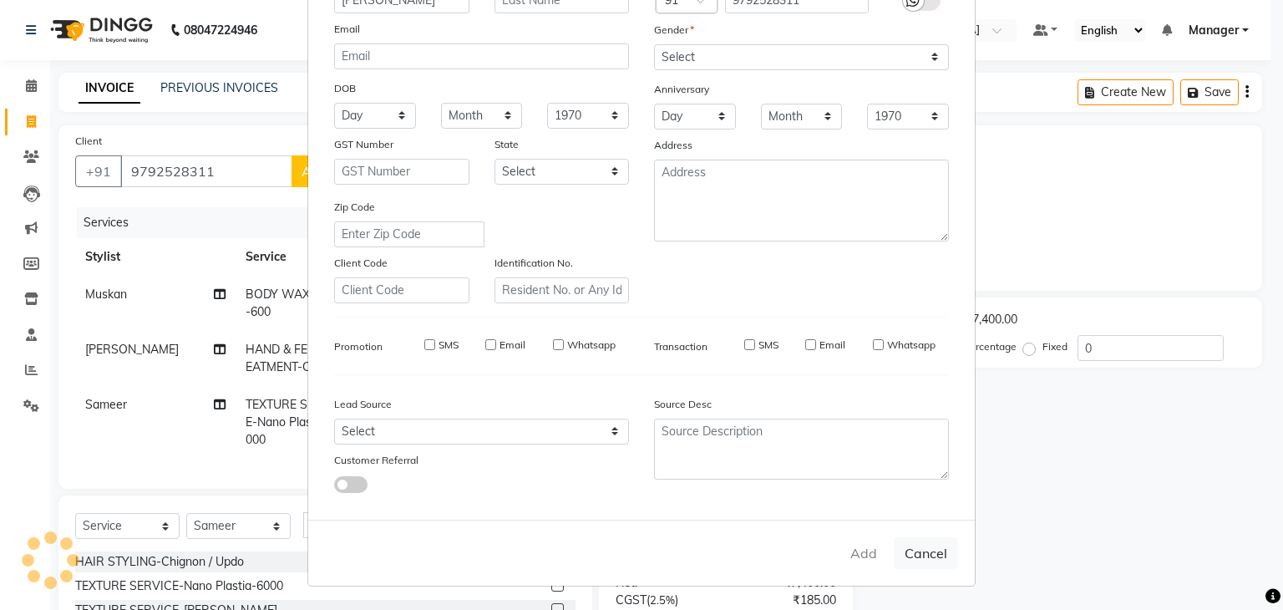
checkbox input "false"
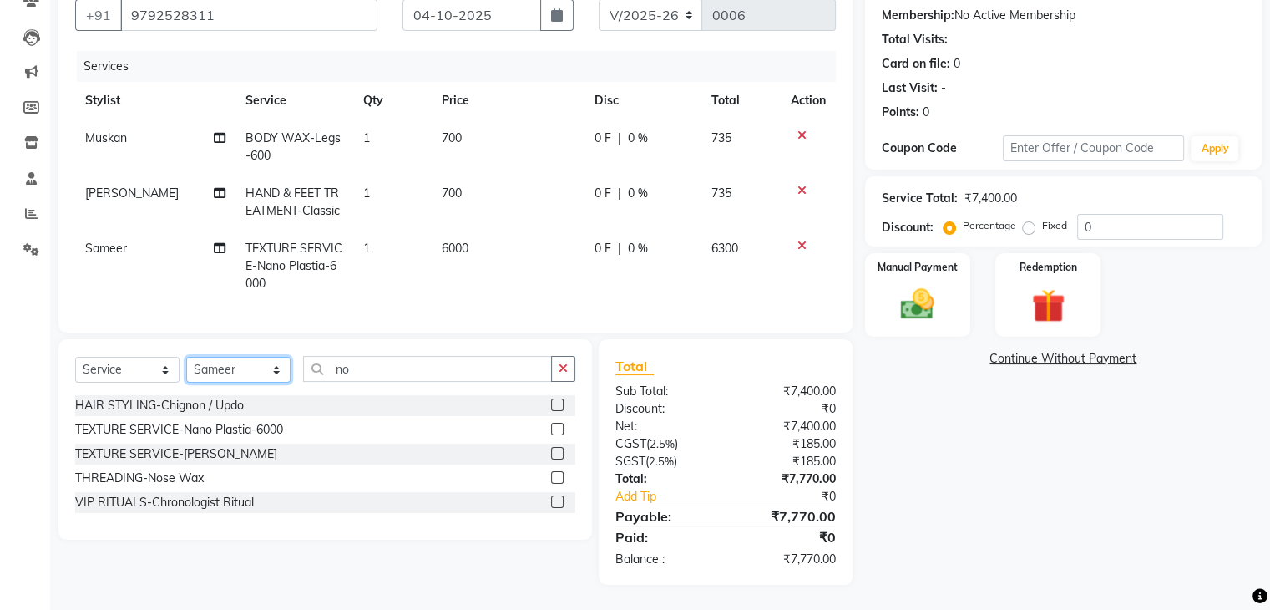
click at [280, 373] on select "Select Stylist Manager [PERSON_NAME] [PERSON_NAME] Sachin [PERSON_NAME]" at bounding box center [238, 370] width 104 height 26
click at [978, 424] on div "Name: [PERSON_NAME] Membership: No Active Membership Total Visits: Card on file…" at bounding box center [1069, 276] width 409 height 615
click at [276, 373] on select "Select Stylist Manager [PERSON_NAME] [PERSON_NAME] Sachin [PERSON_NAME]" at bounding box center [238, 370] width 104 height 26
click at [249, 364] on select "Select Stylist Manager [PERSON_NAME] [PERSON_NAME] Sachin [PERSON_NAME]" at bounding box center [238, 370] width 104 height 26
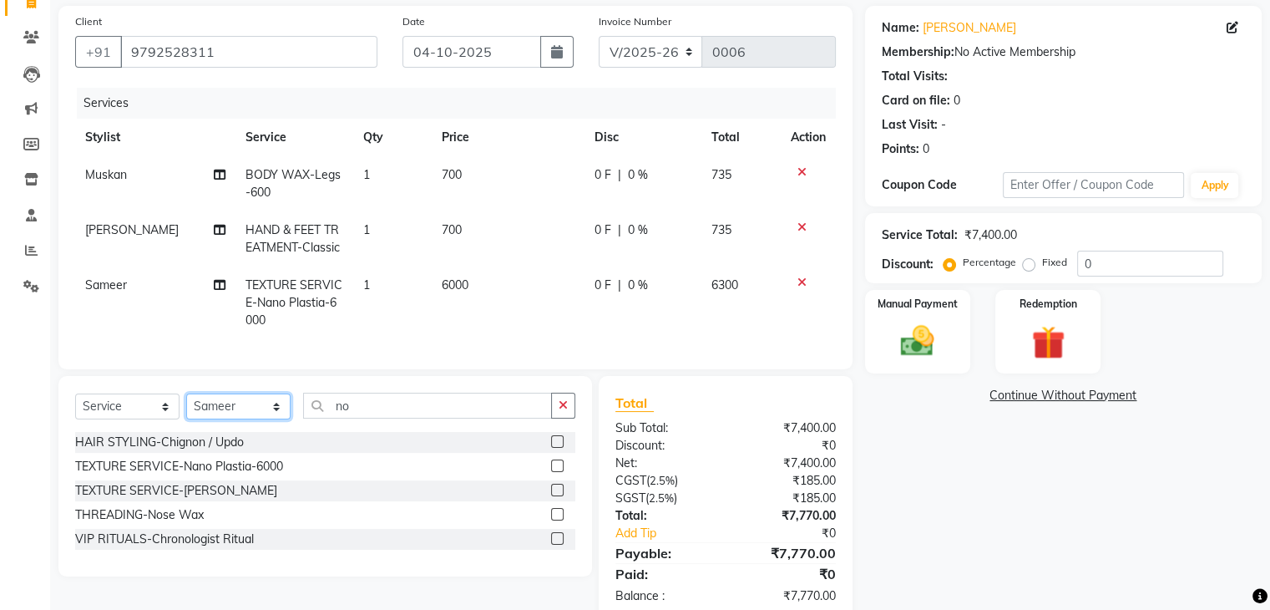
scroll to position [121, 0]
click at [128, 172] on td "Muskan" at bounding box center [155, 181] width 160 height 55
select select "93645"
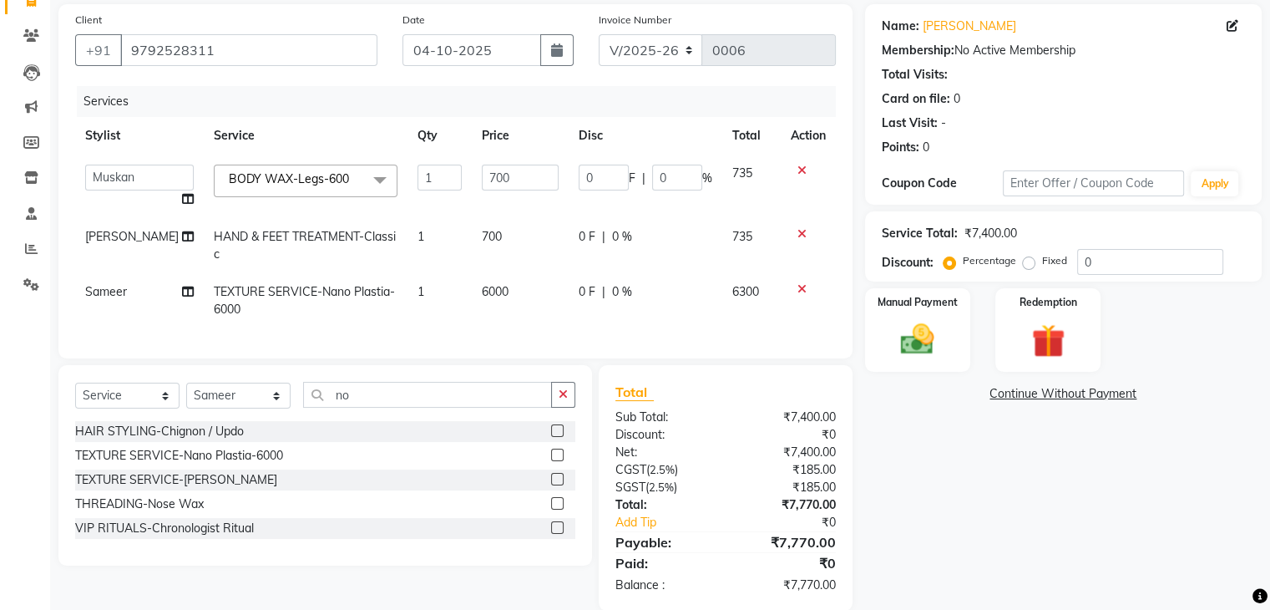
click at [991, 435] on div "Name: [PERSON_NAME] Membership: No Active Membership Total Visits: Card on file…" at bounding box center [1069, 307] width 409 height 606
click at [992, 475] on div "Name: [PERSON_NAME] Membership: No Active Membership Total Visits: Card on file…" at bounding box center [1069, 307] width 409 height 606
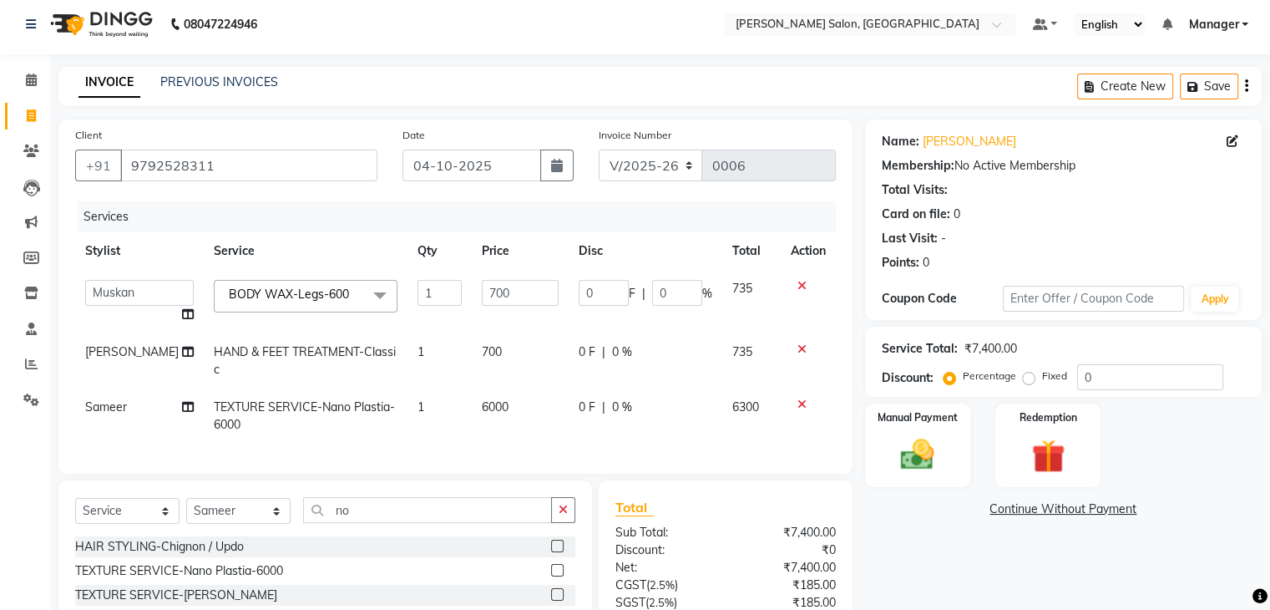
scroll to position [0, 0]
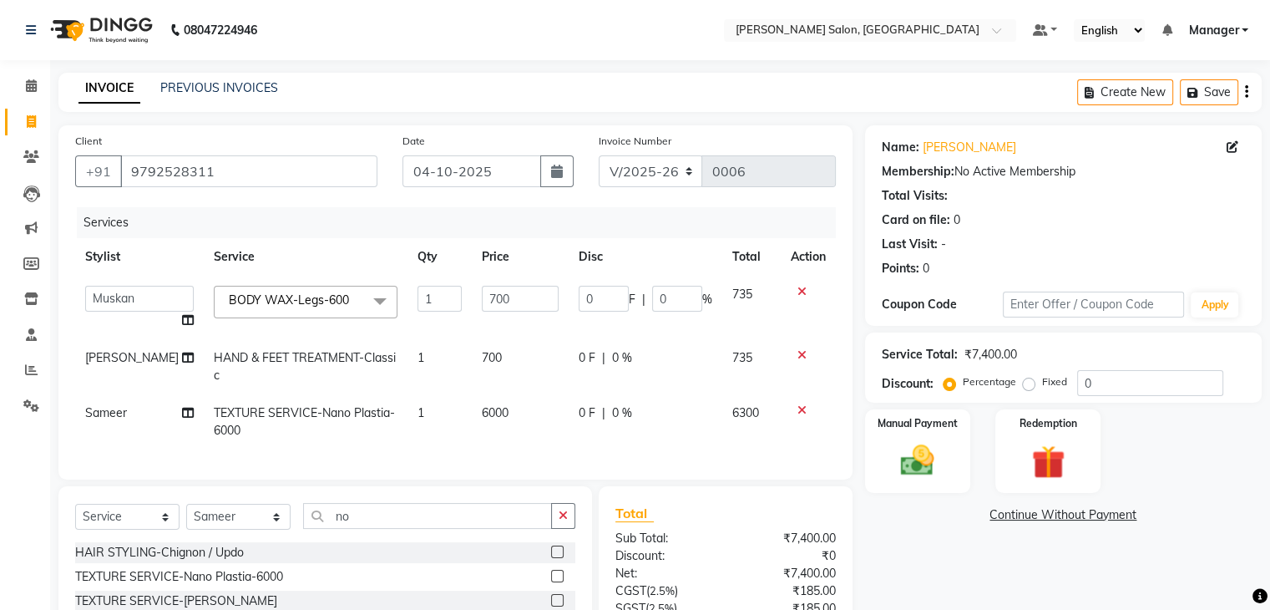
click at [363, 298] on span at bounding box center [379, 302] width 33 height 32
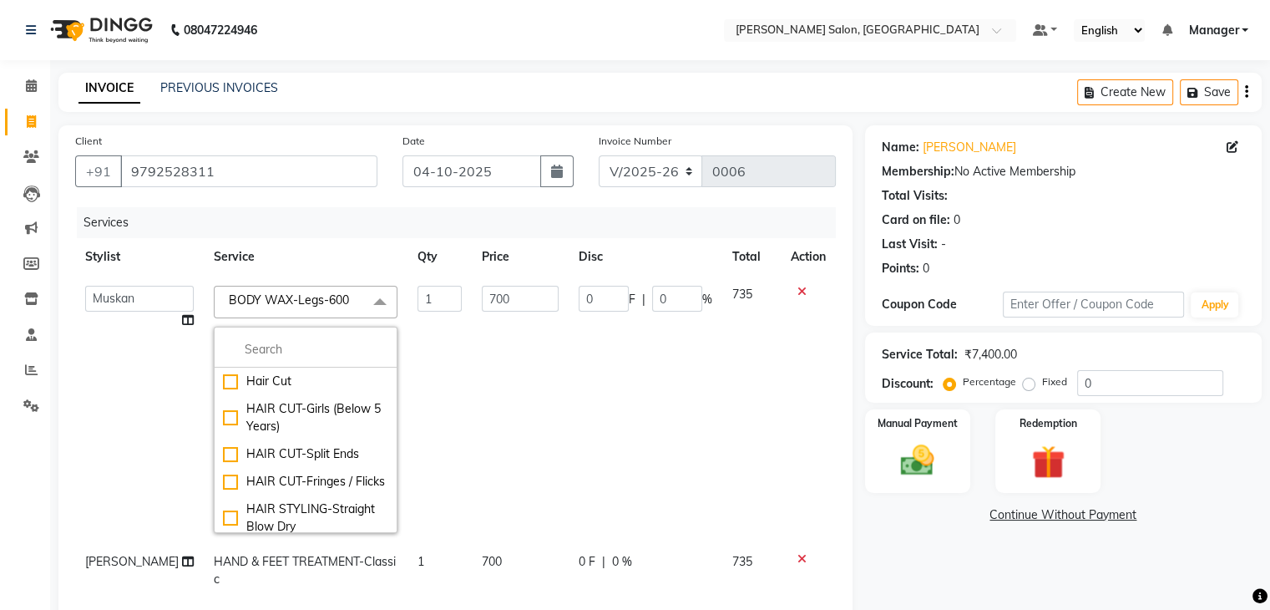
click at [798, 289] on icon at bounding box center [802, 292] width 9 height 12
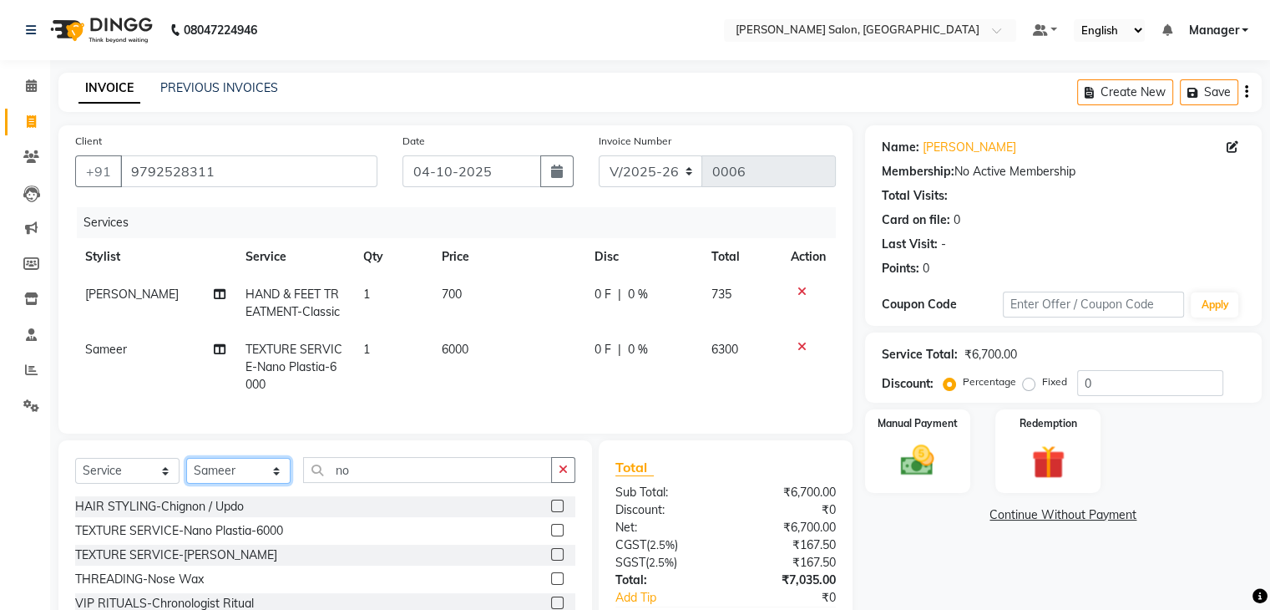
click at [276, 472] on select "Select Stylist Manager [PERSON_NAME] [PERSON_NAME] Sachin [PERSON_NAME]" at bounding box center [238, 471] width 104 height 26
select select "93645"
click at [186, 458] on select "Select Stylist Manager [PERSON_NAME] [PERSON_NAME] Sachin [PERSON_NAME]" at bounding box center [238, 471] width 104 height 26
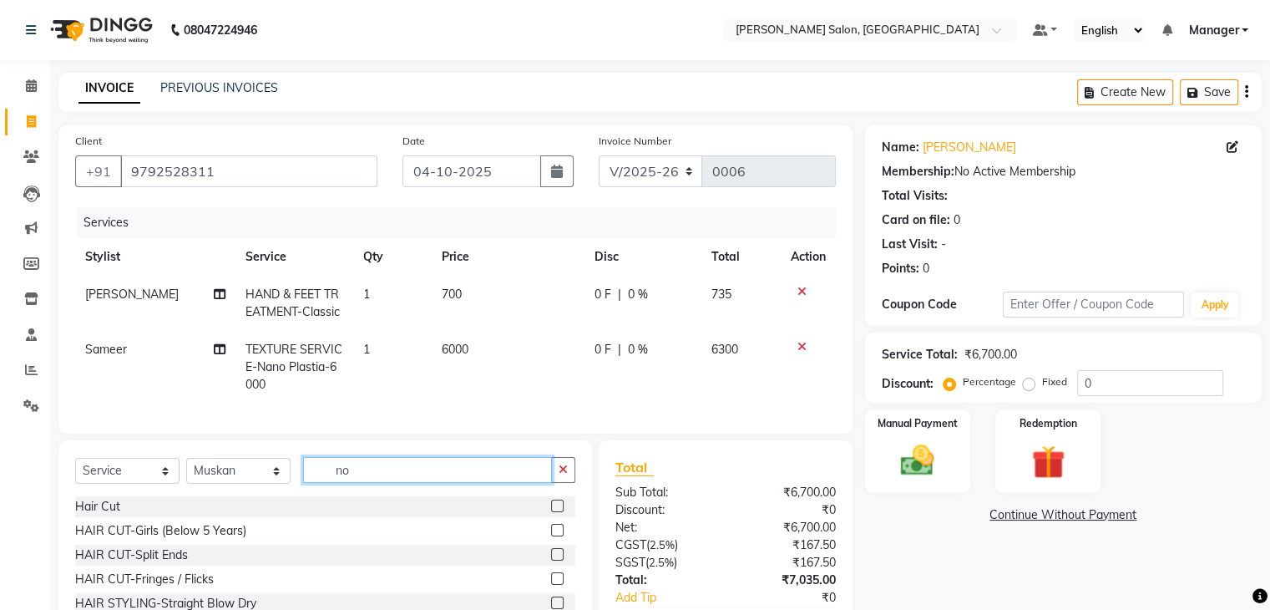
click at [394, 473] on input "no" at bounding box center [427, 470] width 249 height 26
type input "n"
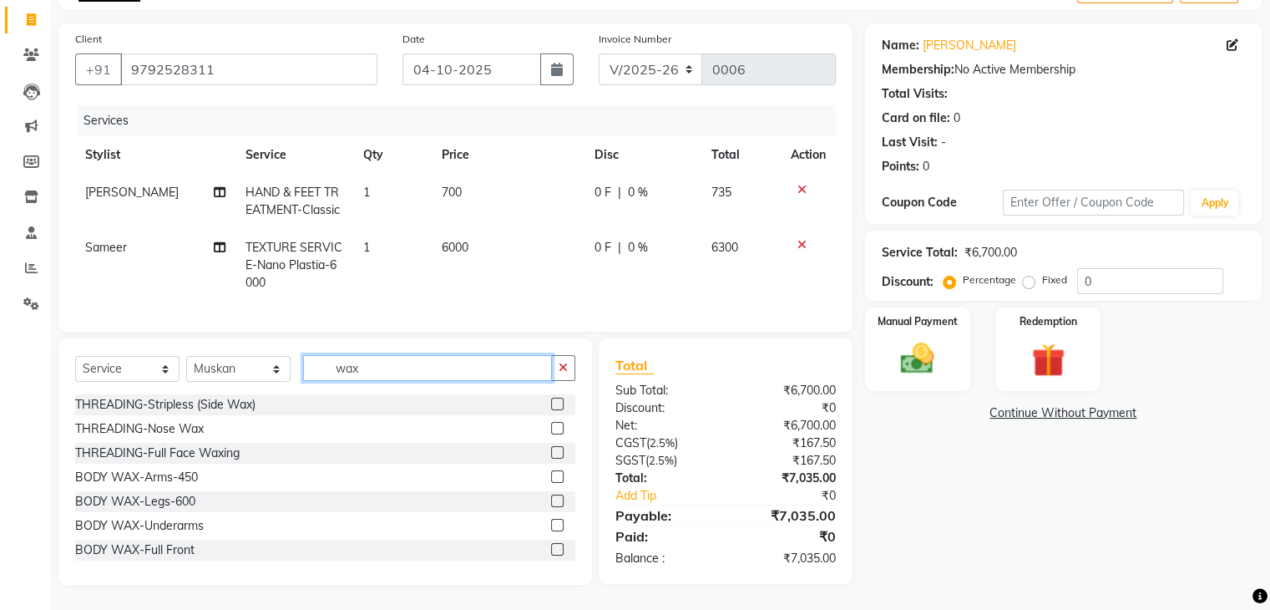
type input "wax"
click at [551, 499] on label at bounding box center [557, 500] width 13 height 13
click at [551, 499] on input "checkbox" at bounding box center [556, 501] width 11 height 11
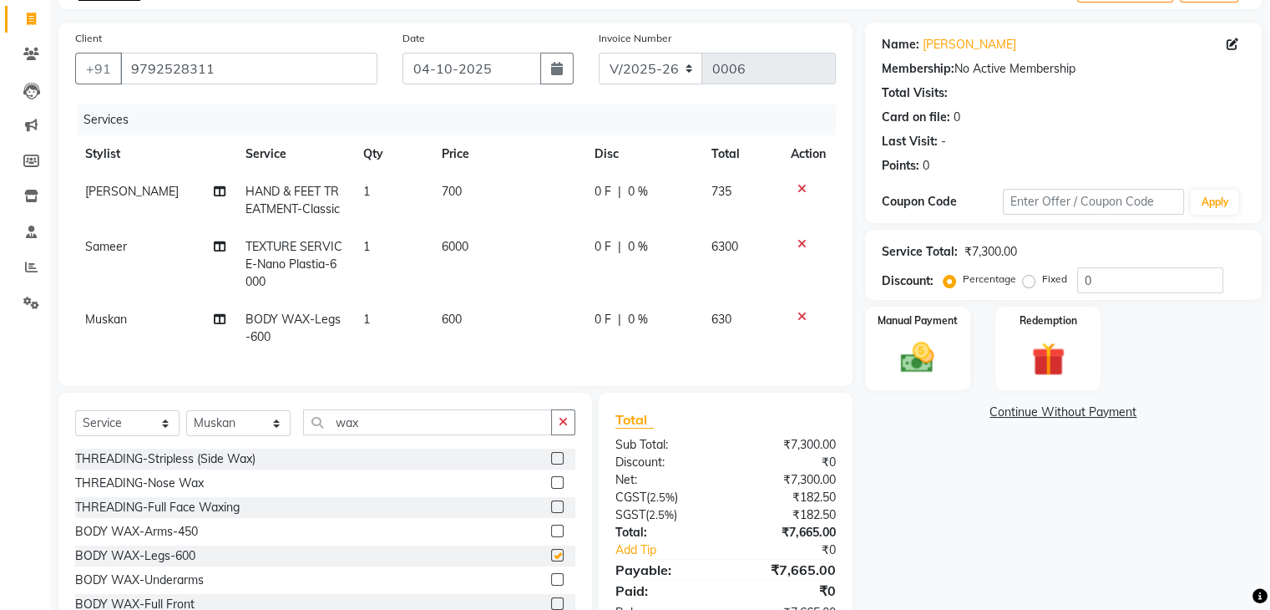
checkbox input "false"
click at [959, 525] on div "Name: [PERSON_NAME] Membership: No Active Membership Total Visits: Card on file…" at bounding box center [1069, 331] width 409 height 616
click at [455, 318] on span "600" at bounding box center [452, 318] width 20 height 15
select select "93645"
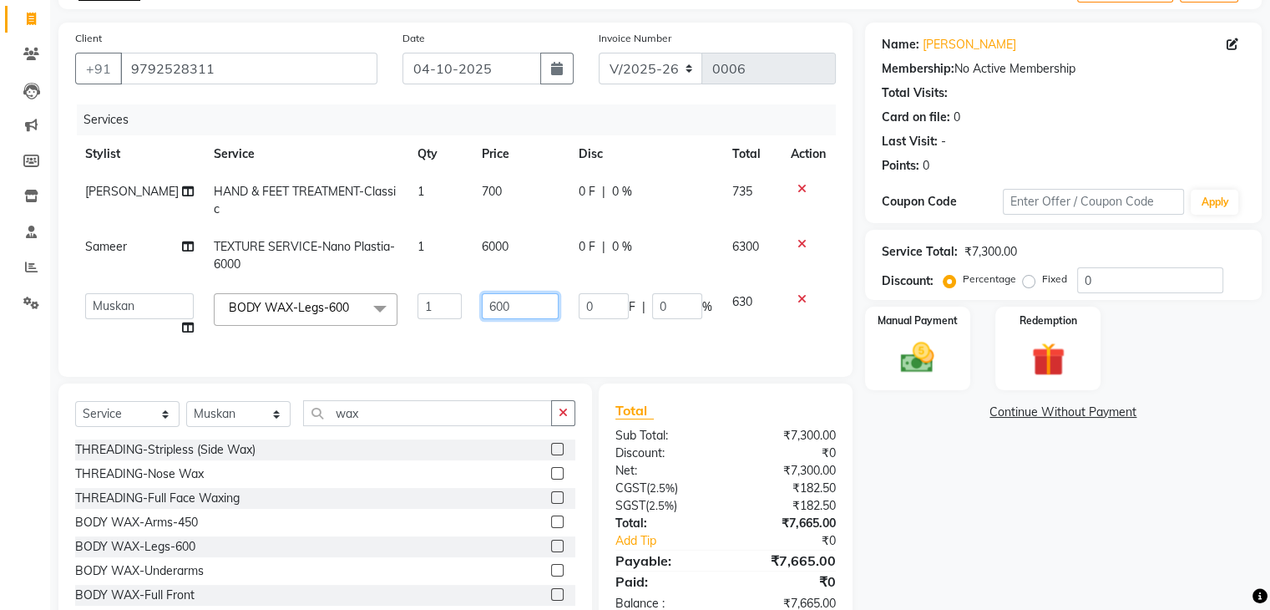
click at [498, 303] on input "600" at bounding box center [520, 306] width 77 height 26
type input "6"
type input "700"
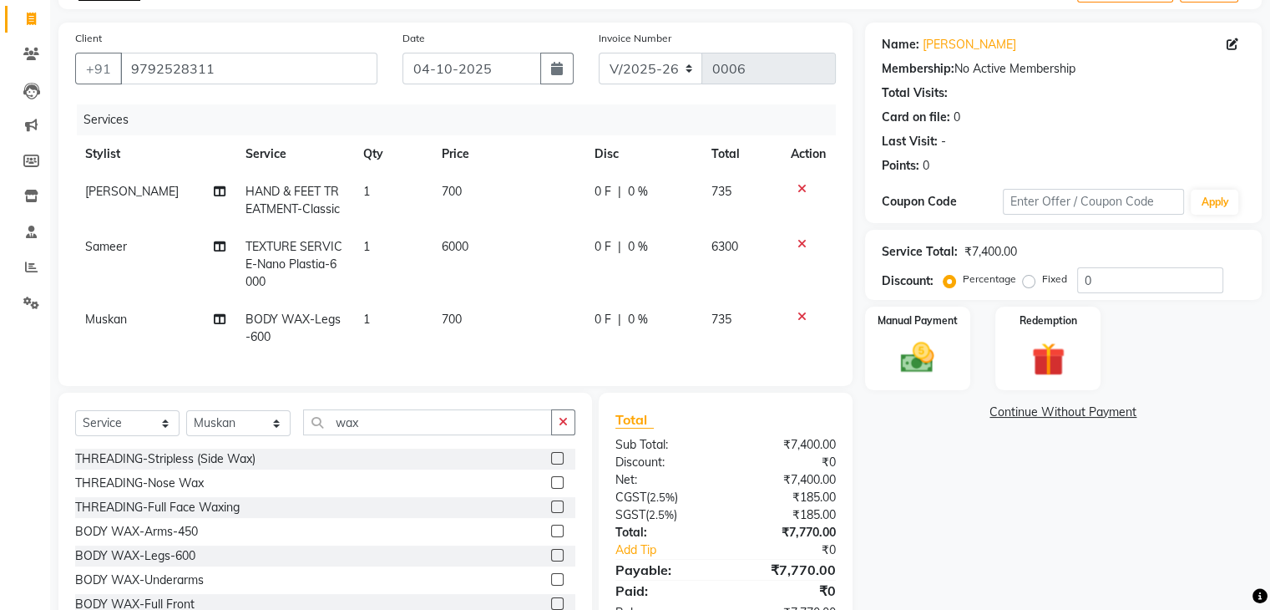
click at [902, 437] on div "Name: [PERSON_NAME] Membership: No Active Membership Total Visits: Card on file…" at bounding box center [1069, 331] width 409 height 616
click at [1213, 505] on div "Name: [PERSON_NAME] Membership: No Active Membership Total Visits: Card on file…" at bounding box center [1069, 331] width 409 height 616
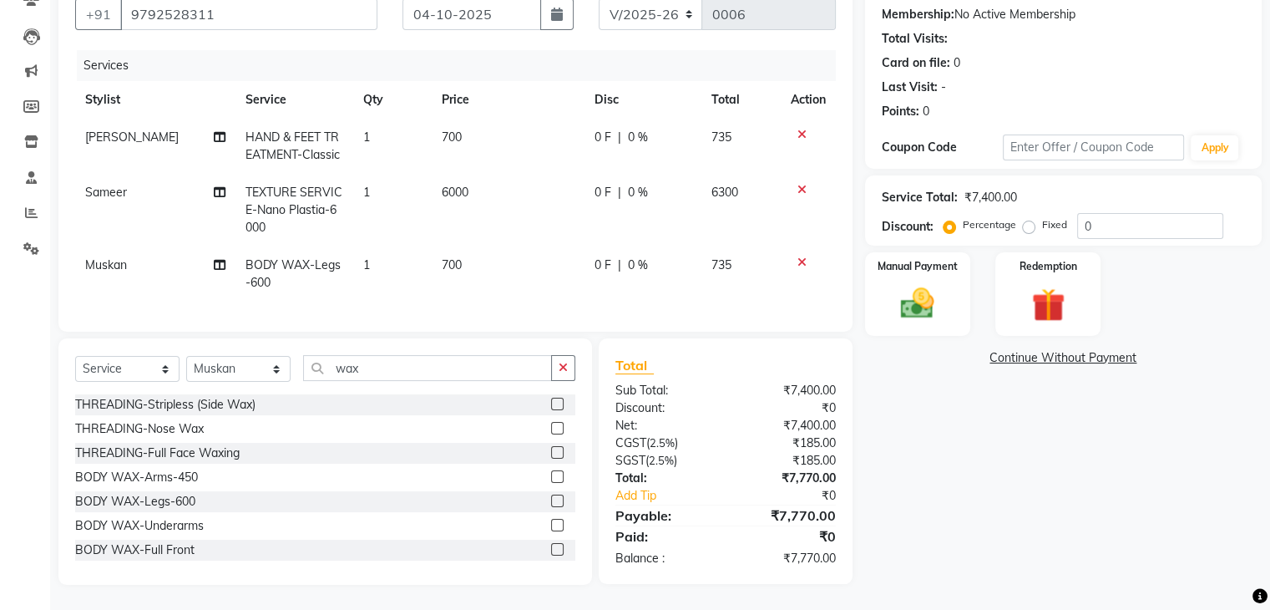
scroll to position [170, 0]
click at [924, 284] on img at bounding box center [917, 304] width 56 height 40
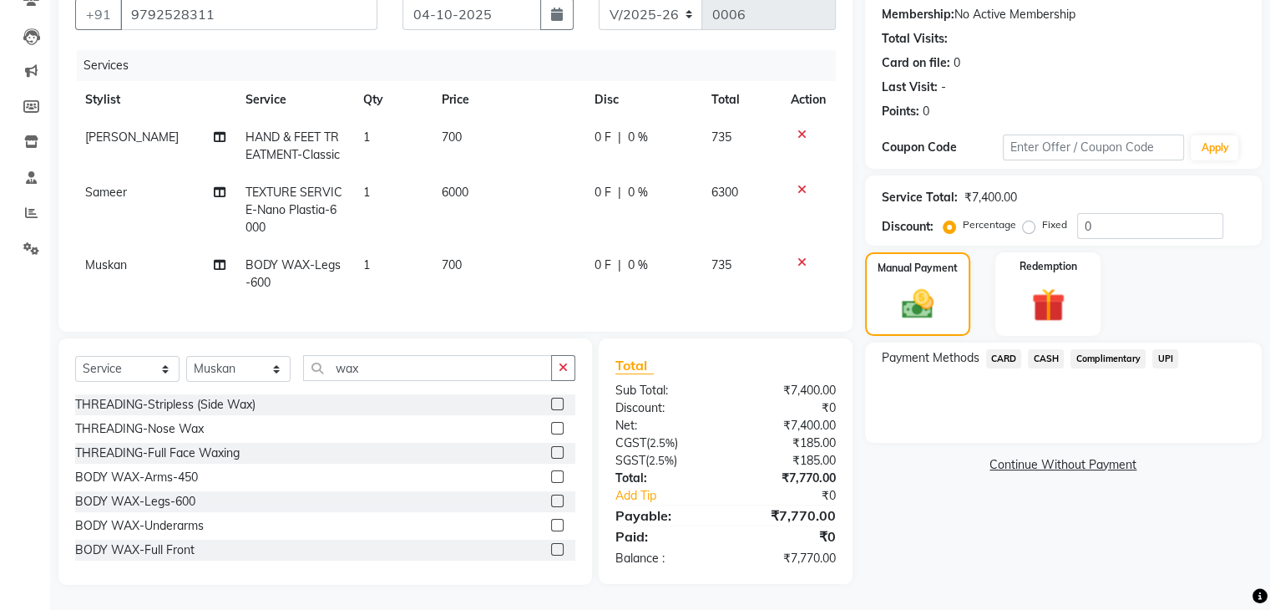
click at [1159, 349] on span "UPI" at bounding box center [1165, 358] width 26 height 19
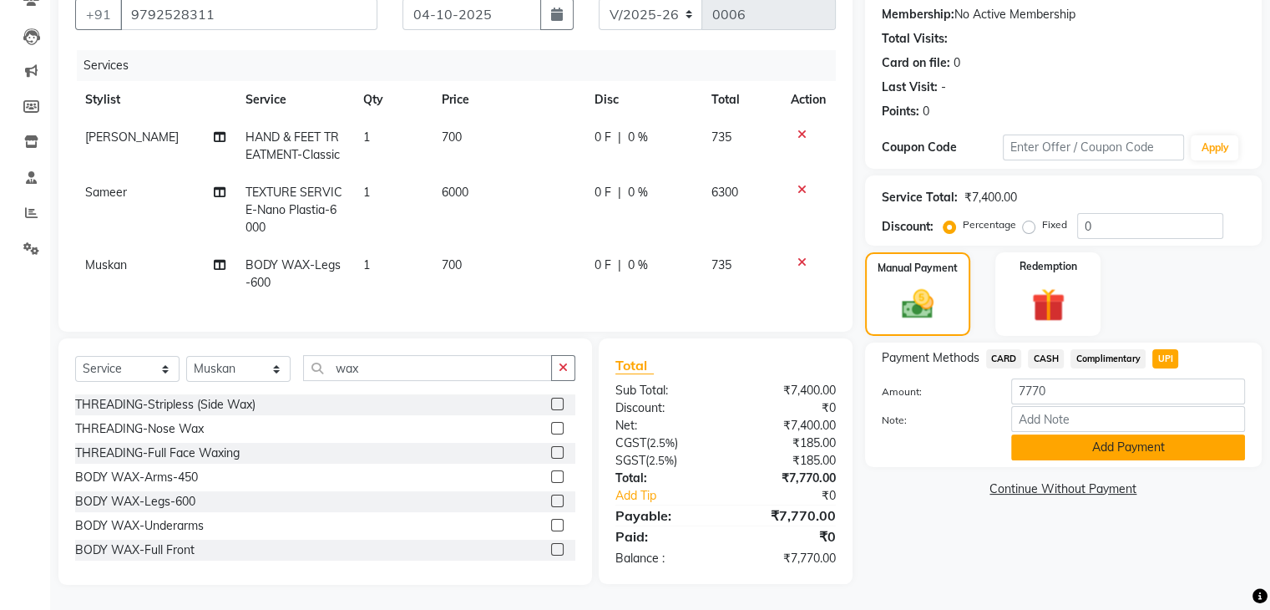
click at [1145, 438] on button "Add Payment" at bounding box center [1128, 447] width 234 height 26
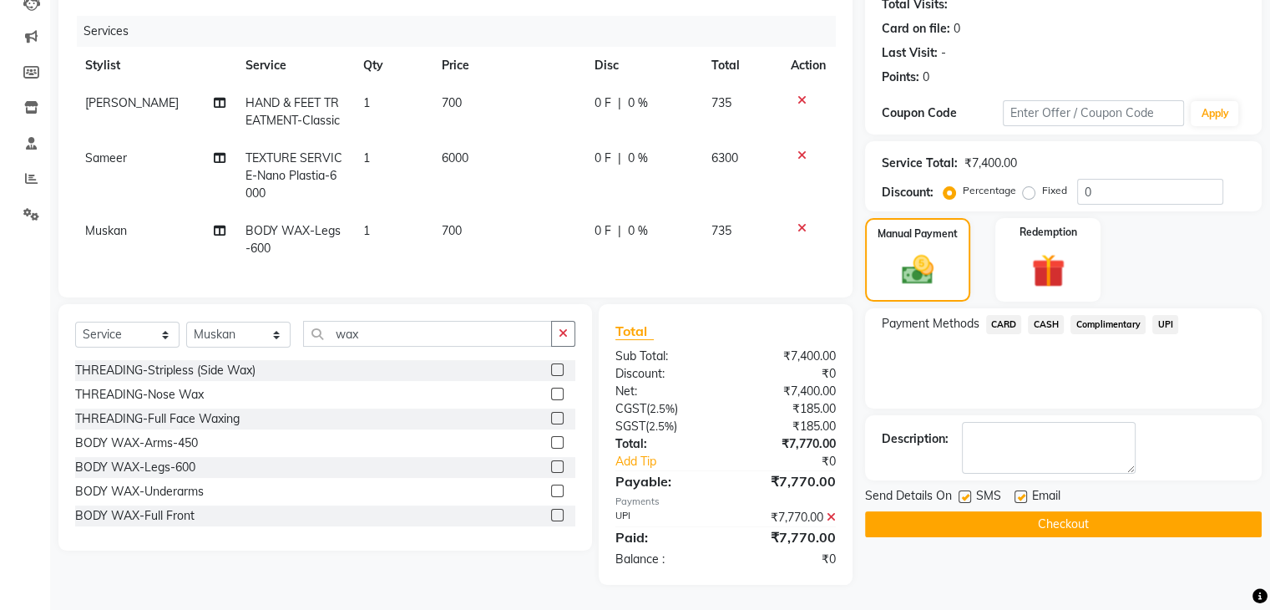
scroll to position [204, 0]
click at [1075, 514] on button "Checkout" at bounding box center [1063, 524] width 397 height 26
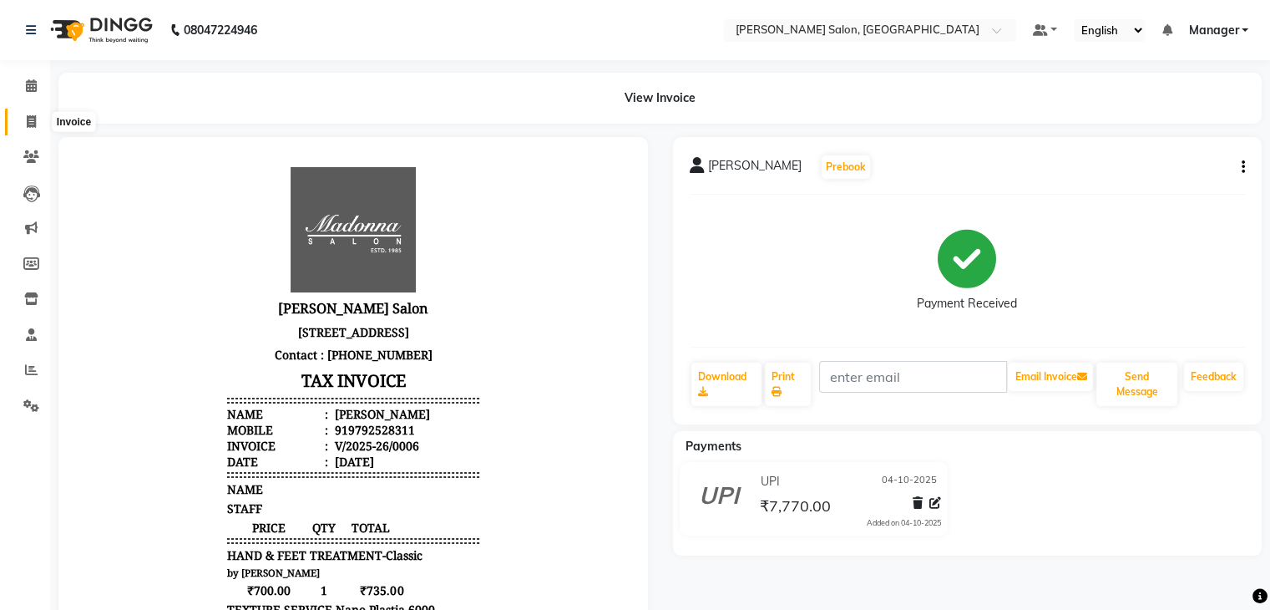
click at [32, 113] on span at bounding box center [31, 122] width 29 height 19
select select "service"
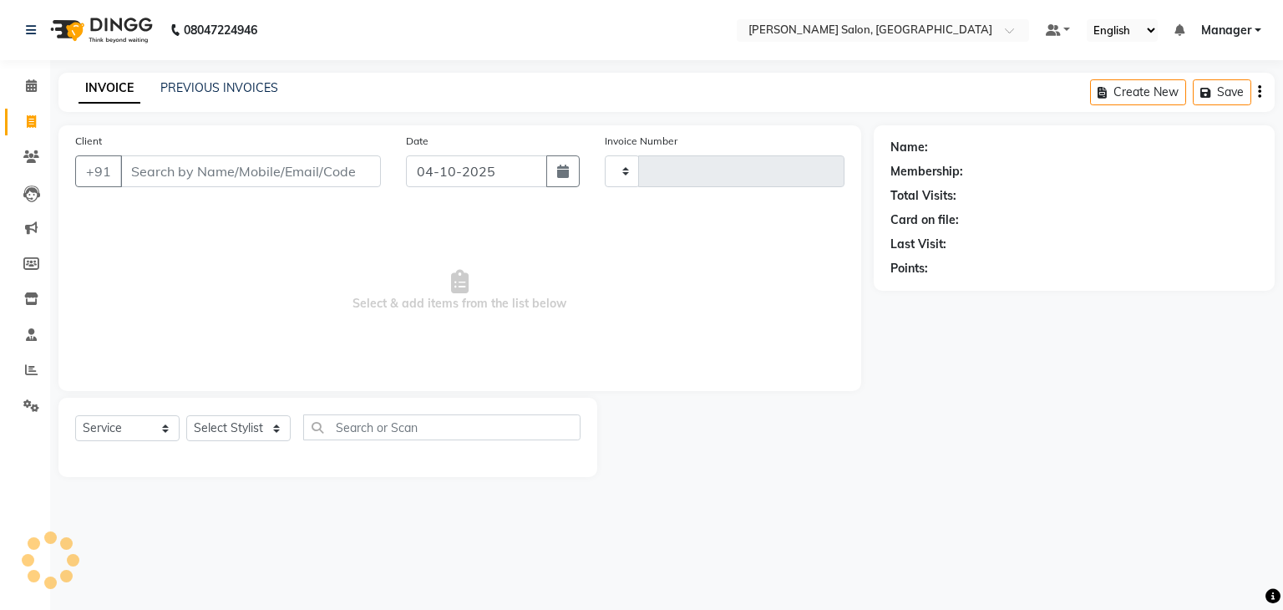
type input "0007"
select select "9063"
type input "s"
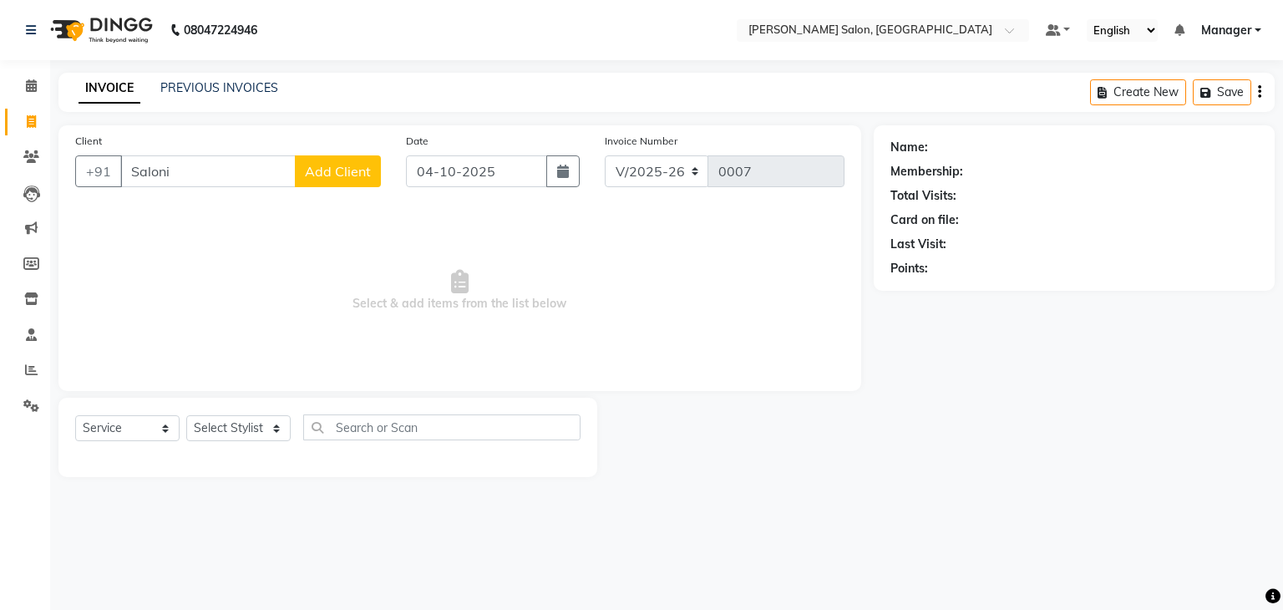
click at [256, 181] on input "Saloni" at bounding box center [207, 171] width 175 height 32
type input "S"
type input "8219463233"
click at [300, 179] on button "Add Client" at bounding box center [338, 171] width 86 height 32
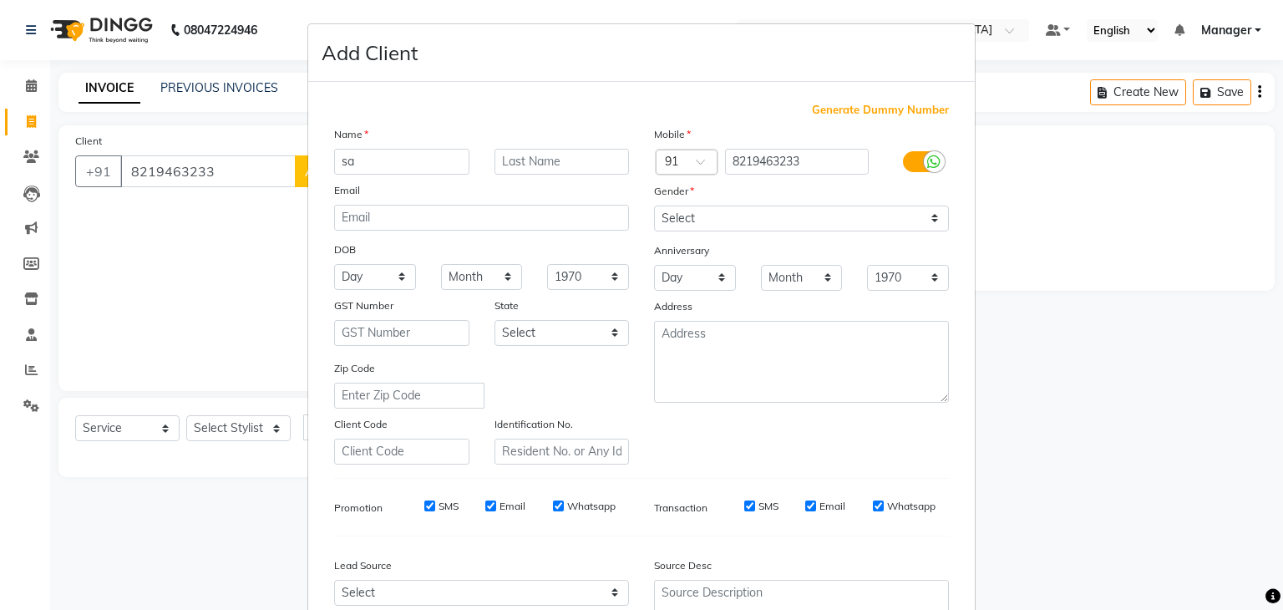
type input "s"
type input "Saloni"
click at [932, 221] on select "Select [DEMOGRAPHIC_DATA] [DEMOGRAPHIC_DATA] Other Prefer Not To Say" at bounding box center [801, 218] width 295 height 26
select select "[DEMOGRAPHIC_DATA]"
click at [654, 206] on select "Select [DEMOGRAPHIC_DATA] [DEMOGRAPHIC_DATA] Other Prefer Not To Say" at bounding box center [801, 218] width 295 height 26
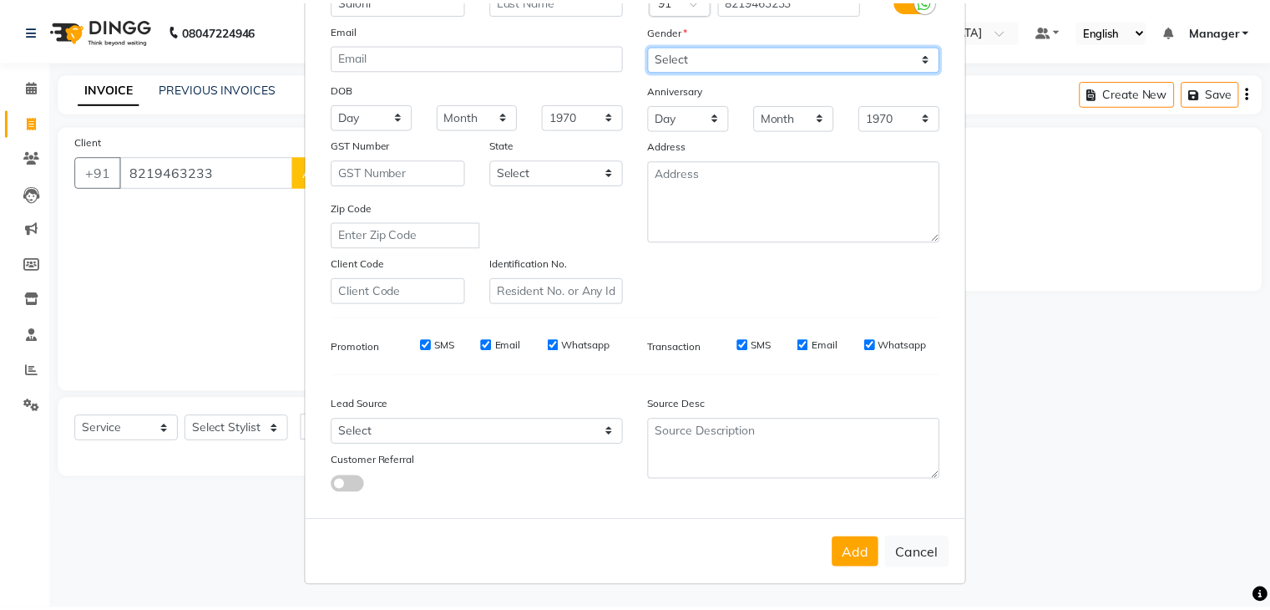
scroll to position [170, 0]
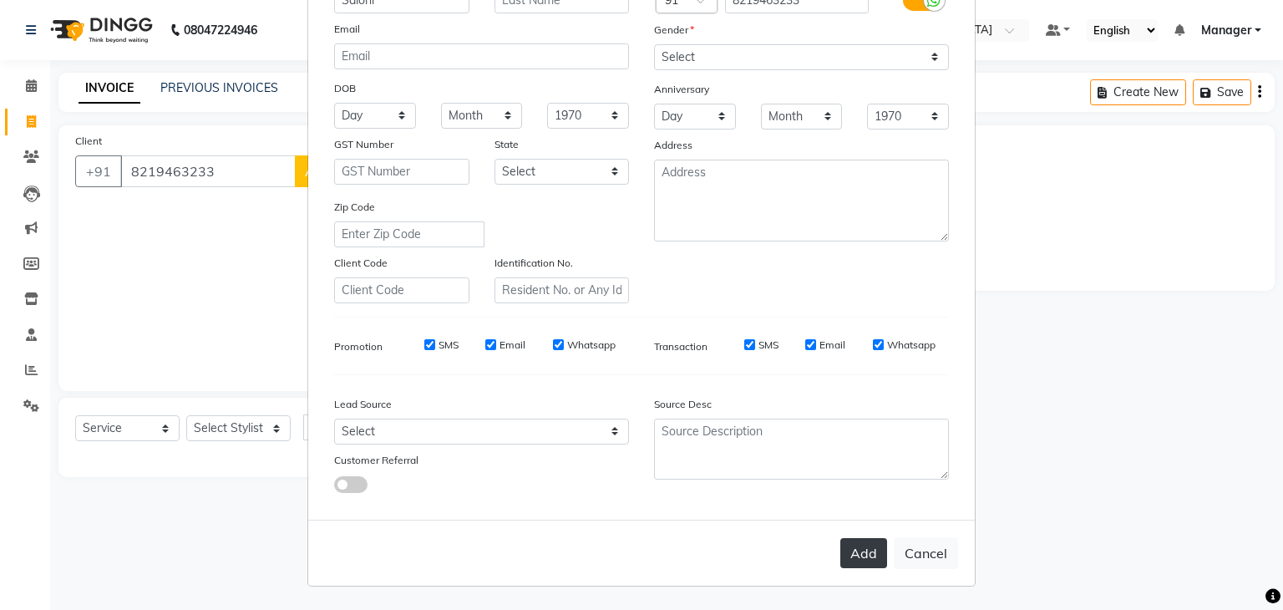
click at [866, 547] on button "Add" at bounding box center [863, 553] width 47 height 30
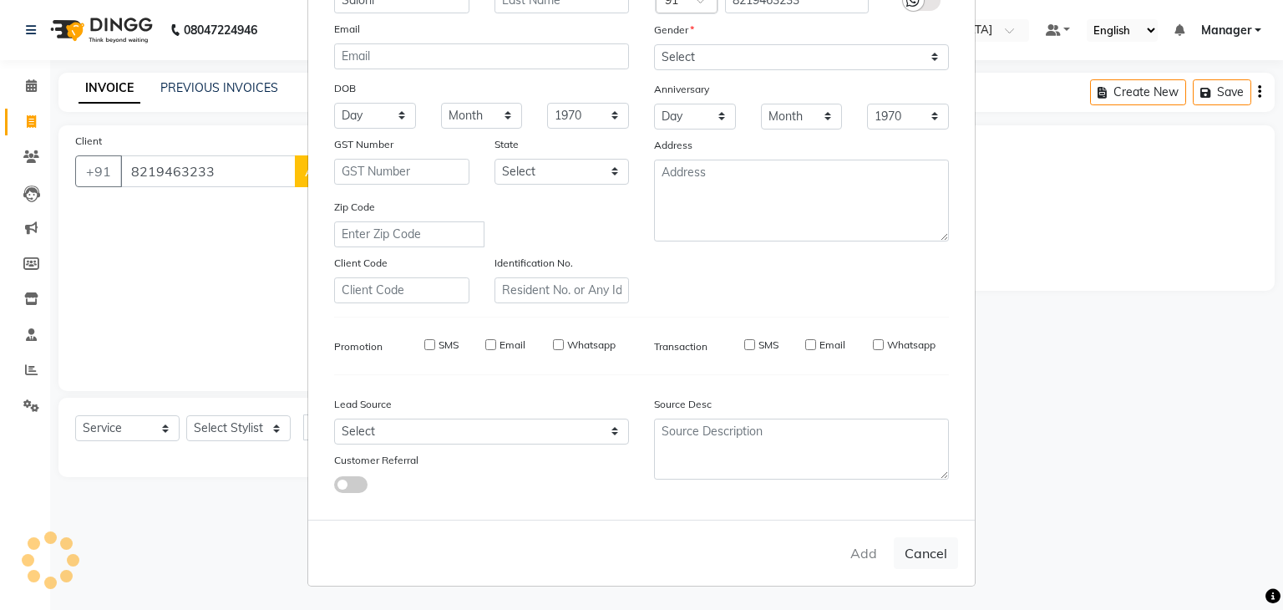
select select
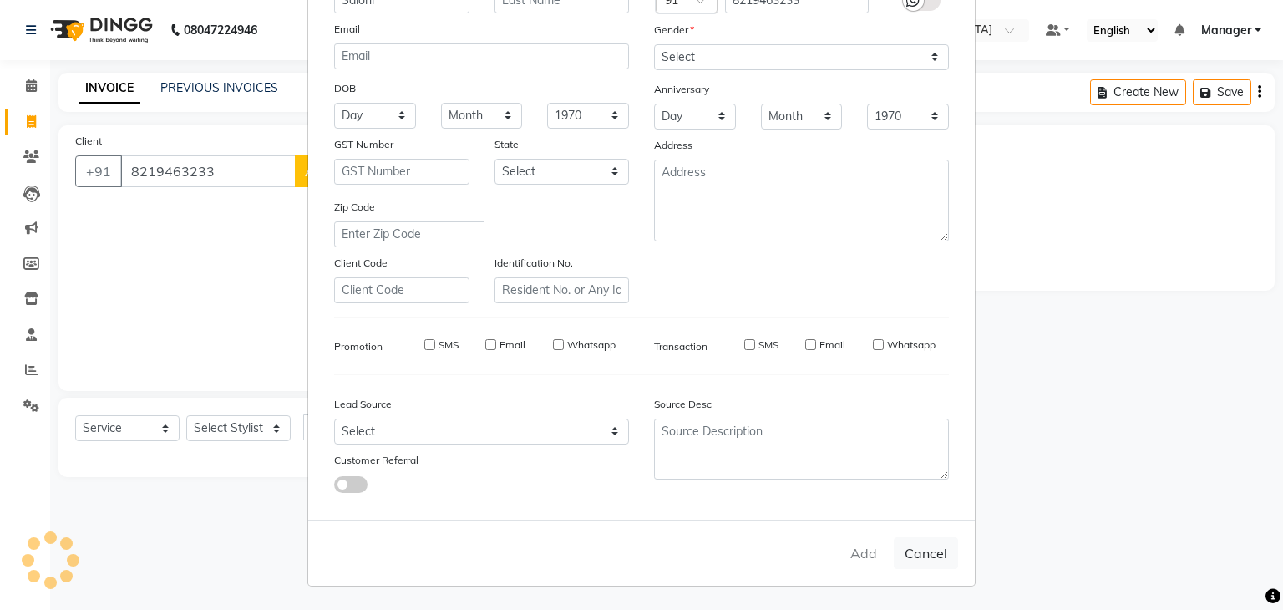
select select
checkbox input "false"
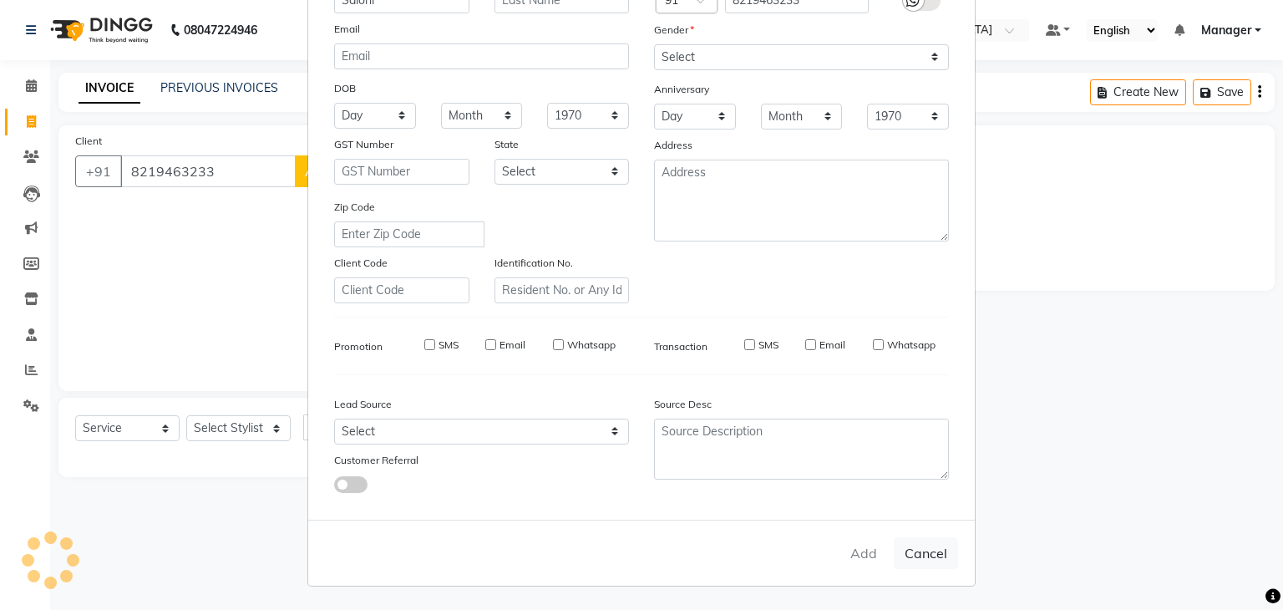
checkbox input "false"
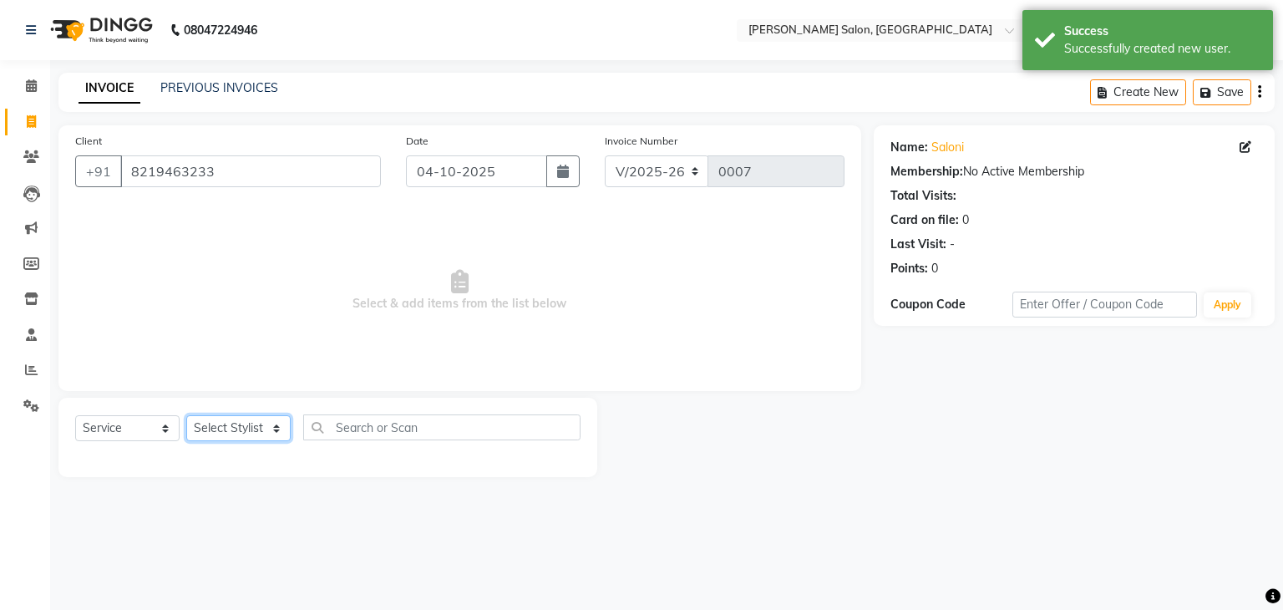
click at [273, 431] on select "Select Stylist Manager [PERSON_NAME] [PERSON_NAME] Sachin [PERSON_NAME]" at bounding box center [238, 428] width 104 height 26
select select "93655"
click at [186, 416] on select "Select Stylist Manager [PERSON_NAME] [PERSON_NAME] Sachin [PERSON_NAME]" at bounding box center [238, 428] width 104 height 26
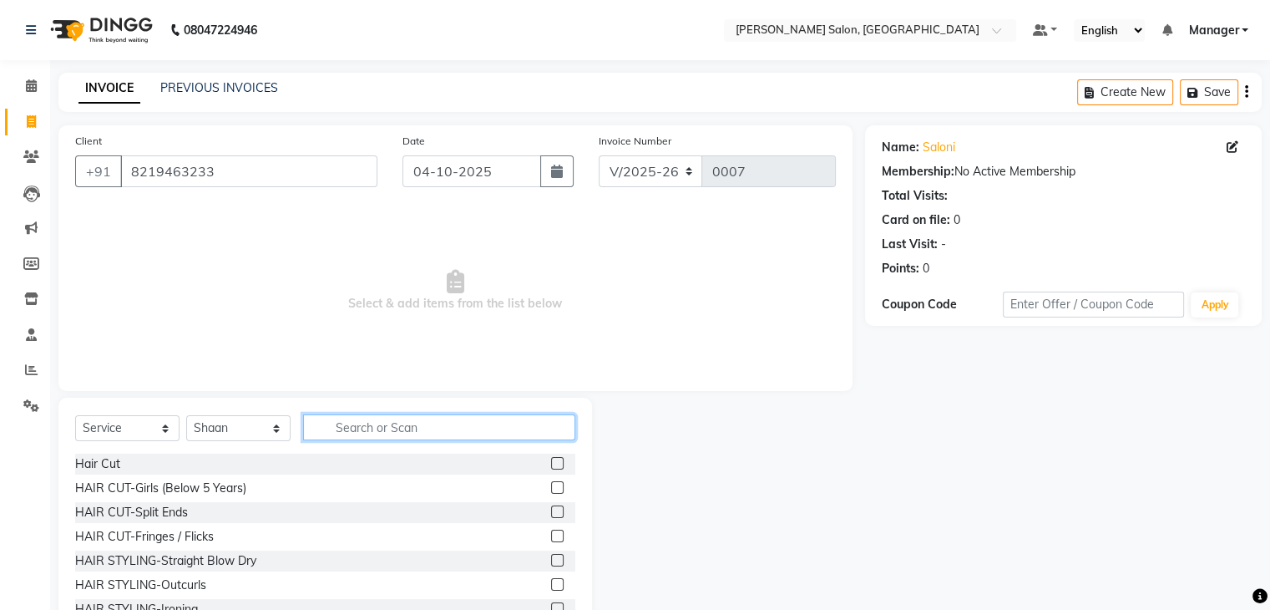
click at [398, 427] on input "text" at bounding box center [439, 427] width 272 height 26
type input "h"
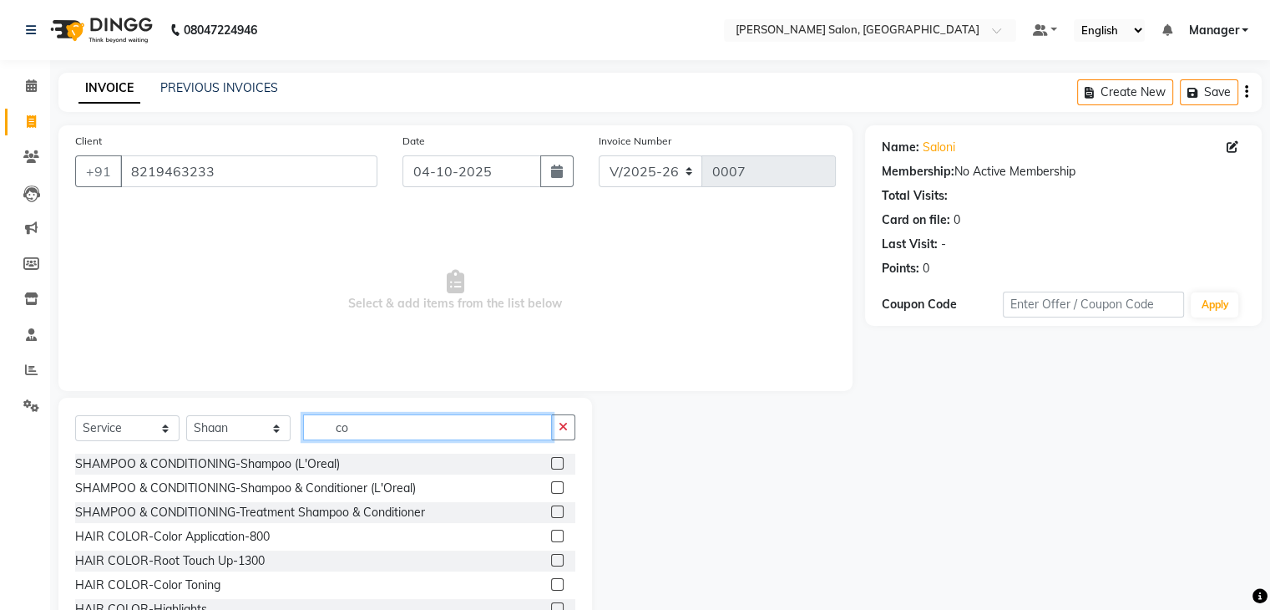
type input "c"
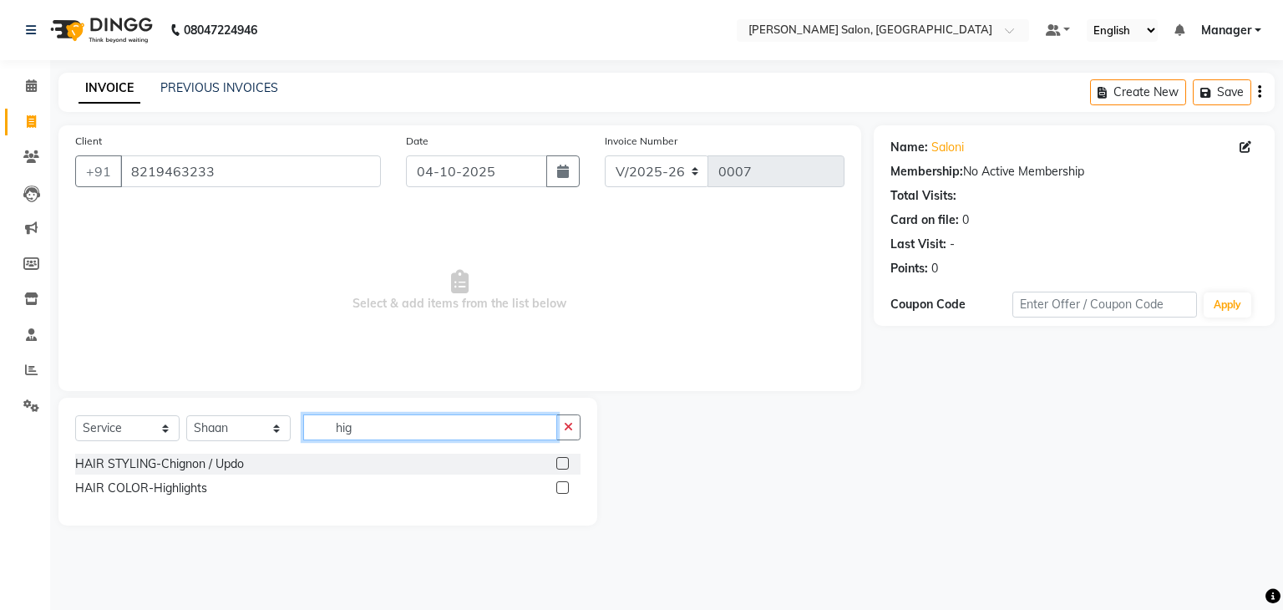
type input "hig"
click at [565, 492] on label at bounding box center [562, 487] width 13 height 13
click at [565, 492] on input "checkbox" at bounding box center [561, 488] width 11 height 11
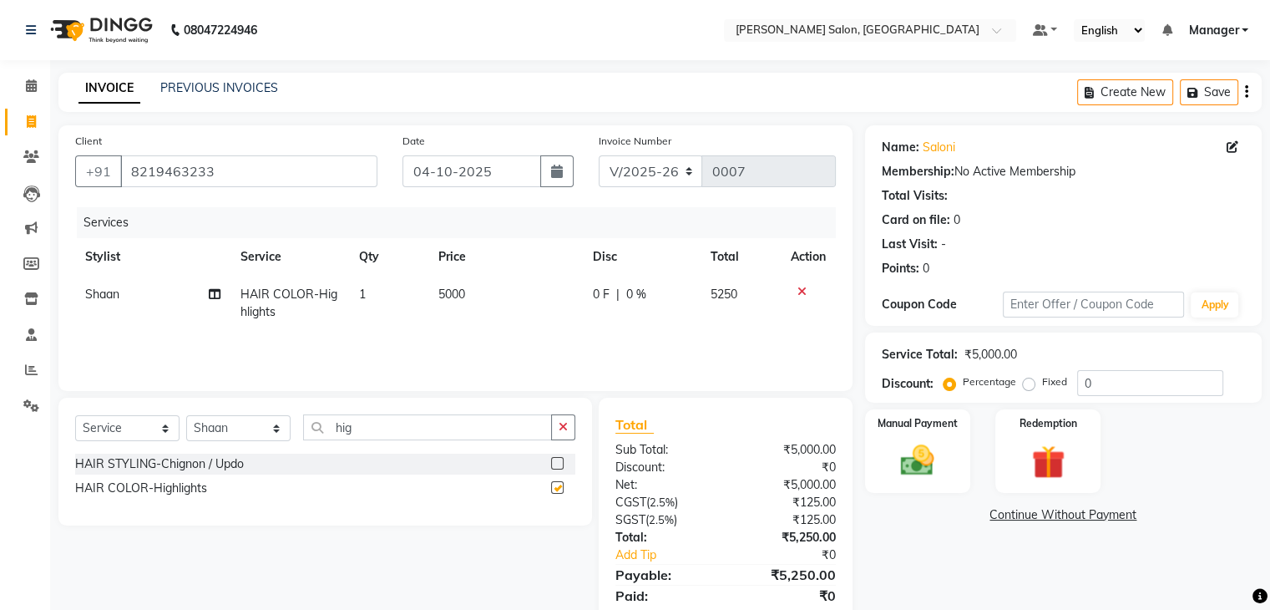
checkbox input "false"
click at [523, 438] on input "hig" at bounding box center [427, 427] width 249 height 26
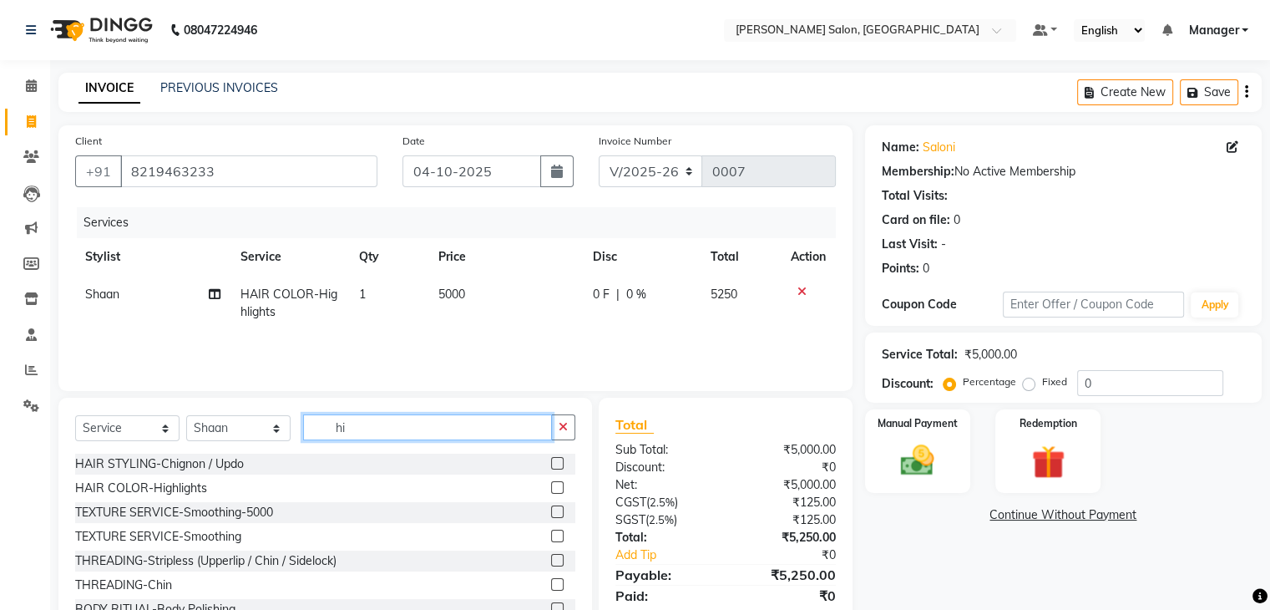
type input "h"
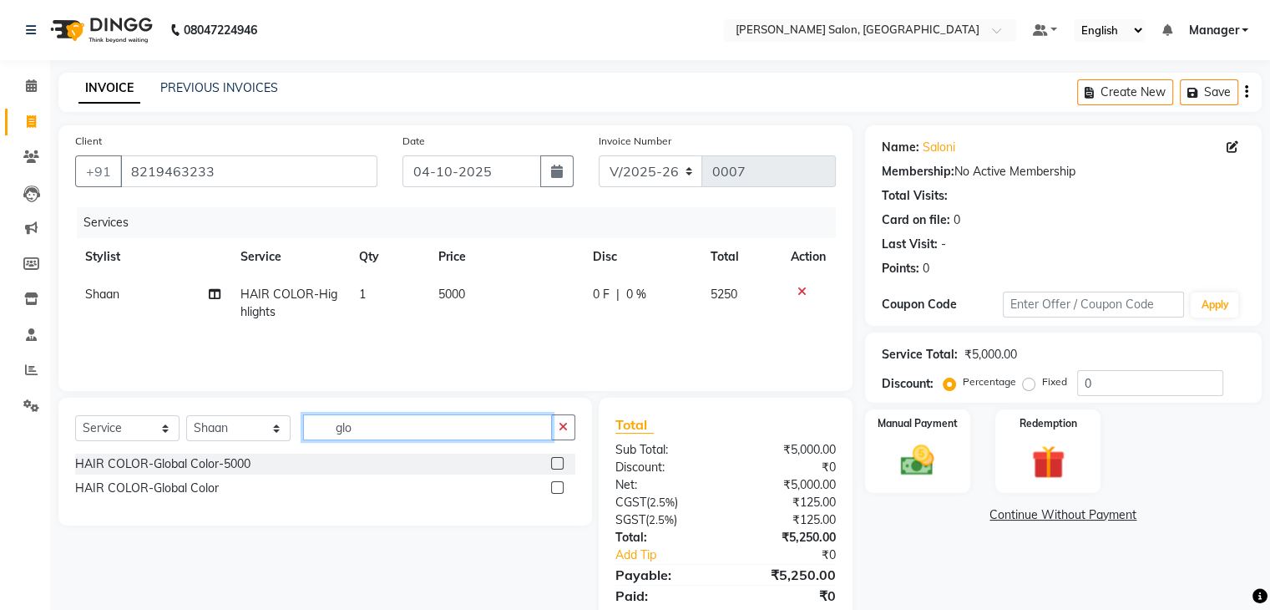
type input "glo"
click at [558, 462] on label at bounding box center [557, 463] width 13 height 13
click at [558, 462] on input "checkbox" at bounding box center [556, 463] width 11 height 11
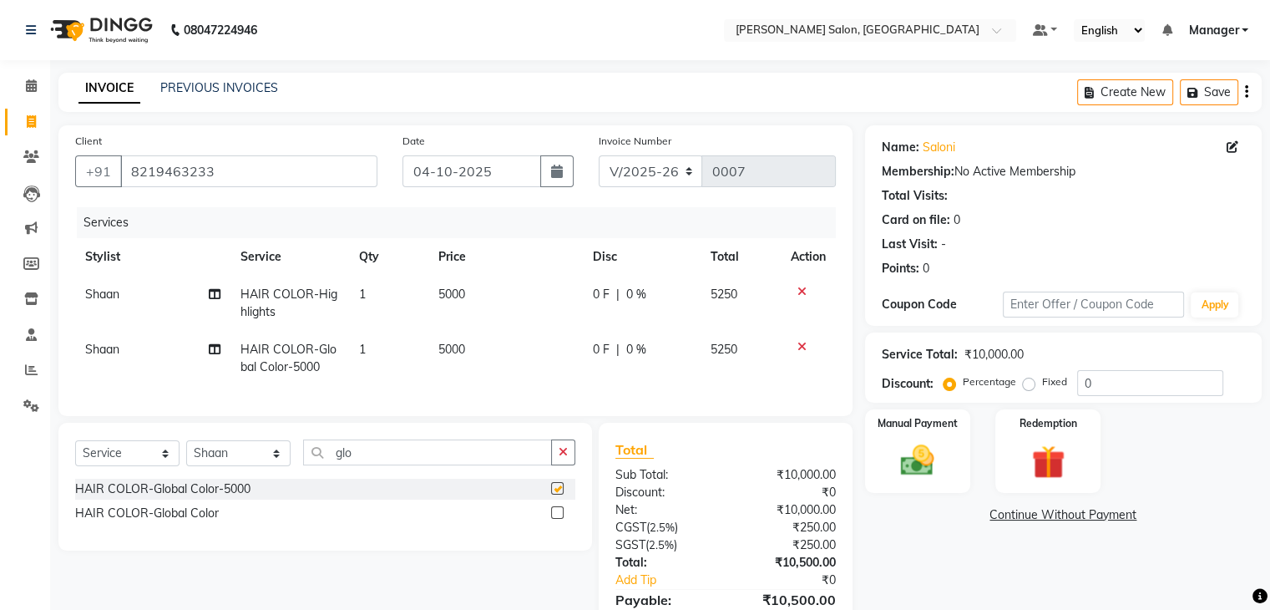
checkbox input "false"
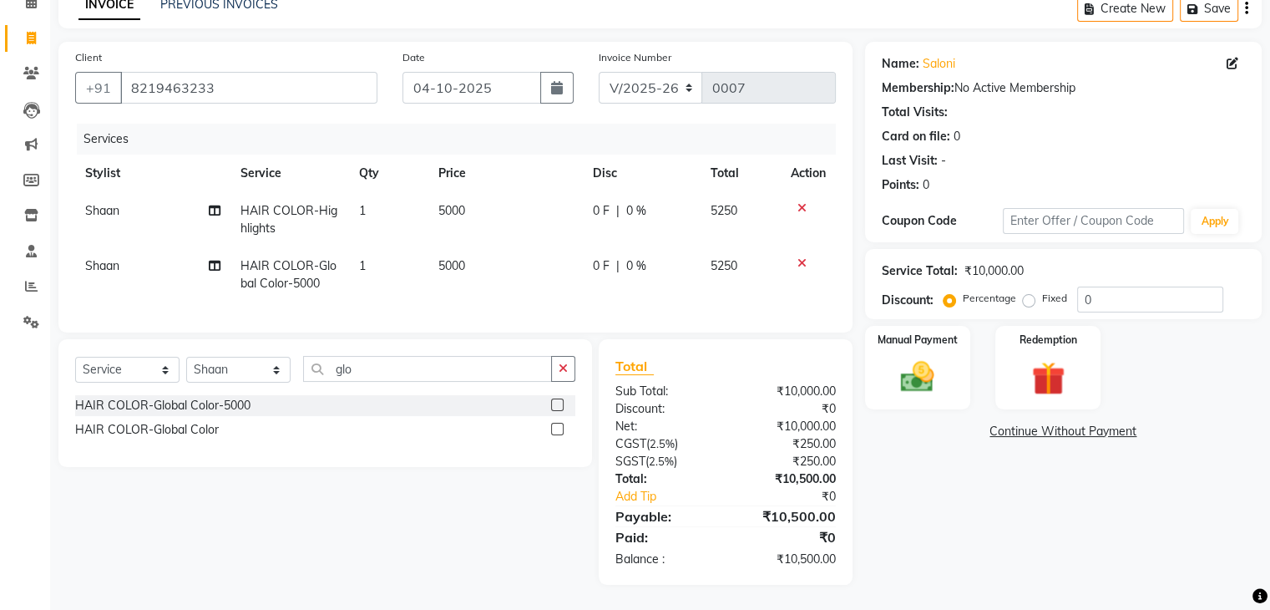
scroll to position [96, 0]
click at [622, 202] on div "0 F | 0 %" at bounding box center [642, 211] width 98 height 18
select select "93655"
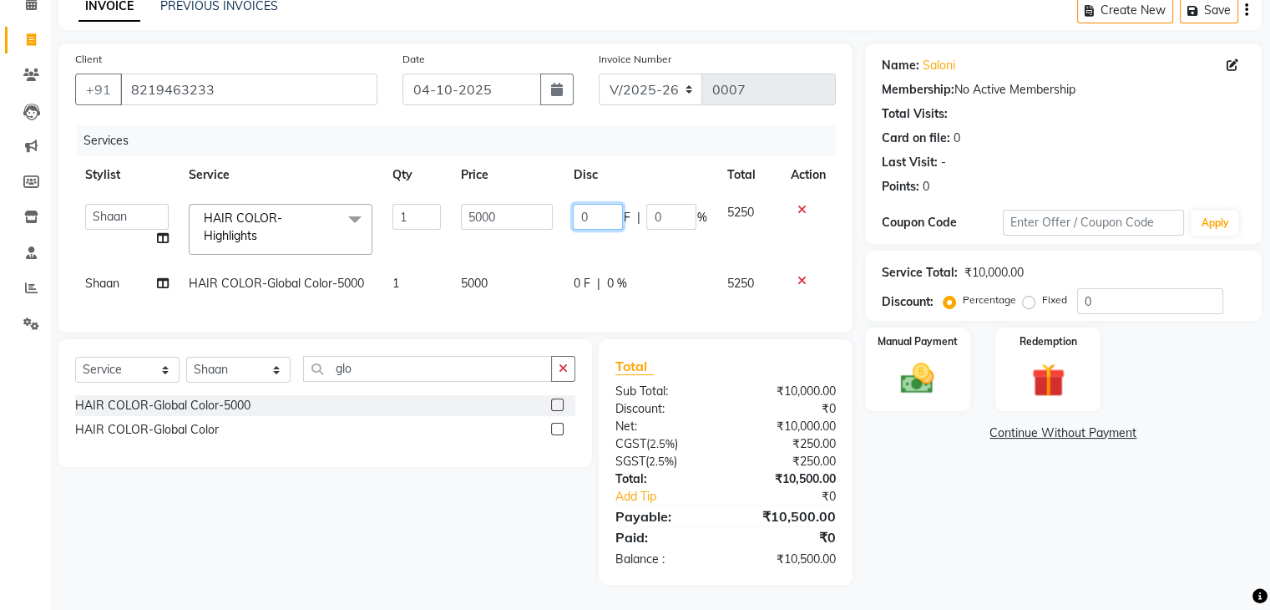
click at [609, 205] on input "0" at bounding box center [598, 217] width 50 height 26
type input "20"
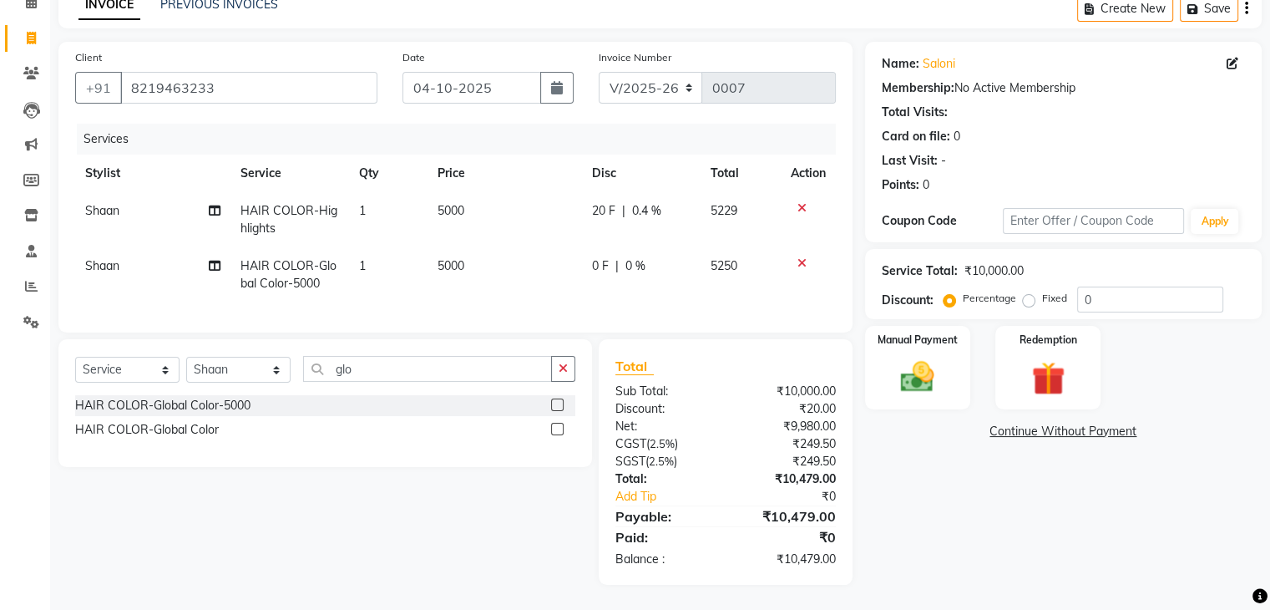
click at [940, 494] on div "Name: [PERSON_NAME] Membership: No Active Membership Total Visits: Card on file…" at bounding box center [1069, 313] width 409 height 543
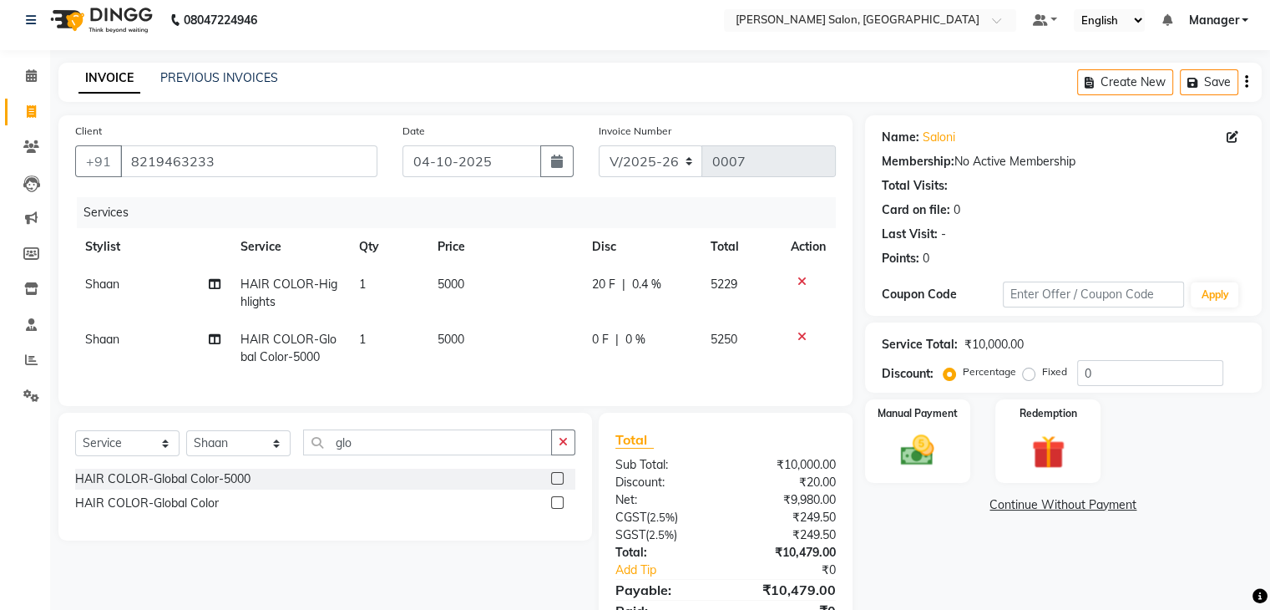
scroll to position [97, 0]
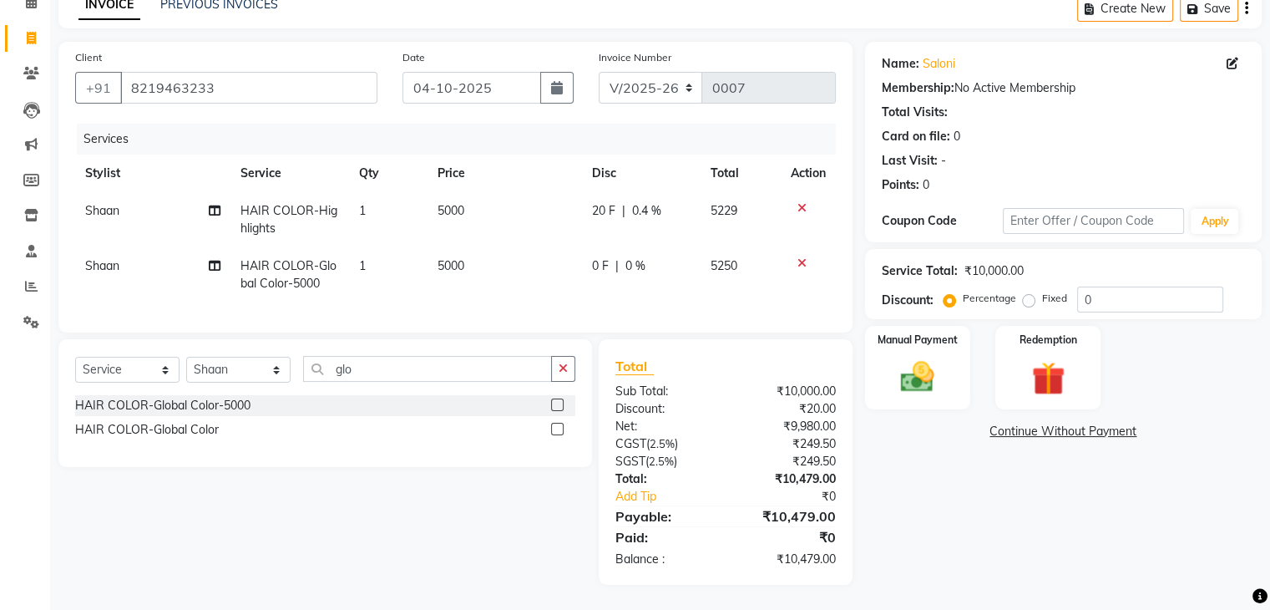
click at [651, 202] on span "0.4 %" at bounding box center [646, 211] width 29 height 18
select select "93655"
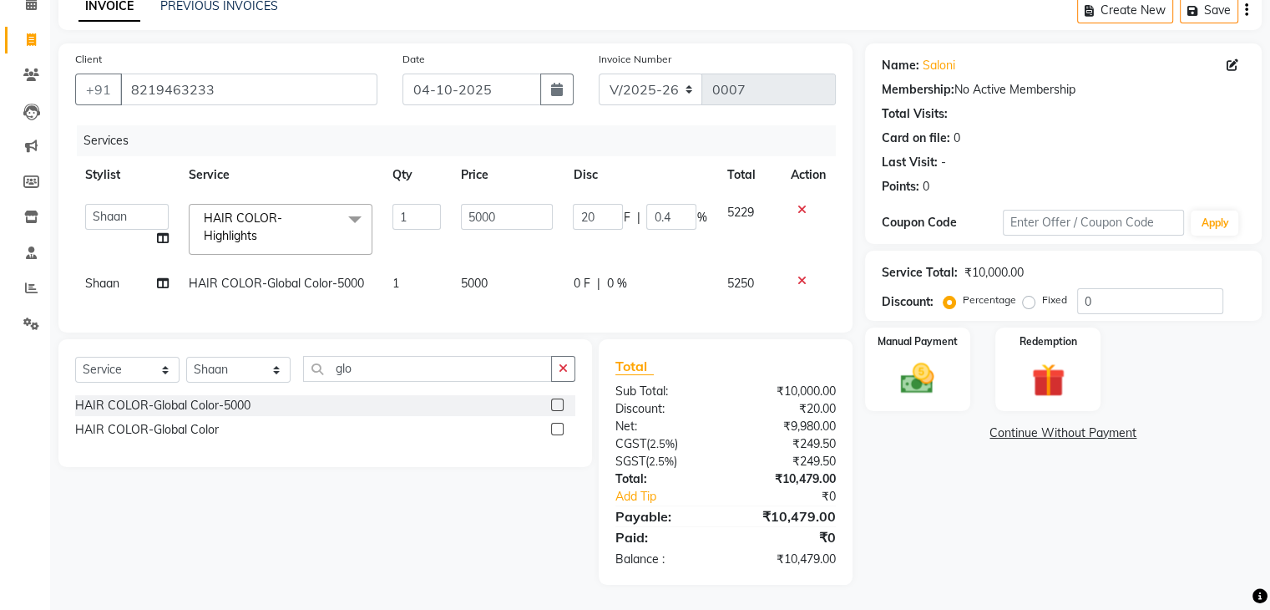
click at [651, 204] on input "0.4" at bounding box center [671, 217] width 50 height 26
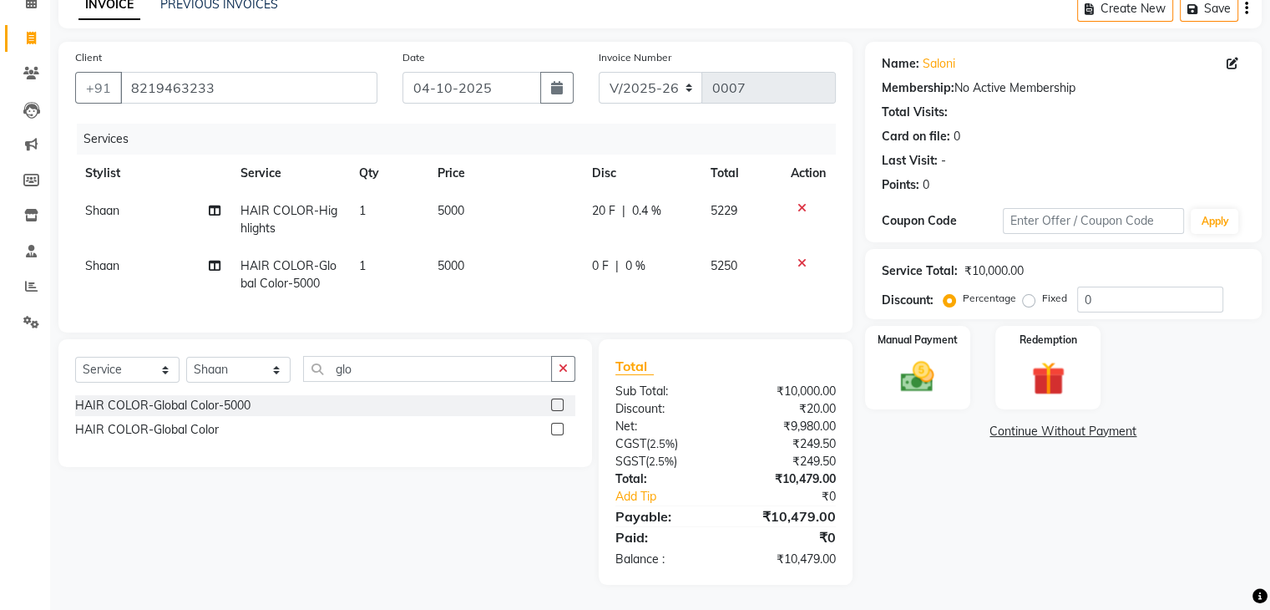
click at [605, 202] on span "20 F" at bounding box center [603, 211] width 23 height 18
select select "93655"
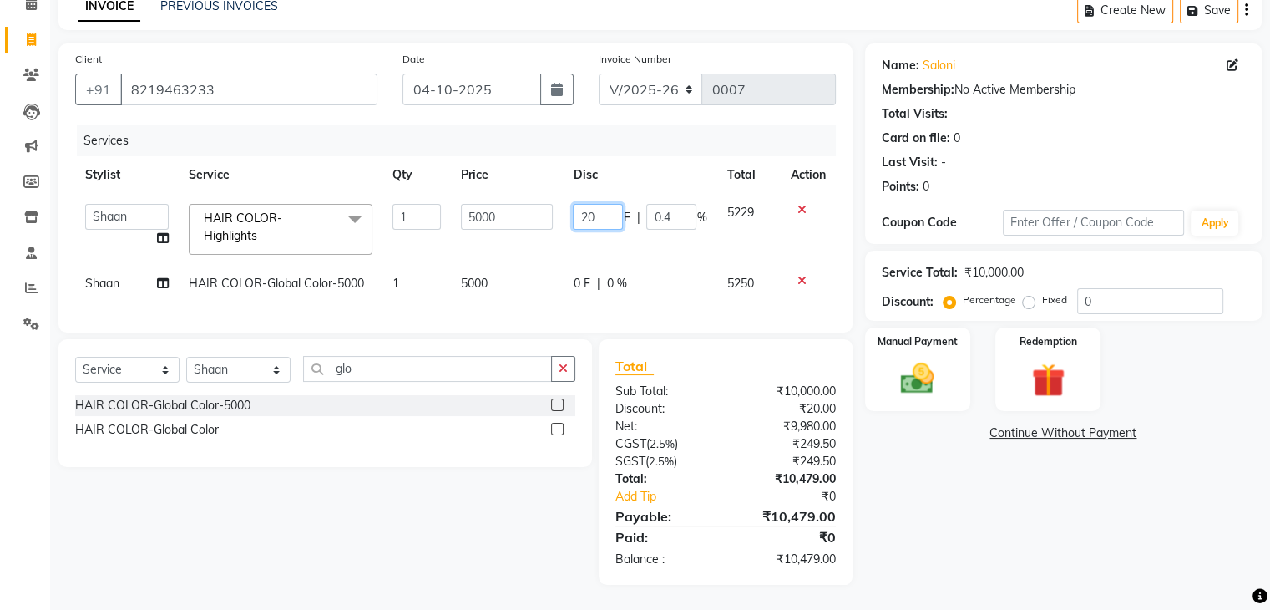
click at [597, 208] on input "20" at bounding box center [598, 217] width 50 height 26
type input "2"
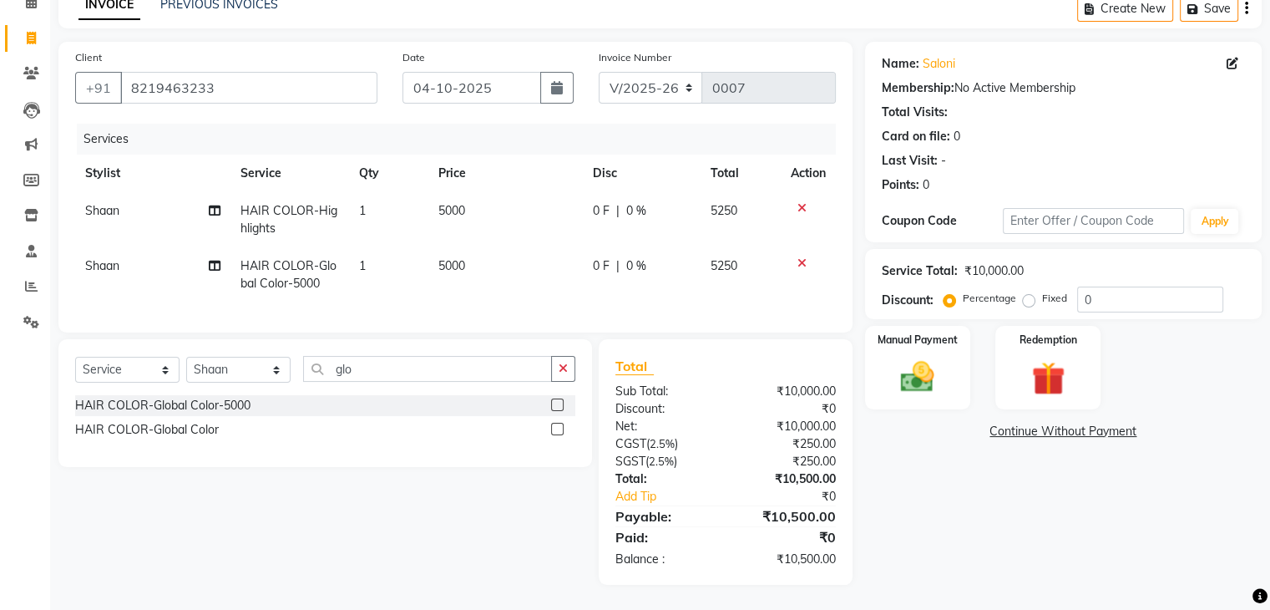
click at [631, 206] on span "0 %" at bounding box center [636, 211] width 20 height 18
select select "93655"
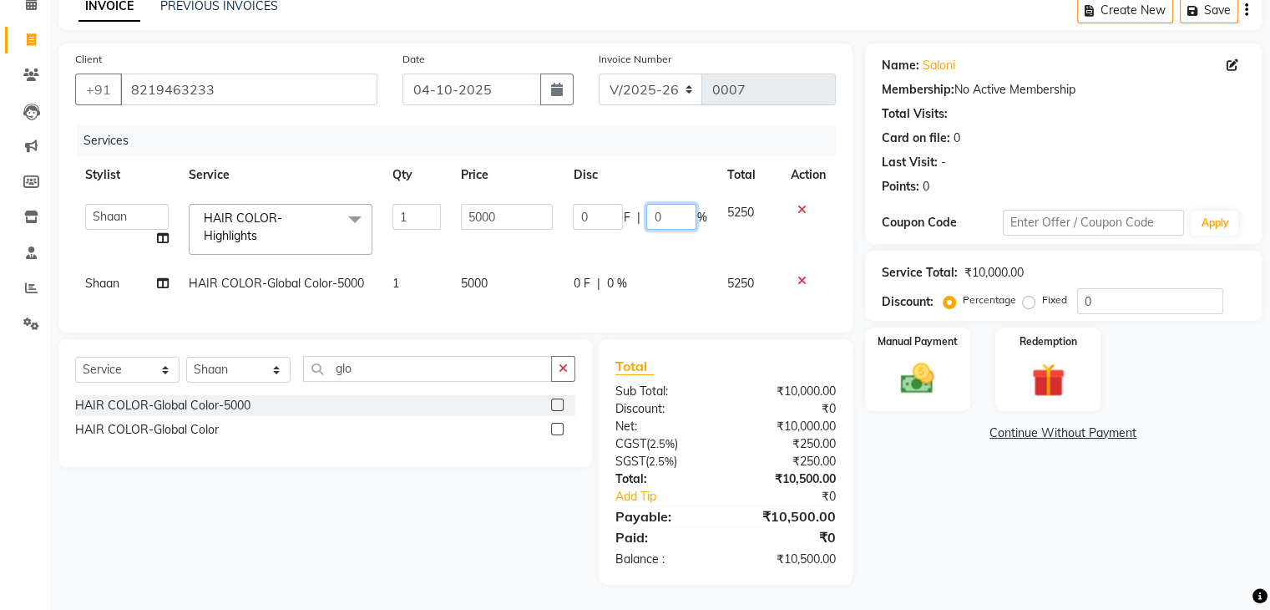
click at [665, 205] on input "0" at bounding box center [671, 217] width 50 height 26
type input "20"
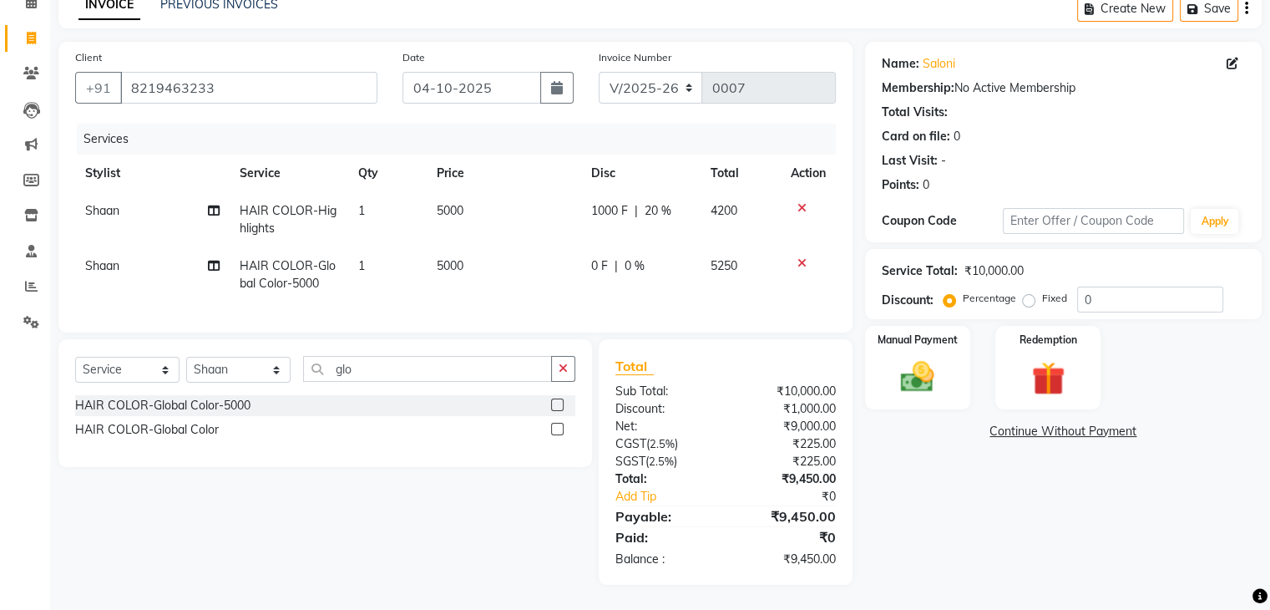
click at [1029, 453] on div "Name: [PERSON_NAME] Membership: No Active Membership Total Visits: Card on file…" at bounding box center [1069, 313] width 409 height 543
click at [596, 202] on span "1000 F" at bounding box center [609, 211] width 37 height 18
select select "93655"
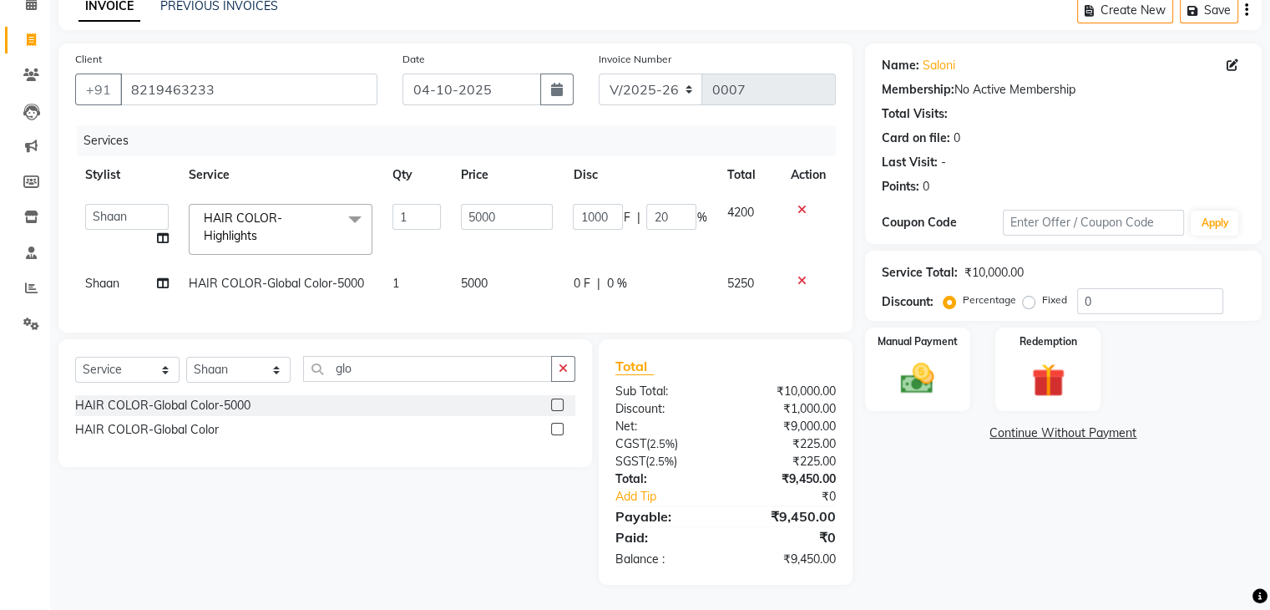
click at [596, 204] on input "1000" at bounding box center [598, 217] width 50 height 26
type input "0"
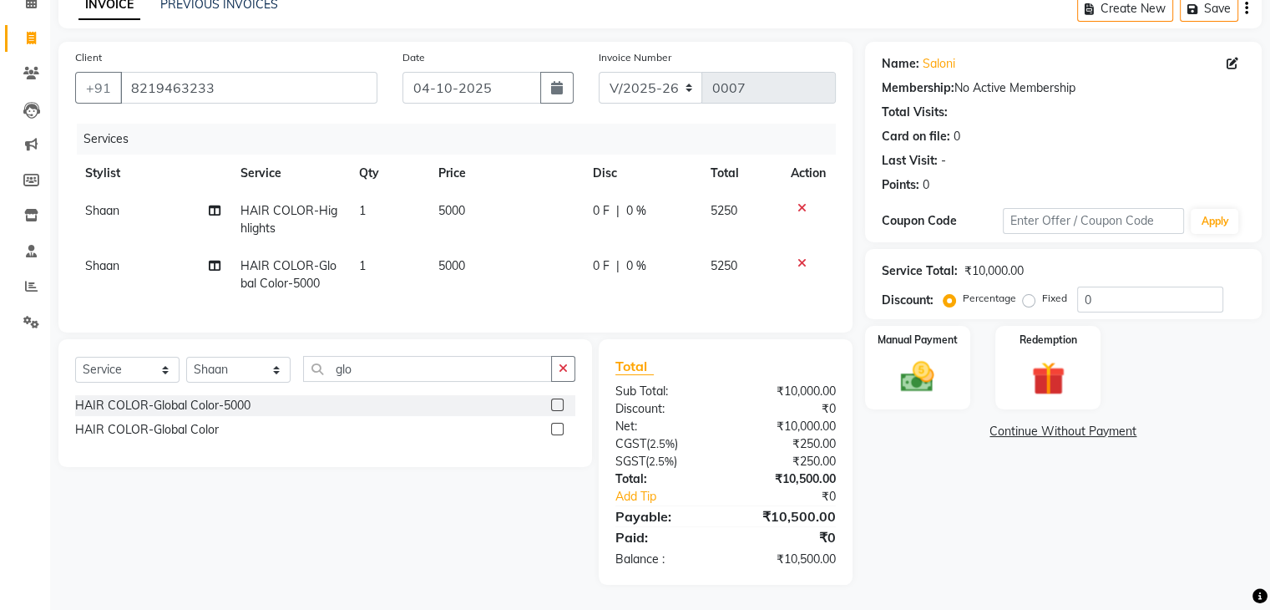
click at [899, 477] on div "Name: [PERSON_NAME] Membership: No Active Membership Total Visits: Card on file…" at bounding box center [1069, 313] width 409 height 543
click at [604, 203] on span "0 F" at bounding box center [601, 211] width 17 height 18
select select "93655"
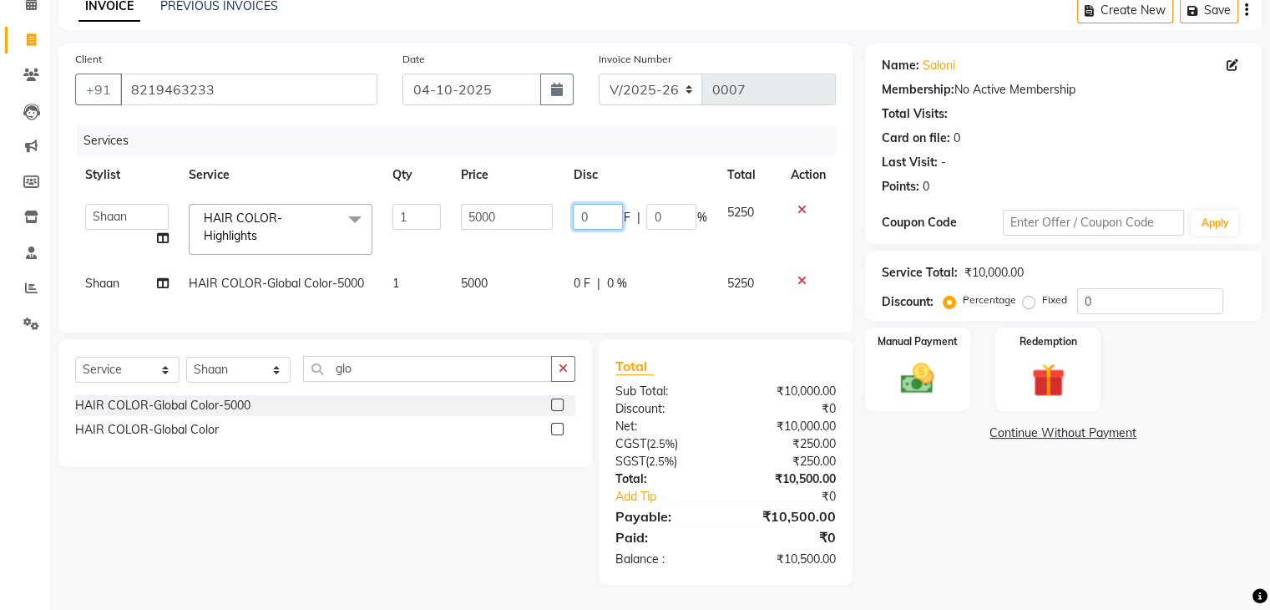
click at [604, 204] on input "0" at bounding box center [598, 217] width 50 height 26
type input "20"
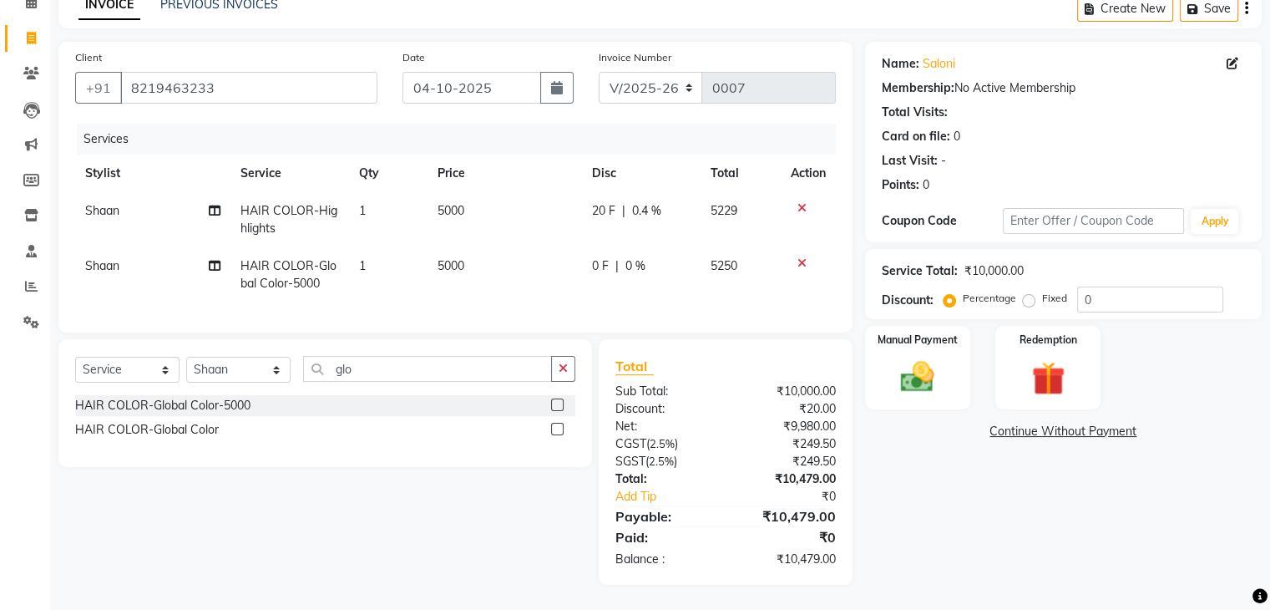
click at [887, 444] on div "Name: [PERSON_NAME] Membership: No Active Membership Total Visits: Card on file…" at bounding box center [1069, 313] width 409 height 543
click at [650, 205] on span "0.4 %" at bounding box center [646, 211] width 29 height 18
select select "93655"
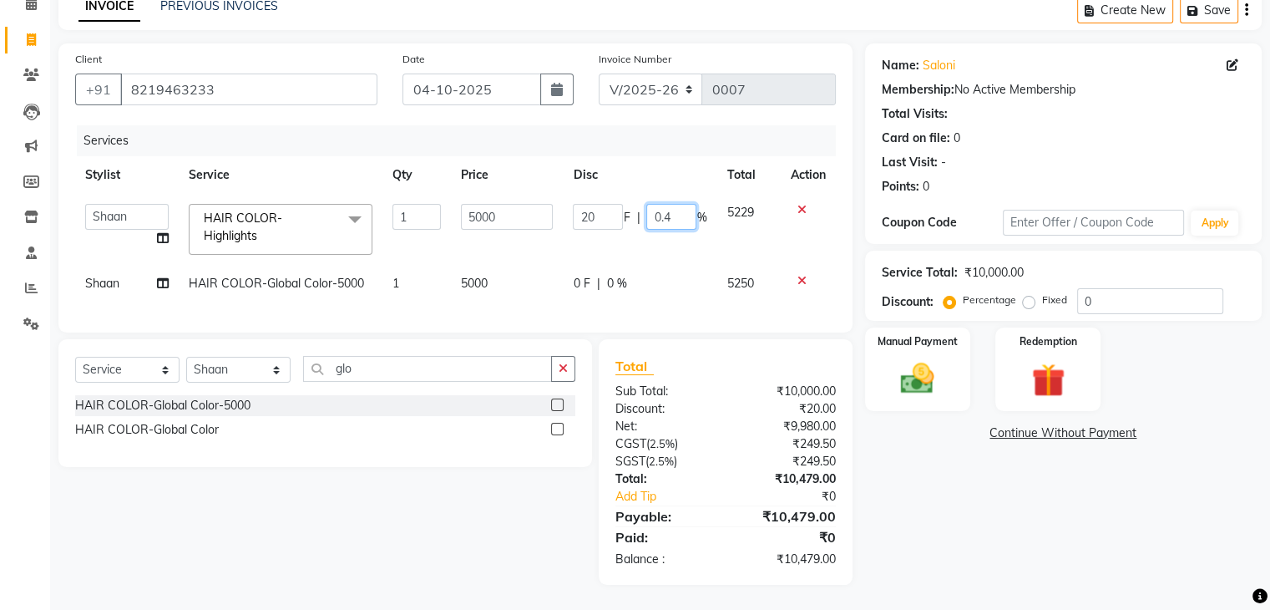
click at [686, 204] on input "0.4" at bounding box center [671, 217] width 50 height 26
type input "0"
type input "20"
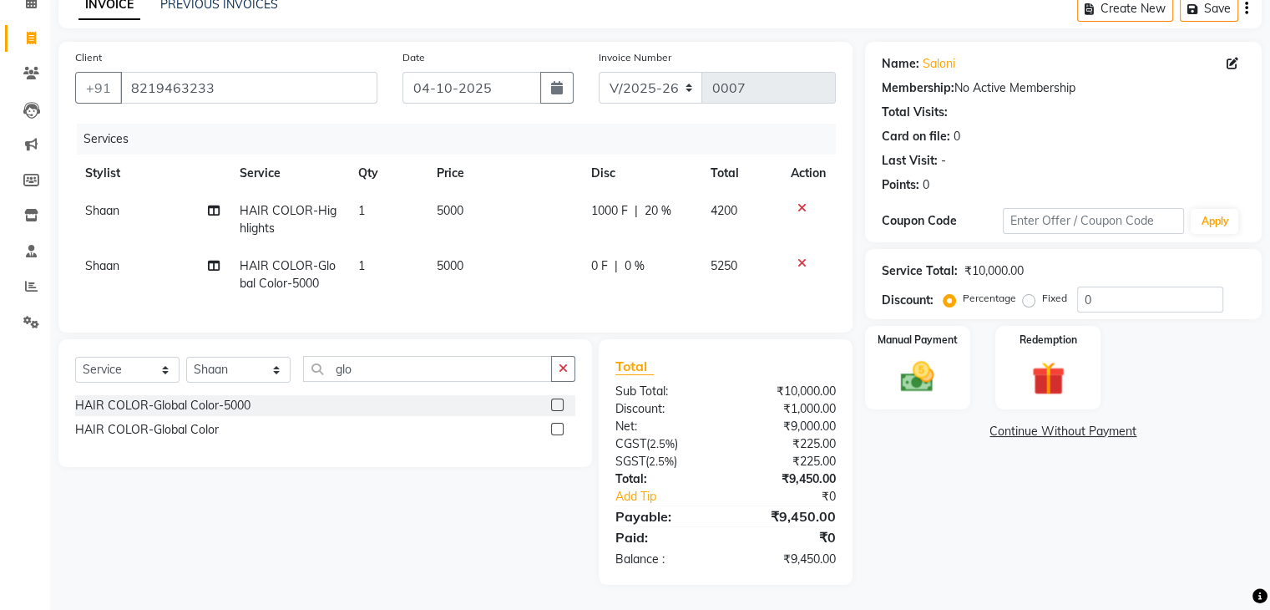
click at [625, 202] on span "1000 F" at bounding box center [609, 211] width 37 height 18
select select "93655"
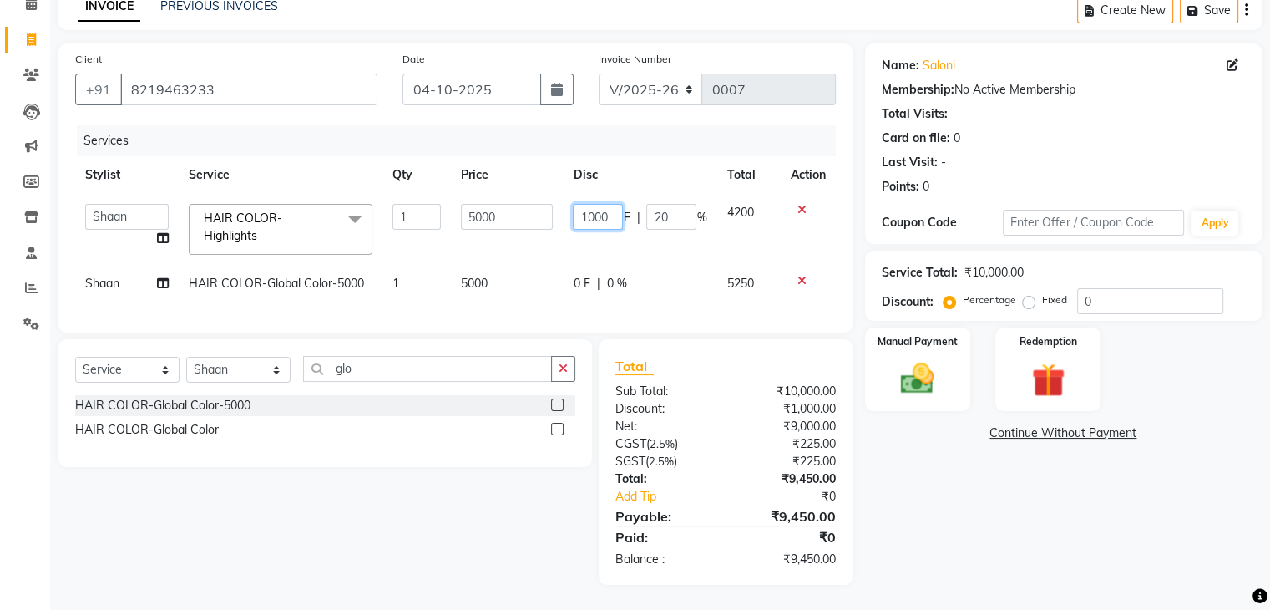
click at [611, 208] on input "1000" at bounding box center [598, 217] width 50 height 26
type input "1"
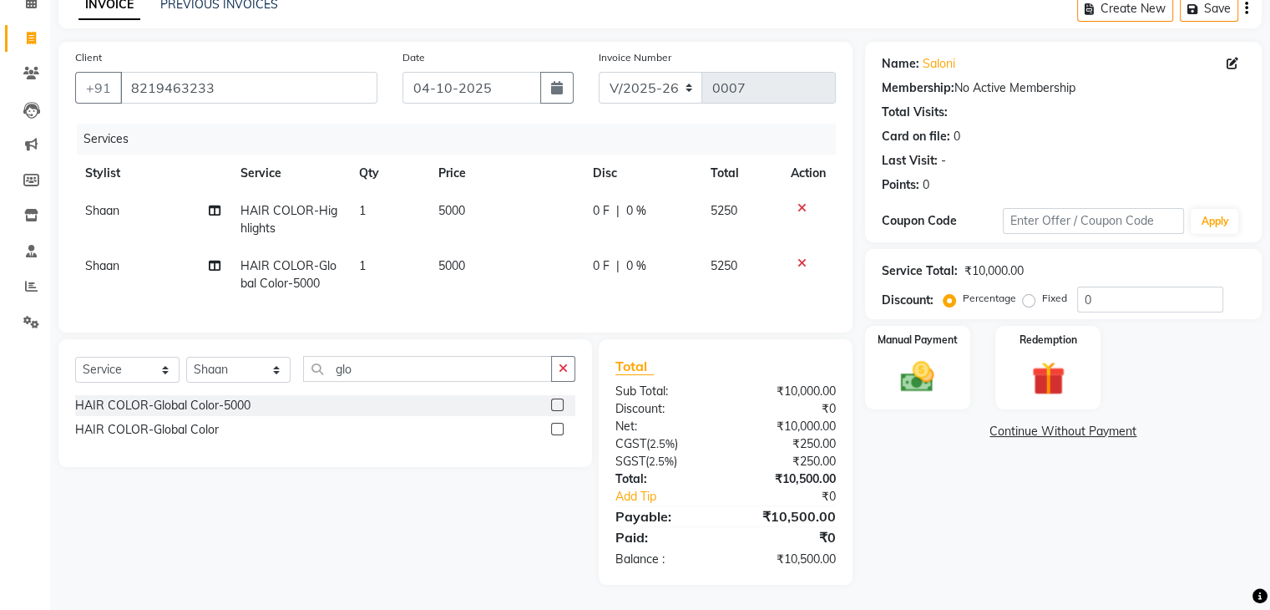
click at [963, 291] on label "Percentage" at bounding box center [989, 298] width 53 height 15
click at [951, 292] on input "Percentage" at bounding box center [953, 298] width 12 height 12
click at [1113, 286] on input "0" at bounding box center [1150, 299] width 146 height 26
type input "20"
click at [1104, 466] on div "Name: [PERSON_NAME] Membership: No Active Membership Total Visits: Card on file…" at bounding box center [1069, 313] width 409 height 543
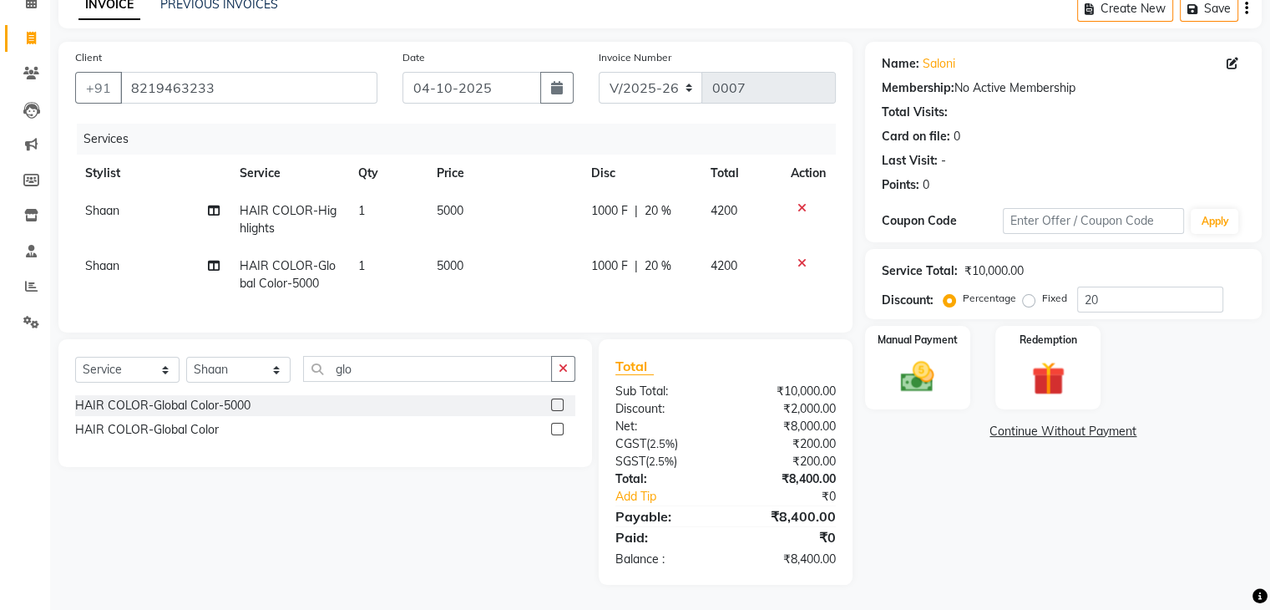
click at [795, 192] on td at bounding box center [808, 219] width 55 height 55
click at [798, 202] on icon at bounding box center [802, 208] width 9 height 12
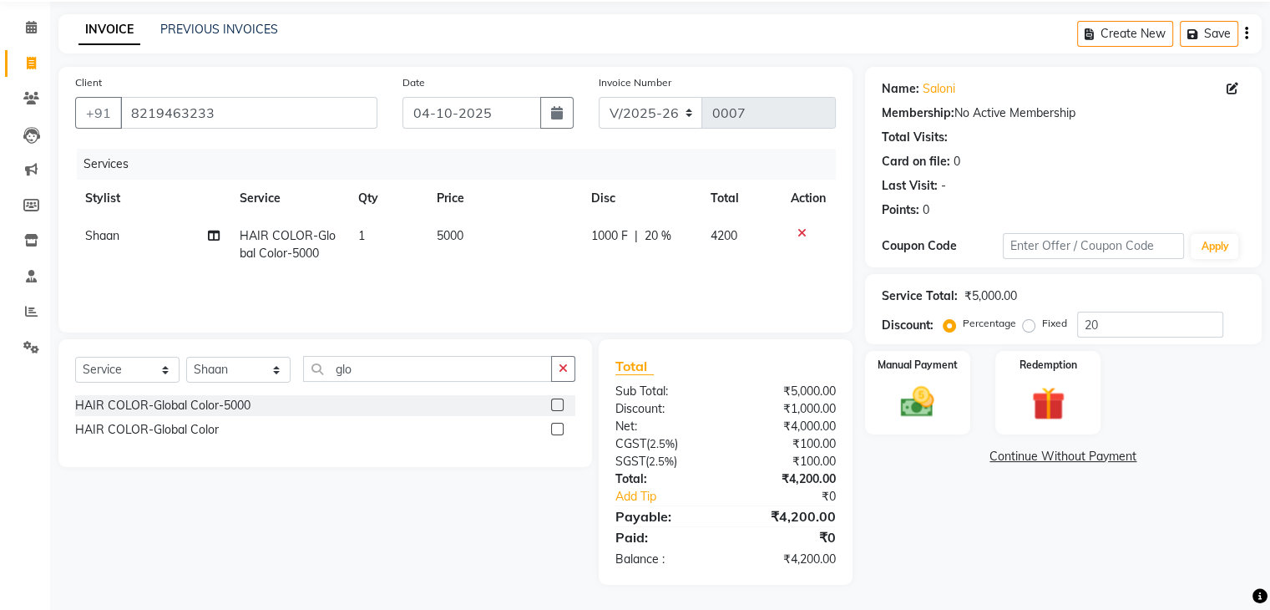
click at [798, 229] on icon at bounding box center [802, 233] width 9 height 12
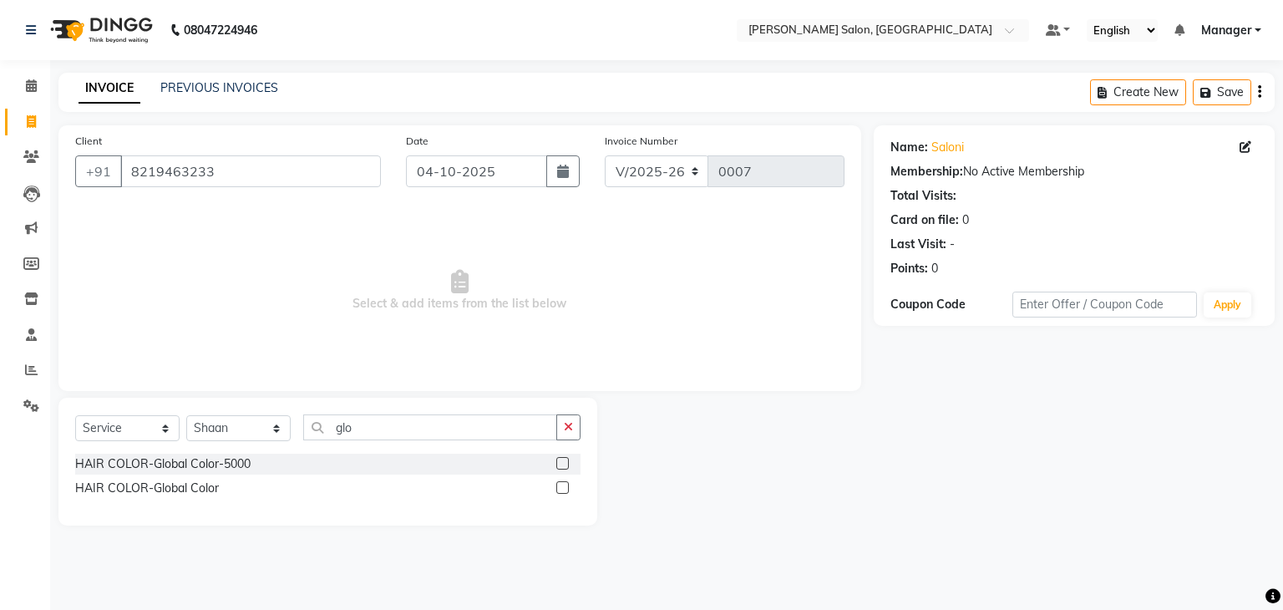
click at [562, 468] on label at bounding box center [562, 463] width 13 height 13
click at [562, 468] on input "checkbox" at bounding box center [561, 463] width 11 height 11
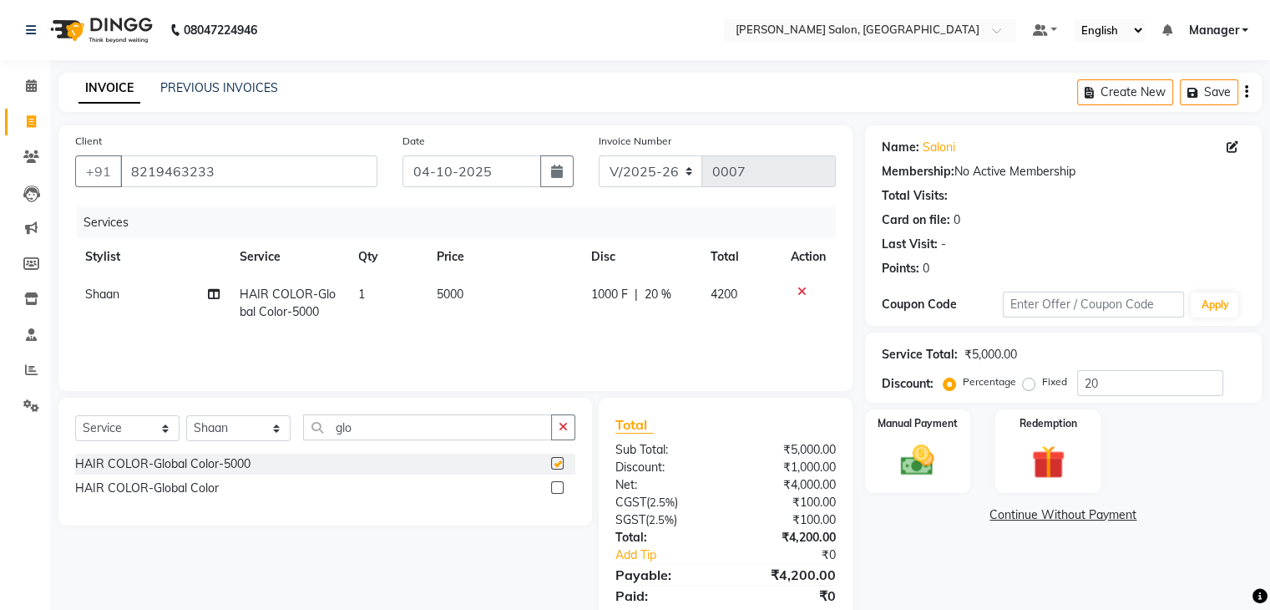
checkbox input "false"
click at [520, 430] on input "glo" at bounding box center [427, 427] width 249 height 26
type input "g"
type input "hig"
click at [558, 489] on label at bounding box center [557, 487] width 13 height 13
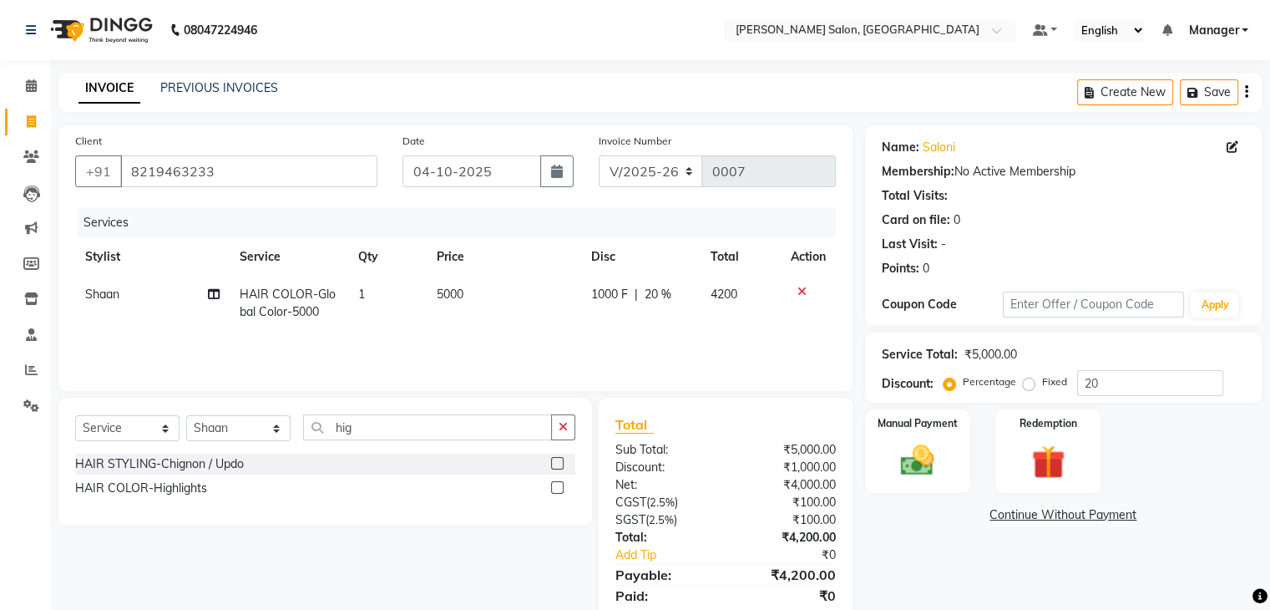
click at [558, 489] on input "checkbox" at bounding box center [556, 488] width 11 height 11
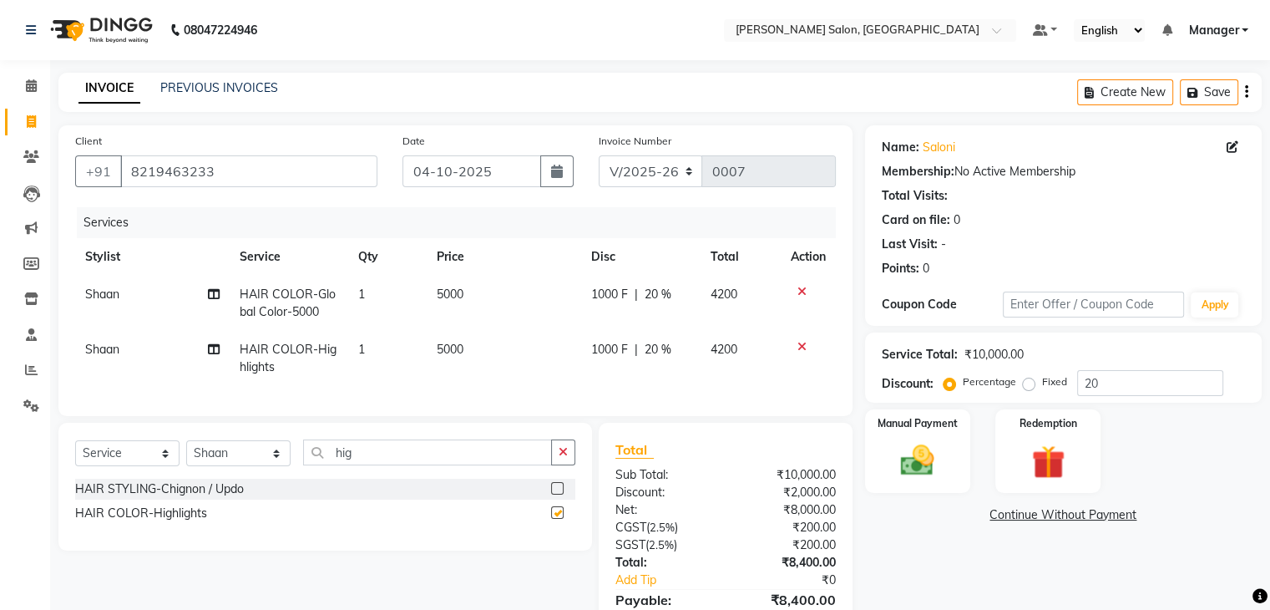
checkbox input "false"
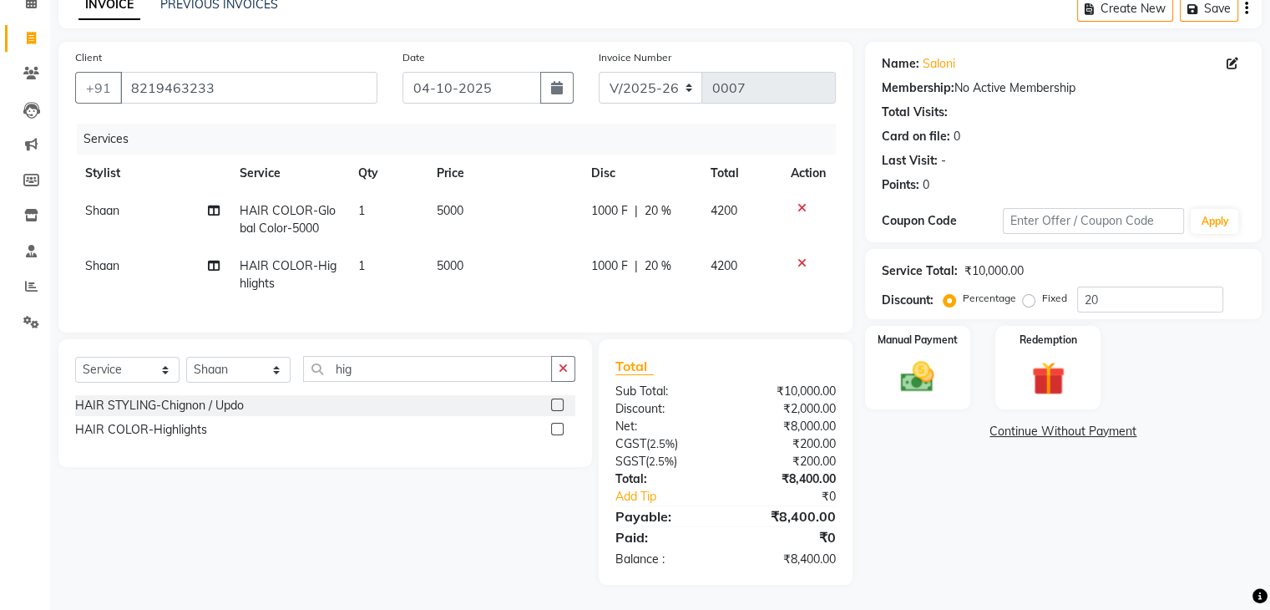
scroll to position [97, 0]
click at [922, 362] on img at bounding box center [917, 377] width 56 height 40
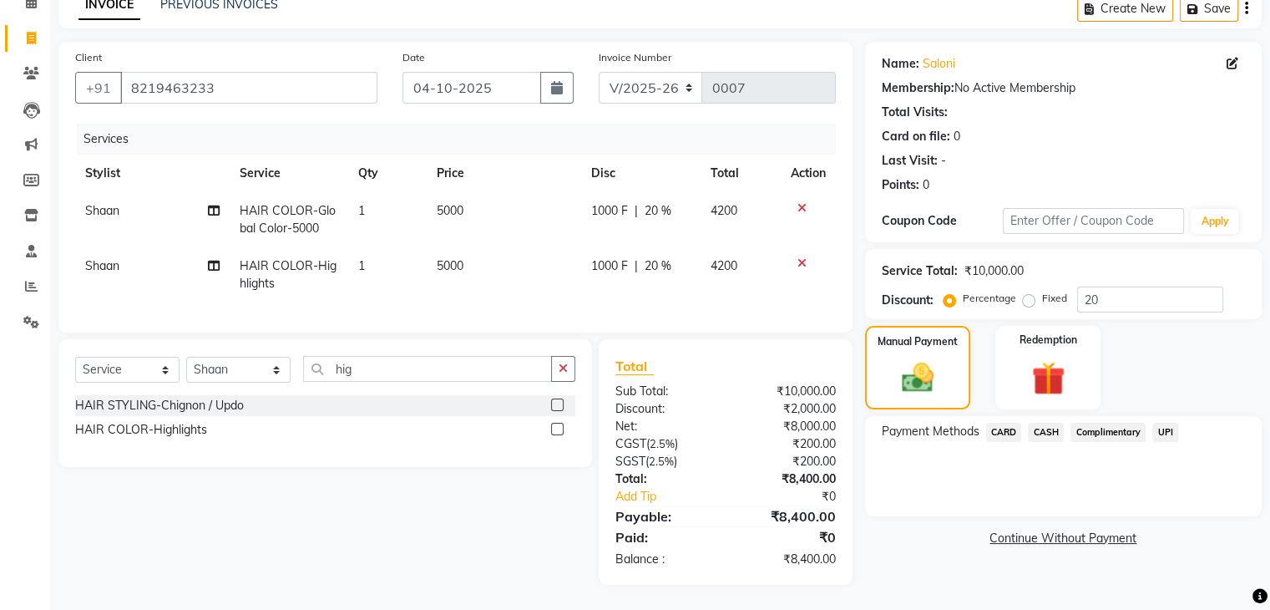
click at [1165, 423] on span "UPI" at bounding box center [1165, 432] width 26 height 19
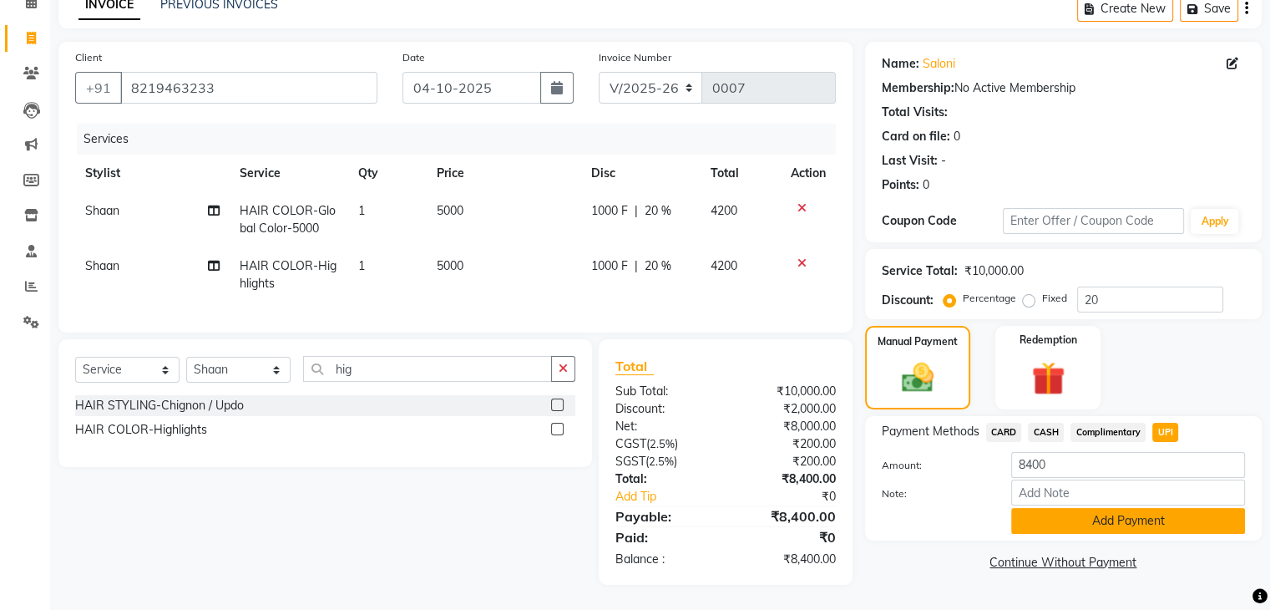
click at [1132, 509] on button "Add Payment" at bounding box center [1128, 521] width 234 height 26
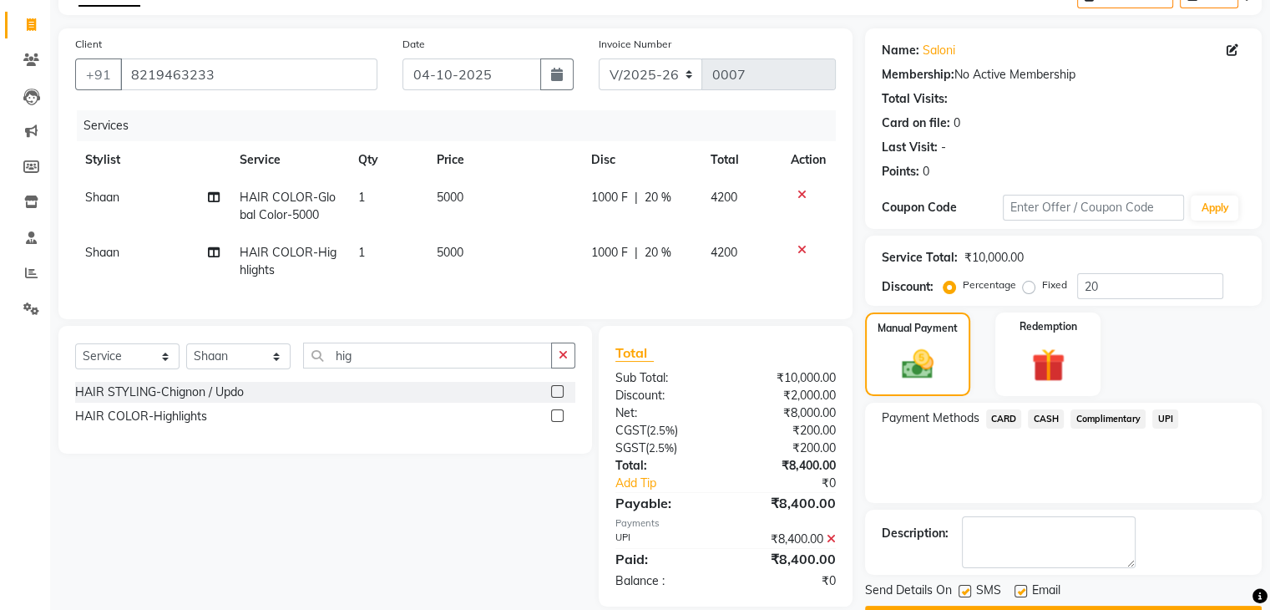
scroll to position [143, 0]
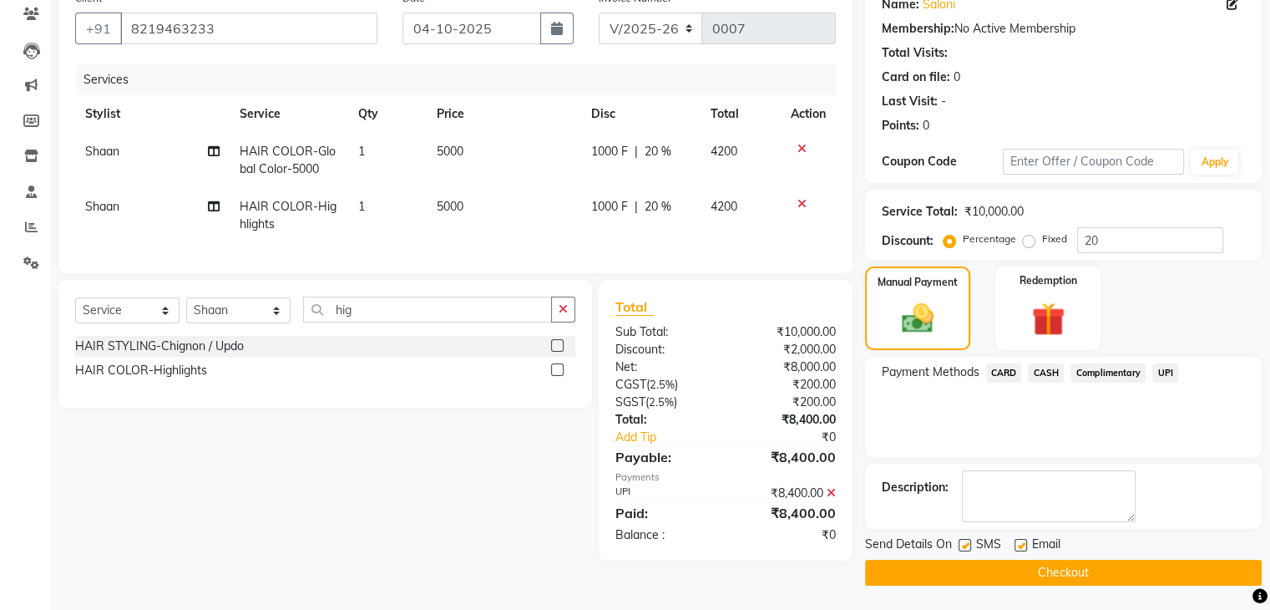
click at [1132, 572] on button "Checkout" at bounding box center [1063, 573] width 397 height 26
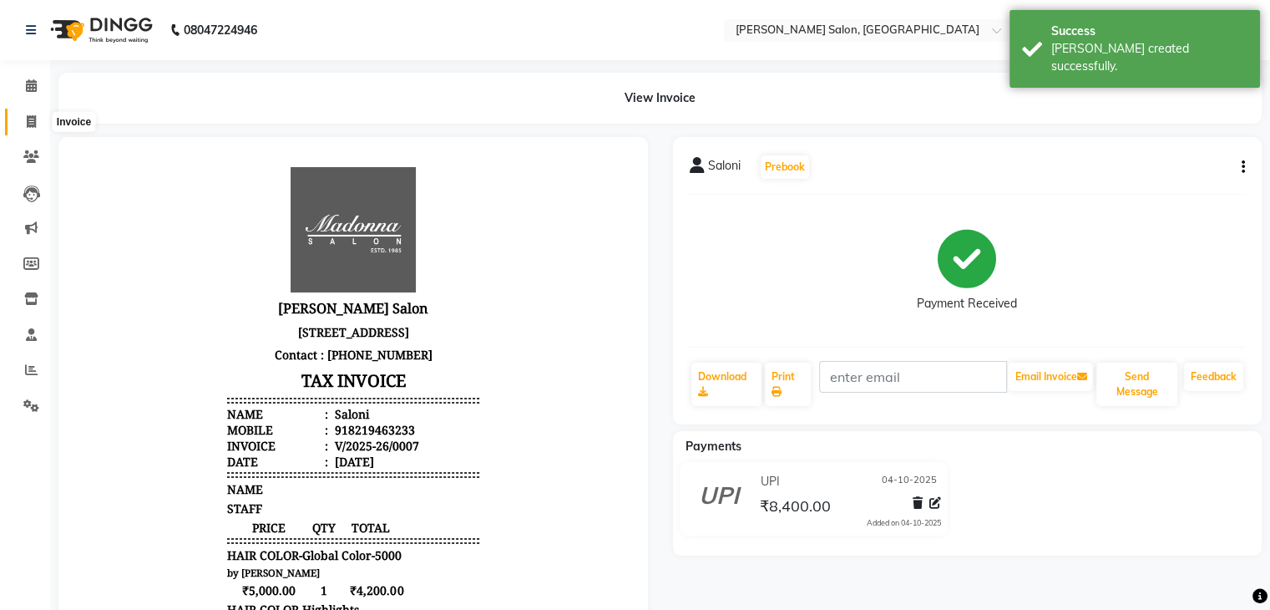
click at [30, 113] on span at bounding box center [31, 122] width 29 height 19
select select "service"
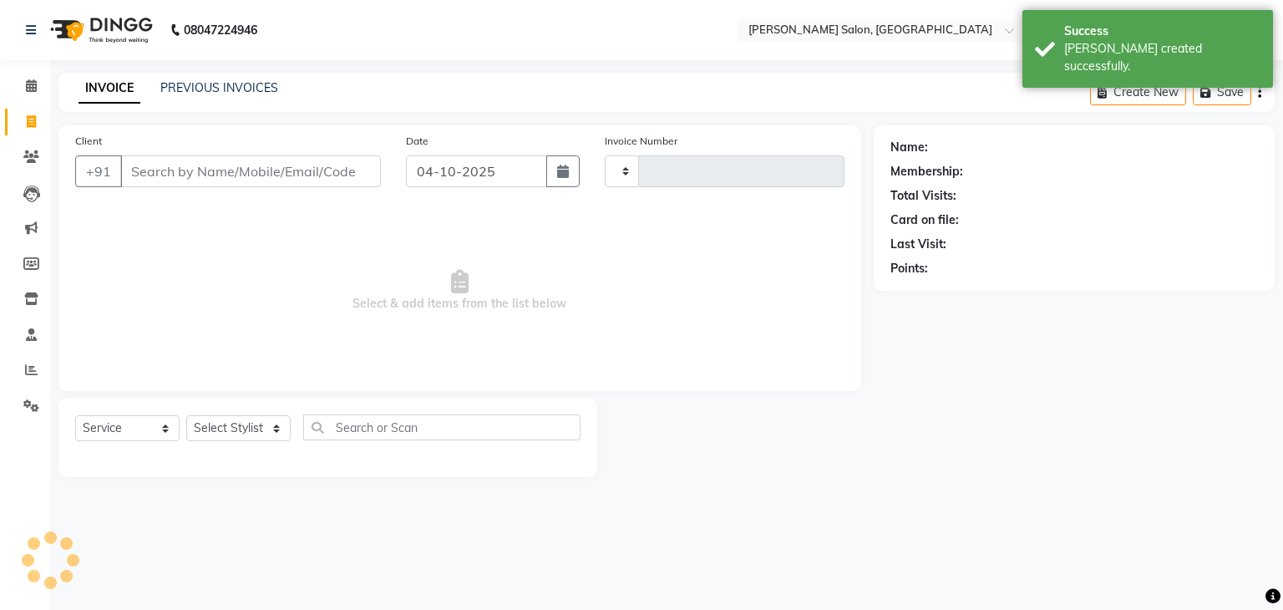
type input "0008"
select select "9063"
click at [207, 94] on link "PREVIOUS INVOICES" at bounding box center [219, 87] width 118 height 15
